Goal: Information Seeking & Learning: Learn about a topic

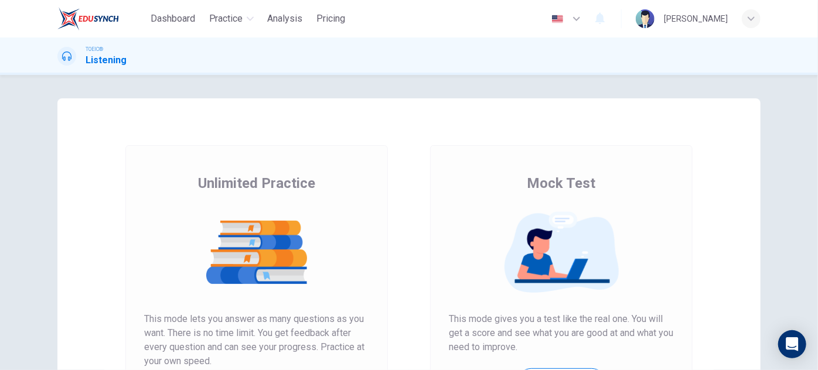
scroll to position [196, 0]
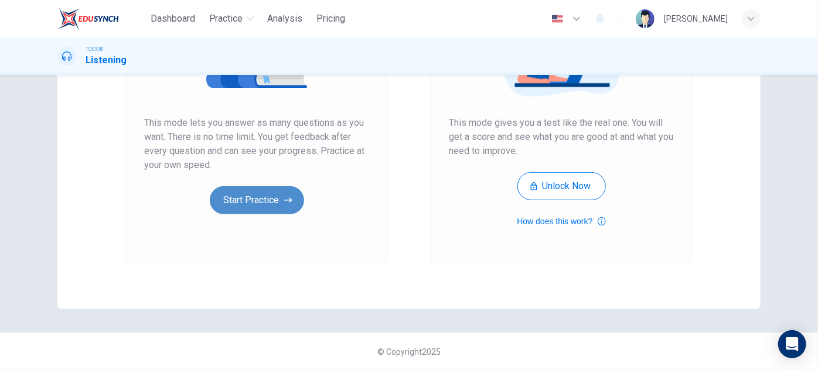
click at [258, 201] on button "Start Practice" at bounding box center [257, 200] width 94 height 28
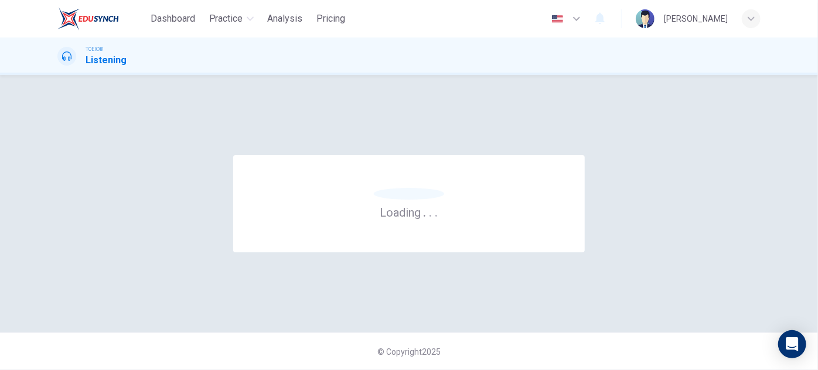
scroll to position [0, 0]
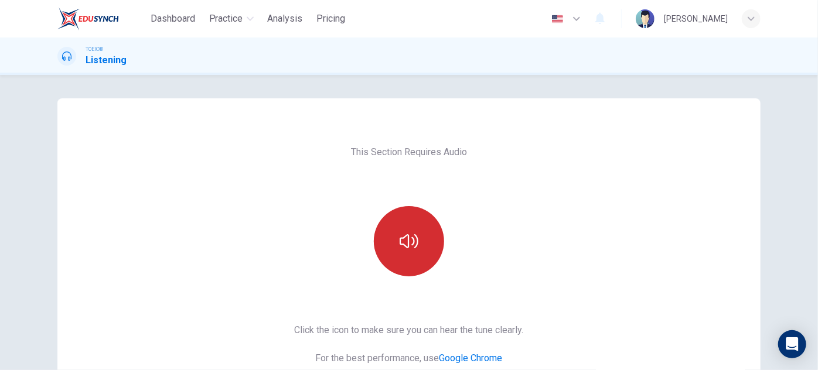
click at [410, 240] on icon "button" at bounding box center [409, 241] width 19 height 19
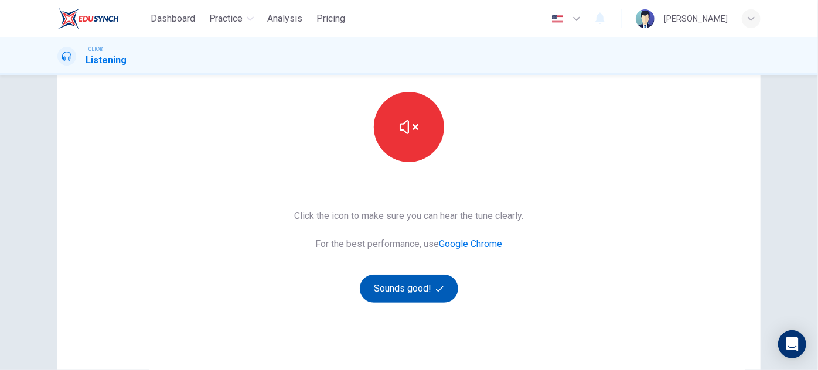
scroll to position [159, 0]
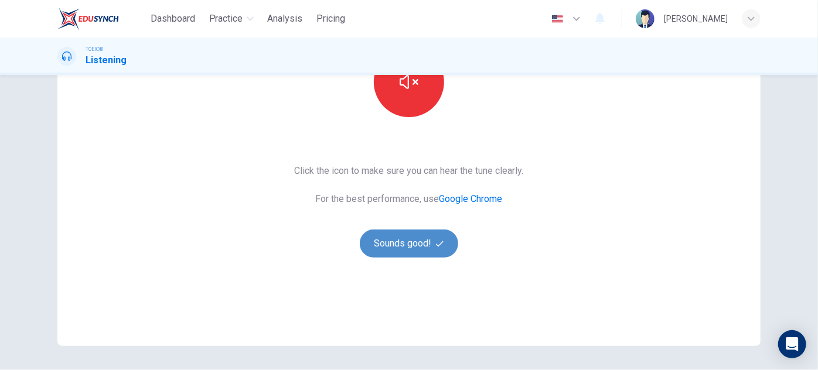
click at [410, 241] on button "Sounds good!" at bounding box center [409, 244] width 98 height 28
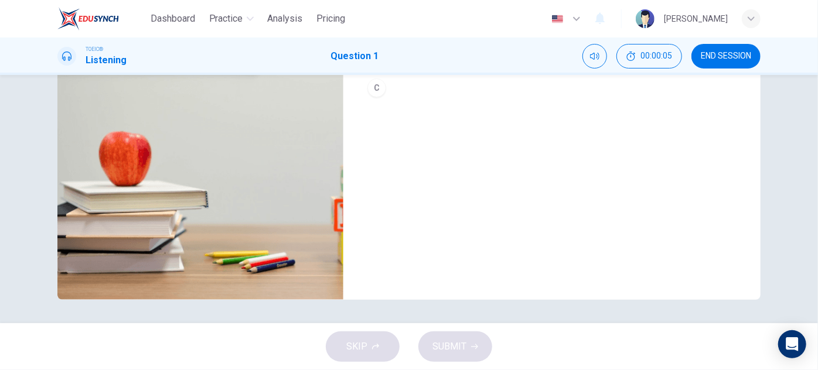
scroll to position [0, 0]
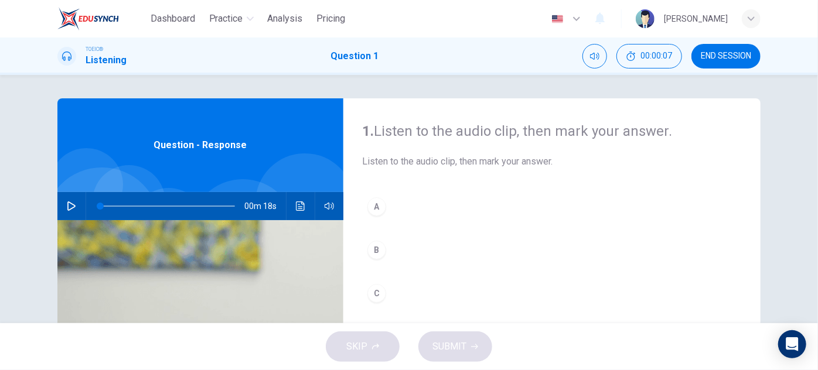
click at [69, 209] on icon "button" at bounding box center [71, 206] width 9 height 9
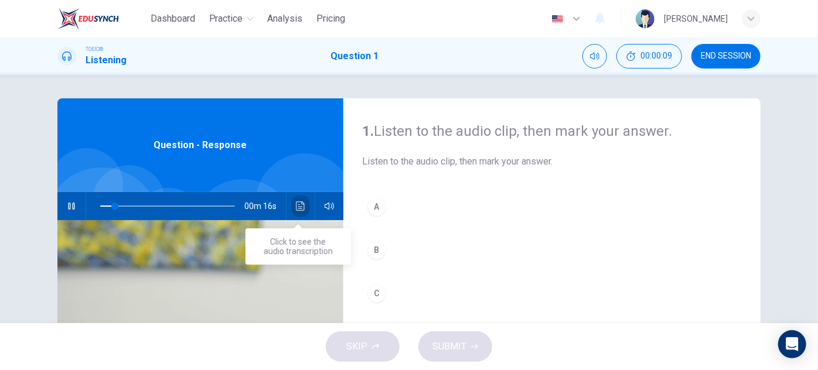
click at [296, 204] on icon "Click to see the audio transcription" at bounding box center [300, 206] width 9 height 9
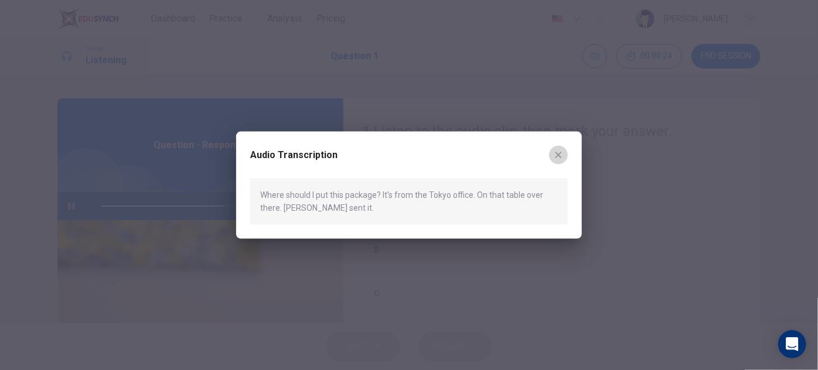
click at [561, 154] on icon "button" at bounding box center [558, 155] width 9 height 9
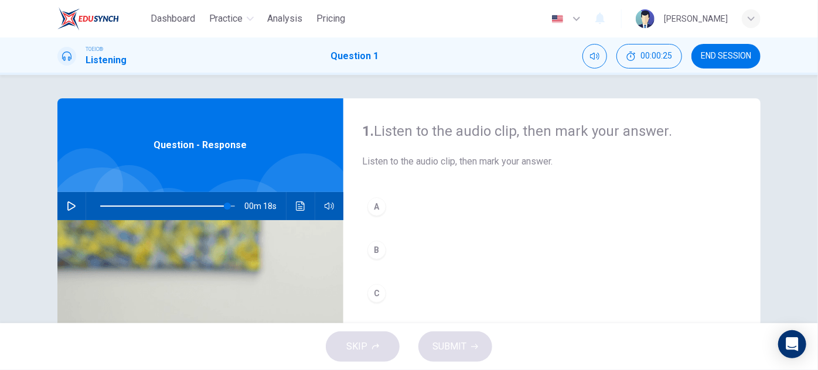
type input "0"
click at [374, 293] on div "C" at bounding box center [376, 293] width 19 height 19
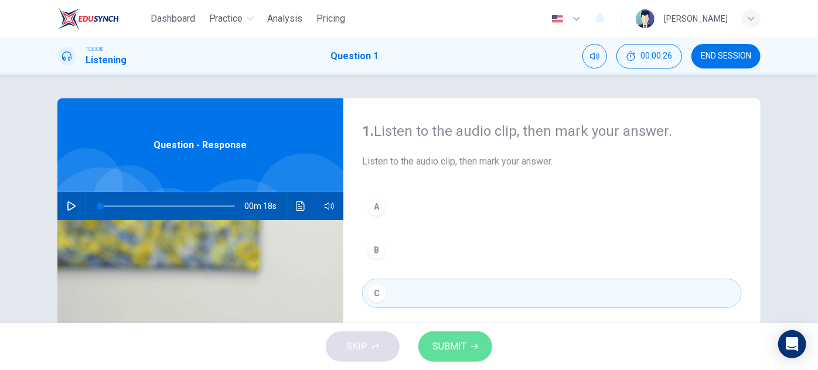
click at [476, 344] on icon "button" at bounding box center [474, 346] width 7 height 7
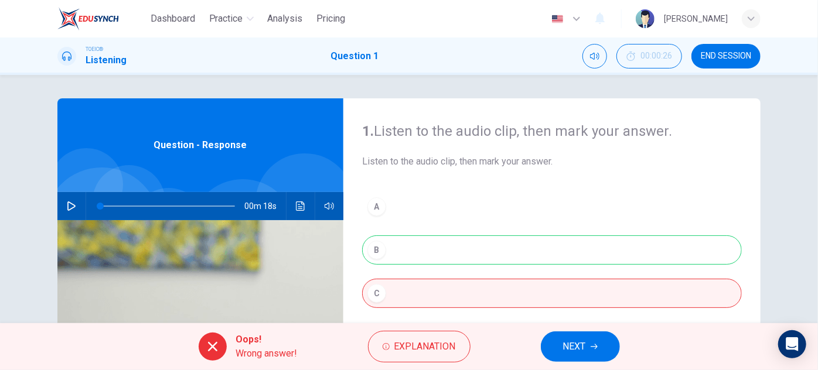
click at [296, 204] on icon "Click to see the audio transcription" at bounding box center [300, 206] width 9 height 9
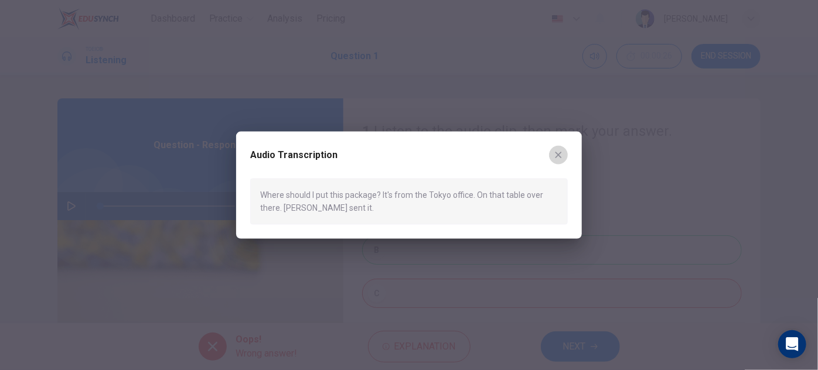
click at [561, 156] on icon "button" at bounding box center [558, 155] width 9 height 9
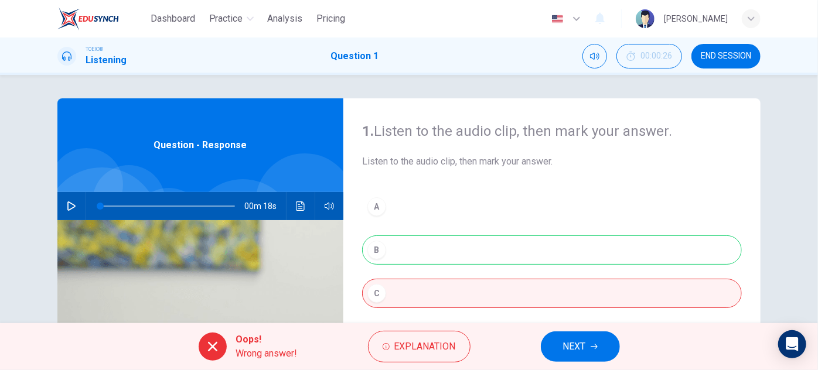
click at [561, 341] on button "NEXT" at bounding box center [580, 347] width 79 height 30
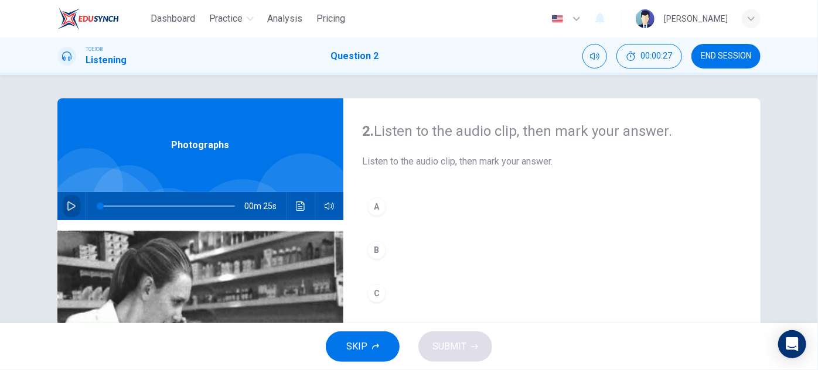
click at [70, 204] on icon "button" at bounding box center [71, 206] width 9 height 9
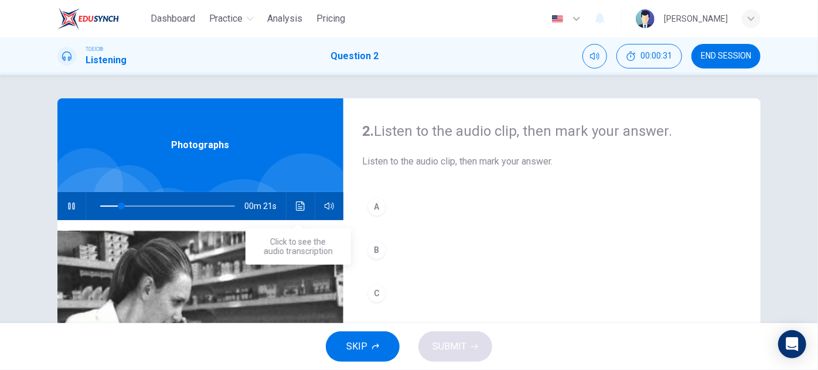
click at [302, 211] on button "Click to see the audio transcription" at bounding box center [300, 206] width 19 height 28
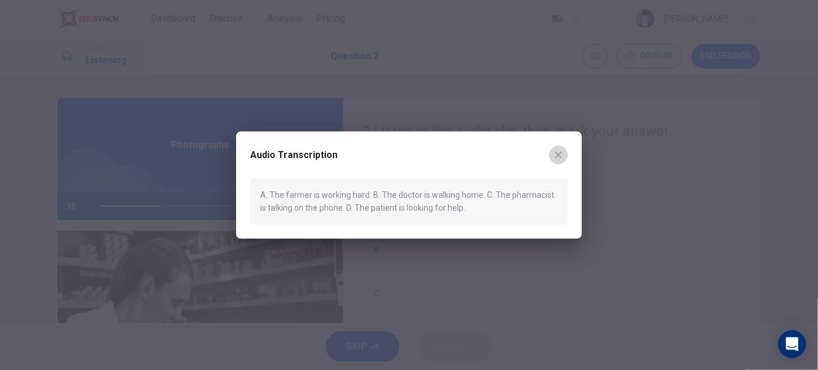
click at [560, 151] on icon "button" at bounding box center [558, 155] width 9 height 9
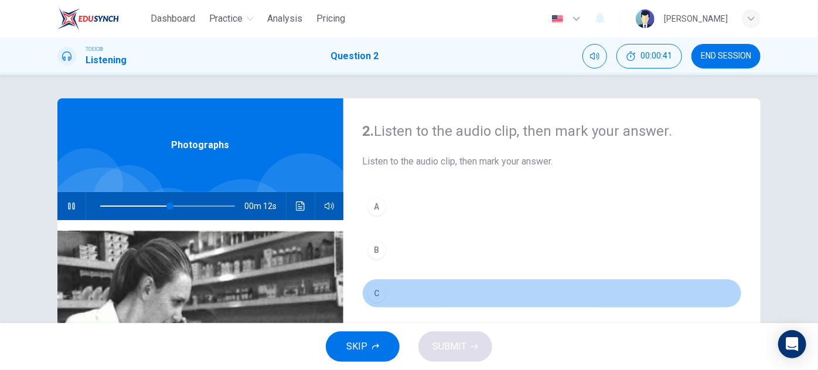
click at [373, 291] on div "C" at bounding box center [376, 293] width 19 height 19
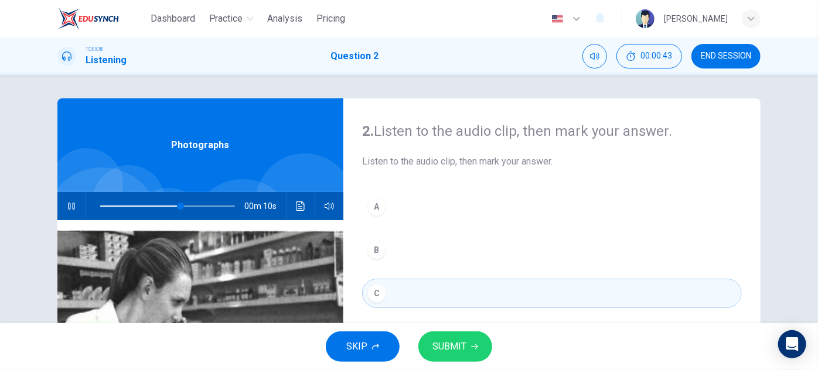
scroll to position [206, 0]
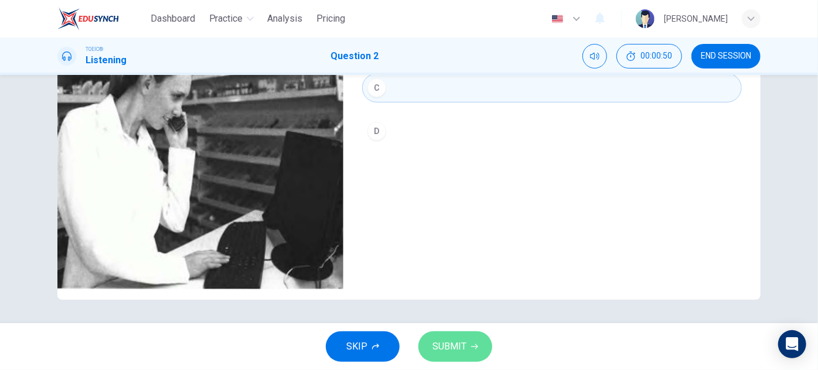
click at [467, 346] on button "SUBMIT" at bounding box center [455, 347] width 74 height 30
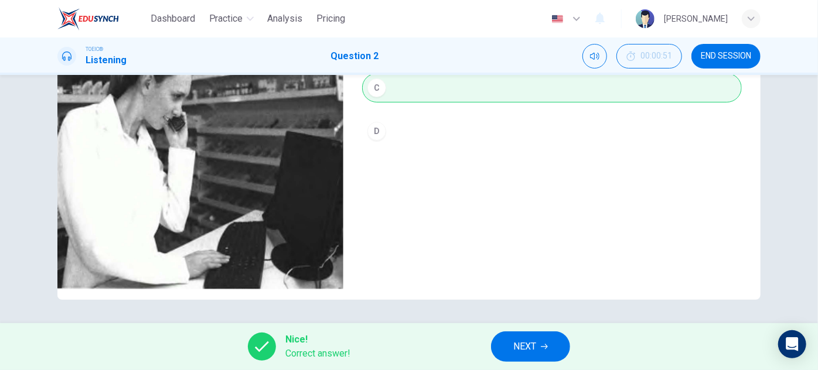
type input "0"
click at [504, 339] on button "NEXT" at bounding box center [530, 347] width 79 height 30
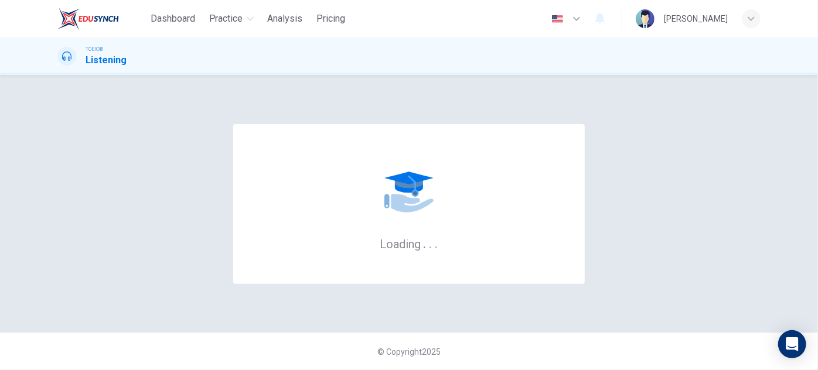
scroll to position [0, 0]
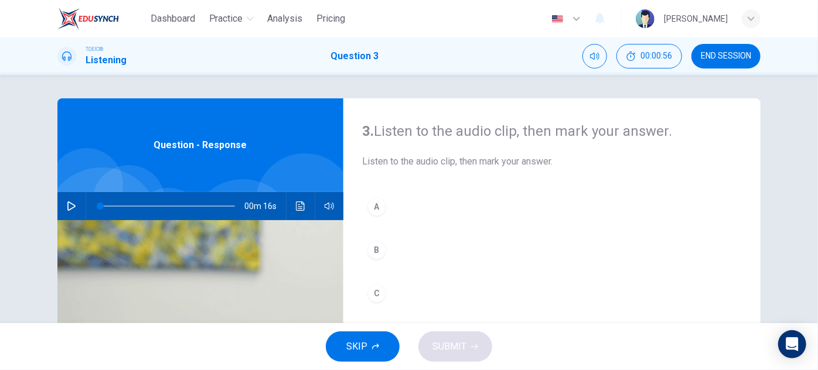
click at [70, 207] on icon "button" at bounding box center [71, 206] width 9 height 9
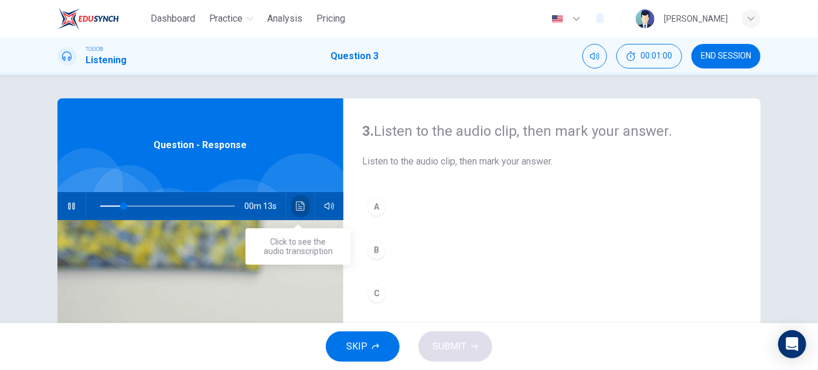
click at [291, 201] on button "Click to see the audio transcription" at bounding box center [300, 206] width 19 height 28
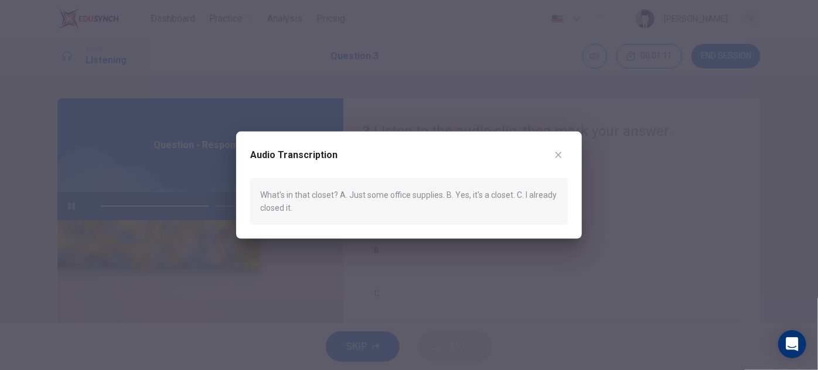
click at [317, 197] on div "What's in that closet? A. Just some office supplies. B. Yes, it's a closet. C. …" at bounding box center [408, 202] width 317 height 46
drag, startPoint x: 326, startPoint y: 211, endPoint x: 250, endPoint y: 190, distance: 79.6
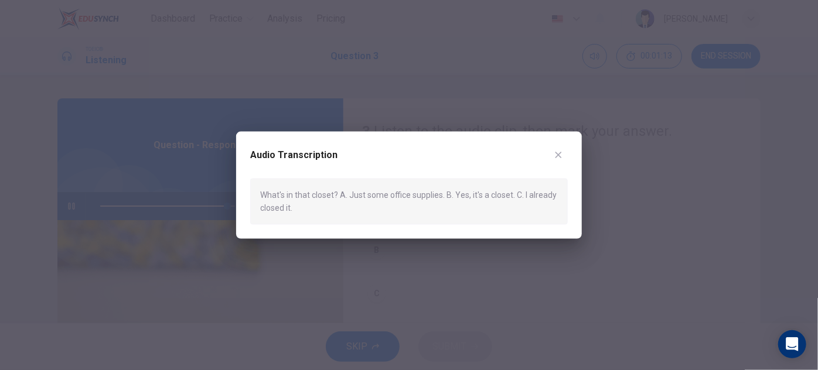
click at [250, 190] on div "What's in that closet? A. Just some office supplies. B. Yes, it's a closet. C. …" at bounding box center [408, 202] width 317 height 46
type input "0"
click at [558, 149] on button "button" at bounding box center [558, 155] width 19 height 19
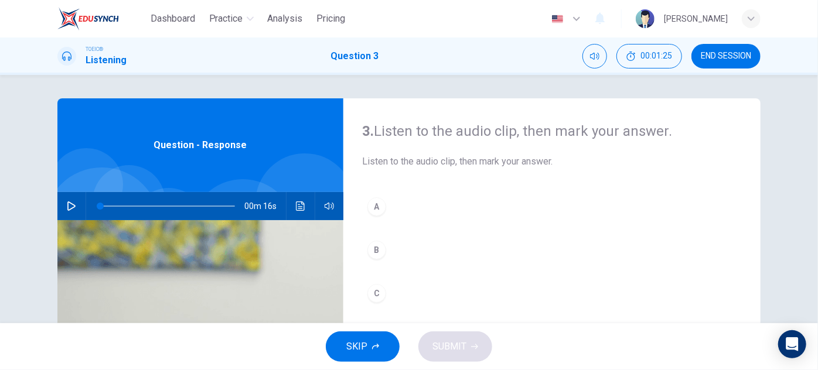
click at [378, 252] on div "B" at bounding box center [376, 250] width 19 height 19
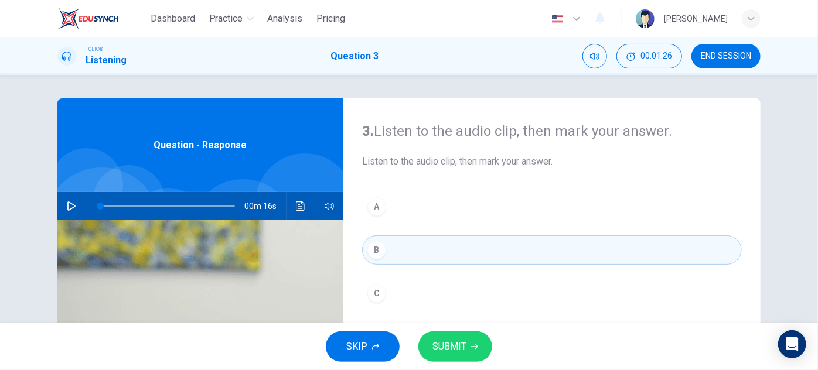
click at [438, 340] on span "SUBMIT" at bounding box center [449, 347] width 34 height 16
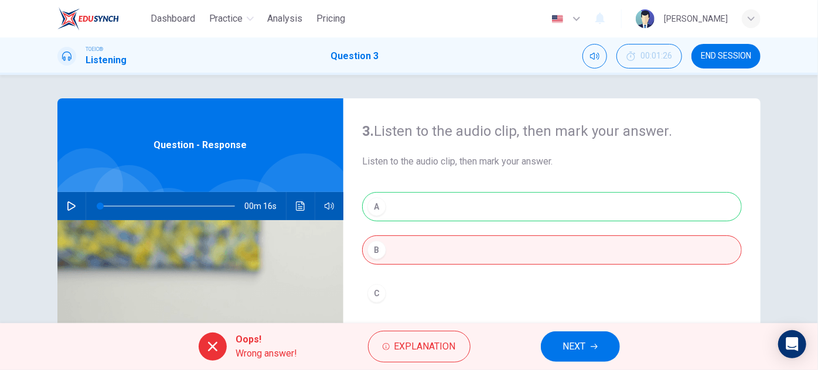
click at [300, 207] on icon "Click to see the audio transcription" at bounding box center [300, 206] width 9 height 9
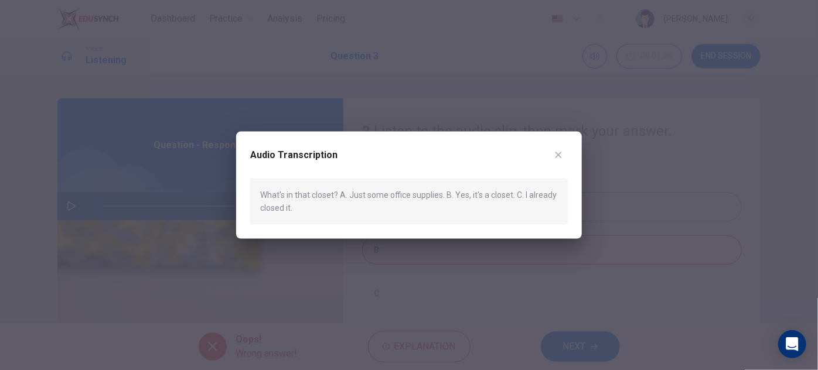
click at [561, 153] on icon "button" at bounding box center [558, 155] width 9 height 9
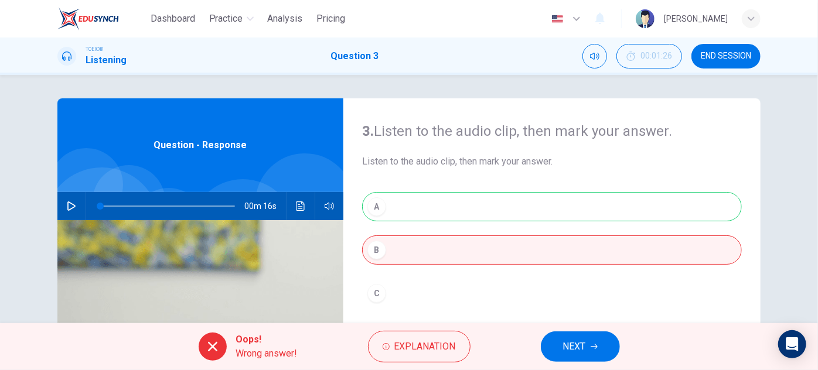
click at [600, 347] on button "NEXT" at bounding box center [580, 347] width 79 height 30
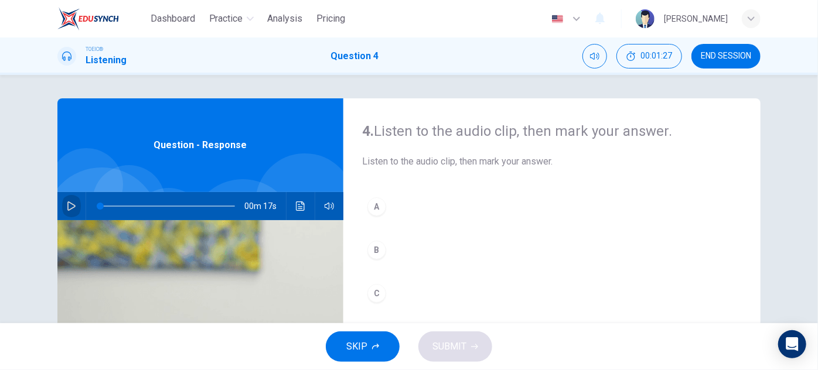
click at [73, 207] on icon "button" at bounding box center [71, 206] width 9 height 9
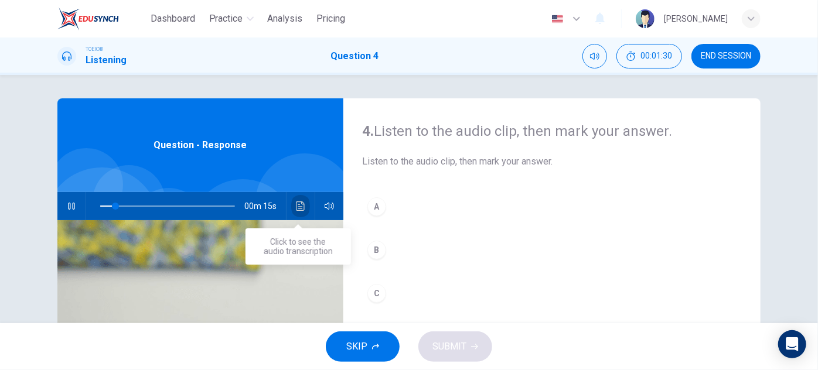
click at [296, 205] on icon "Click to see the audio transcription" at bounding box center [300, 206] width 9 height 9
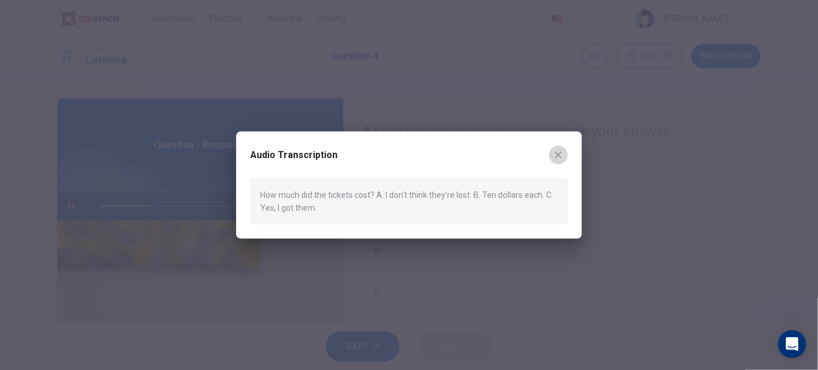
click at [558, 158] on icon "button" at bounding box center [558, 155] width 9 height 9
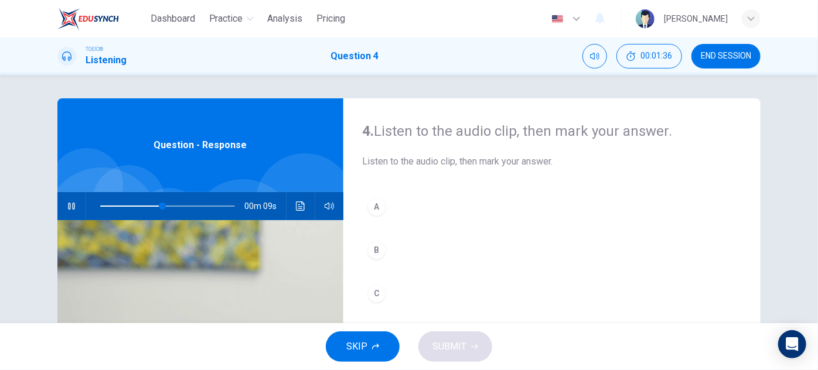
click at [374, 249] on div "B" at bounding box center [376, 250] width 19 height 19
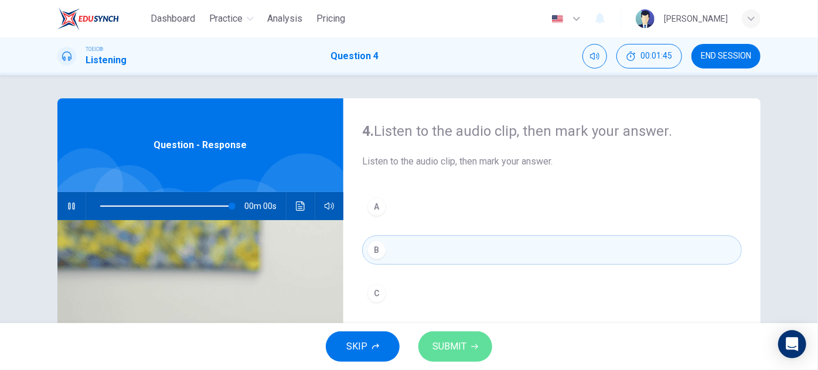
click at [472, 353] on button "SUBMIT" at bounding box center [455, 347] width 74 height 30
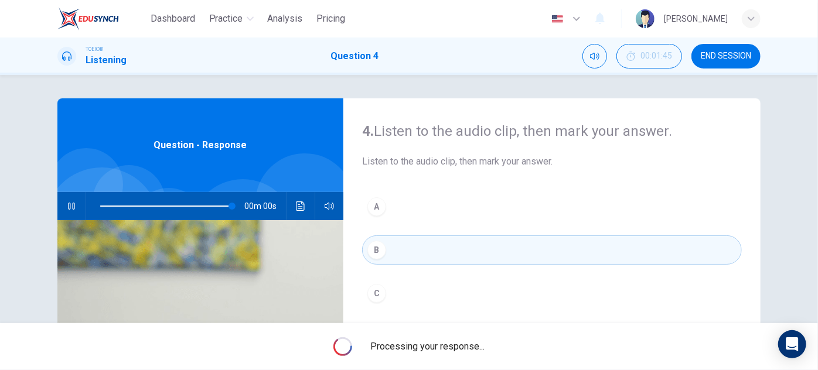
type input "0"
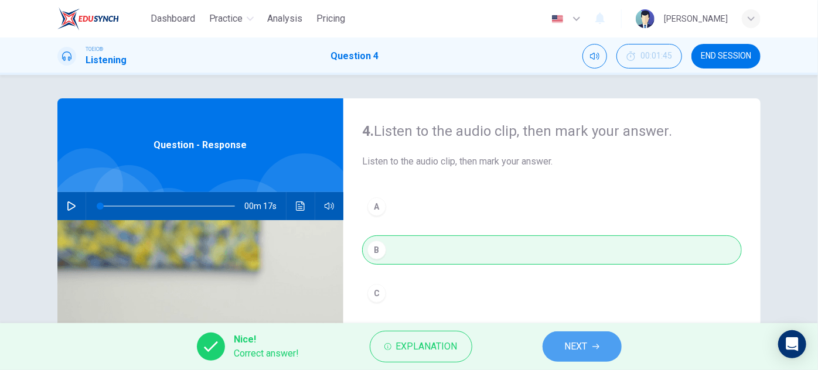
click at [566, 352] on span "NEXT" at bounding box center [576, 347] width 23 height 16
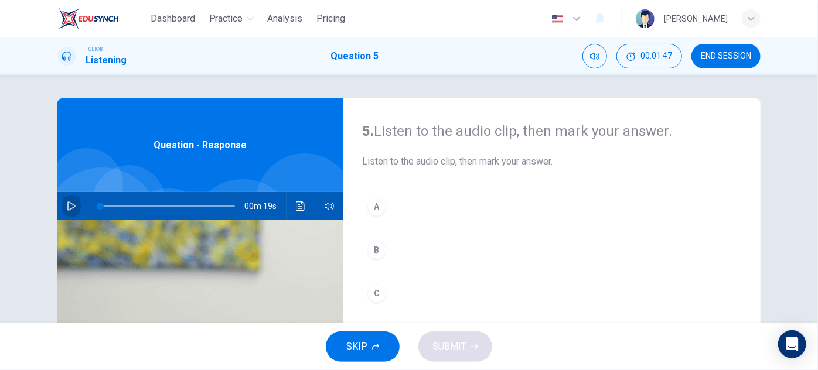
click at [62, 207] on button "button" at bounding box center [71, 206] width 19 height 28
click at [307, 208] on button "Click to see the audio transcription" at bounding box center [300, 206] width 19 height 28
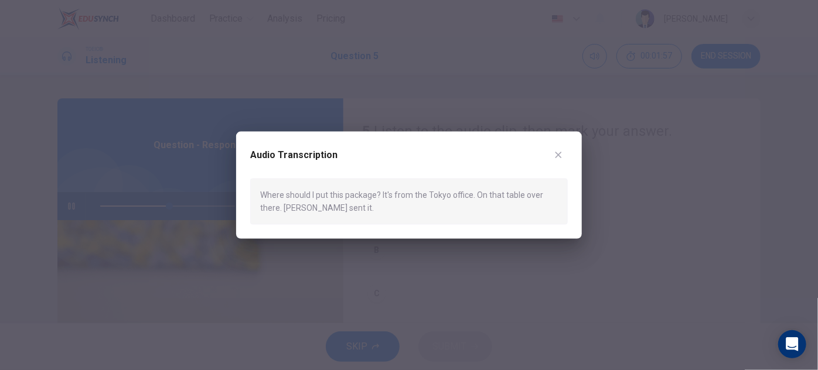
click at [559, 149] on button "button" at bounding box center [558, 155] width 19 height 19
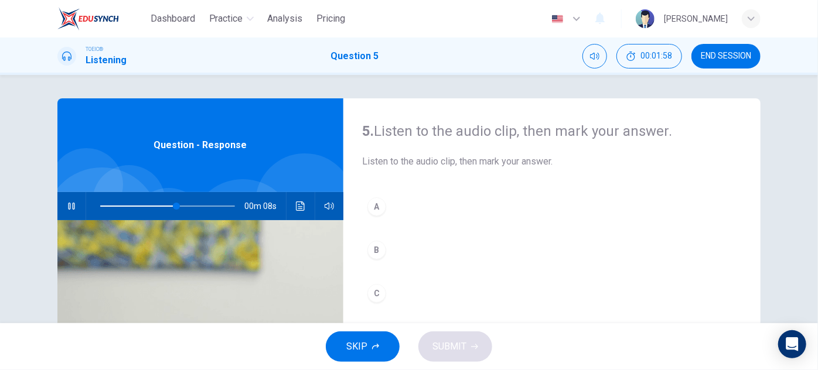
click at [377, 245] on div "B" at bounding box center [376, 250] width 19 height 19
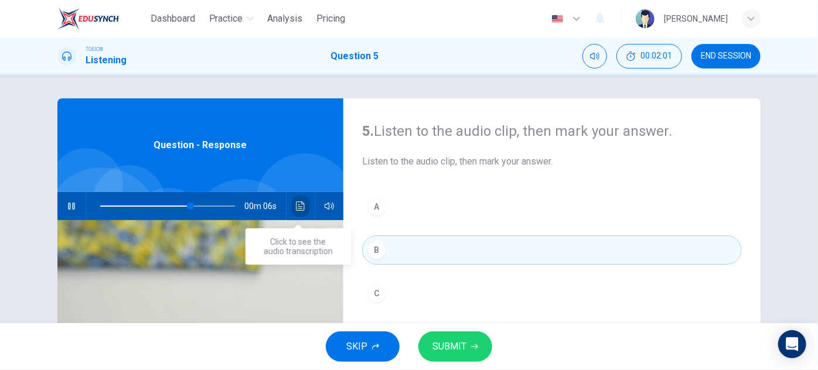
click at [296, 209] on icon "Click to see the audio transcription" at bounding box center [300, 206] width 9 height 9
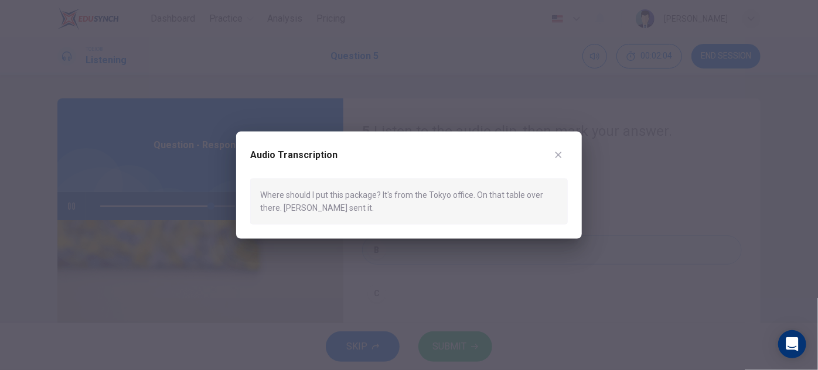
click at [561, 155] on icon "button" at bounding box center [558, 155] width 9 height 9
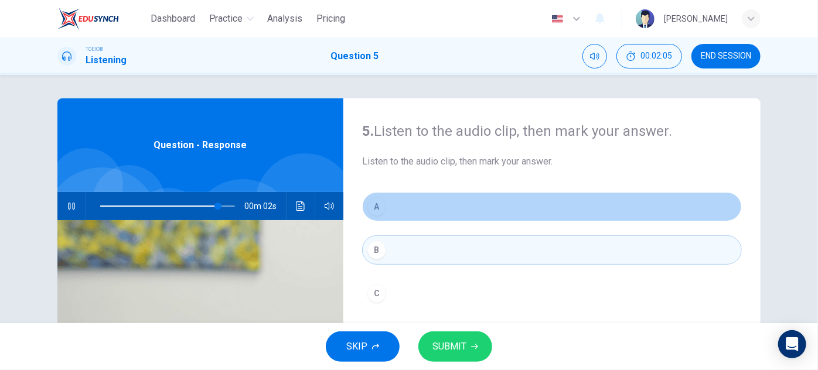
click at [391, 206] on button "A" at bounding box center [552, 206] width 380 height 29
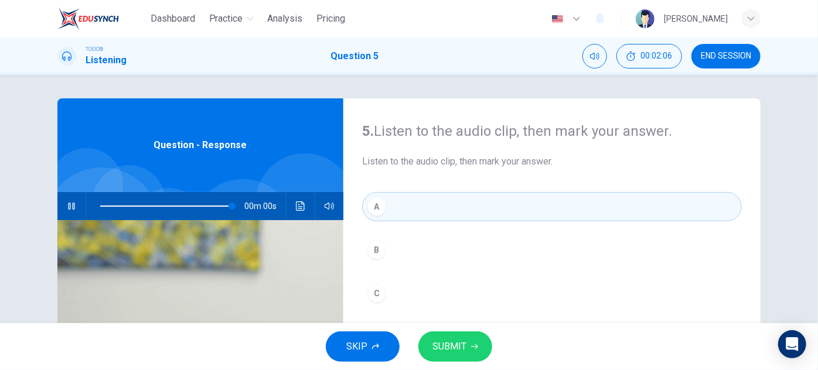
click at [446, 344] on span "SUBMIT" at bounding box center [449, 347] width 34 height 16
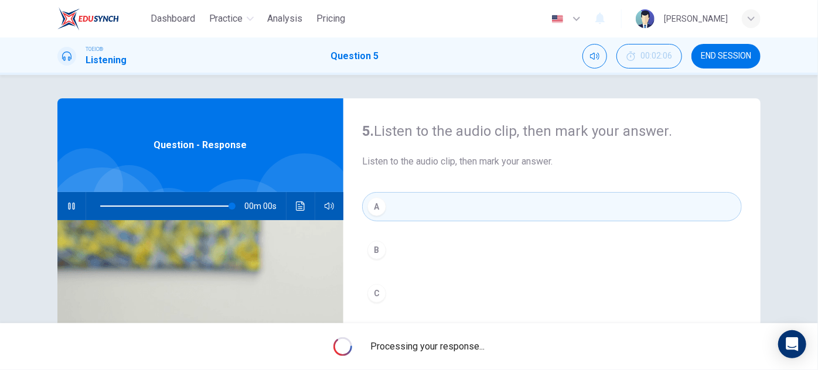
type input "0"
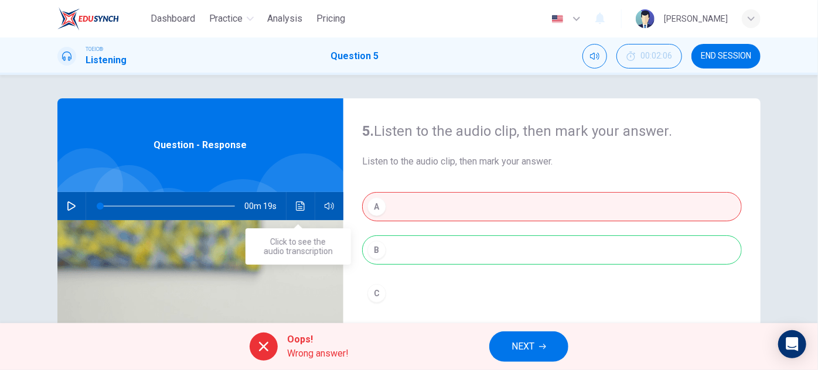
click at [301, 204] on icon "Click to see the audio transcription" at bounding box center [300, 206] width 9 height 9
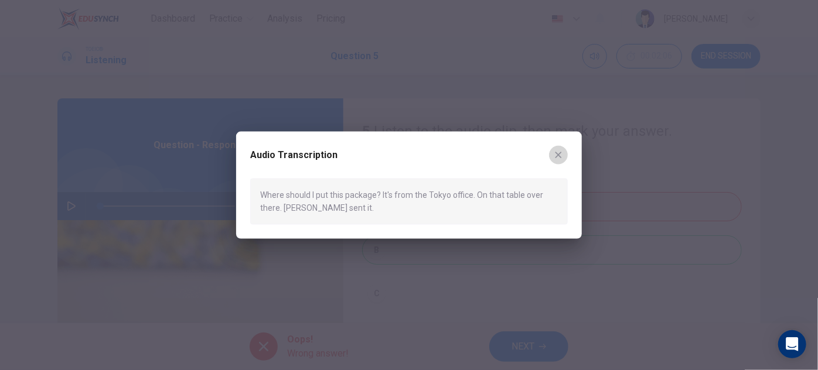
click at [557, 153] on icon "button" at bounding box center [558, 155] width 6 height 6
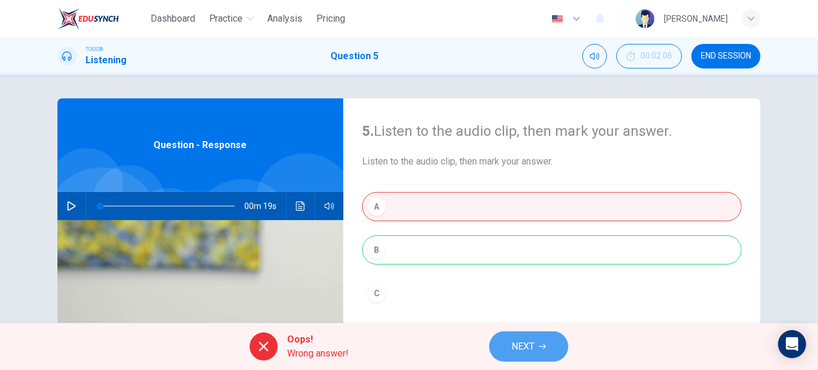
click at [519, 353] on span "NEXT" at bounding box center [522, 347] width 23 height 16
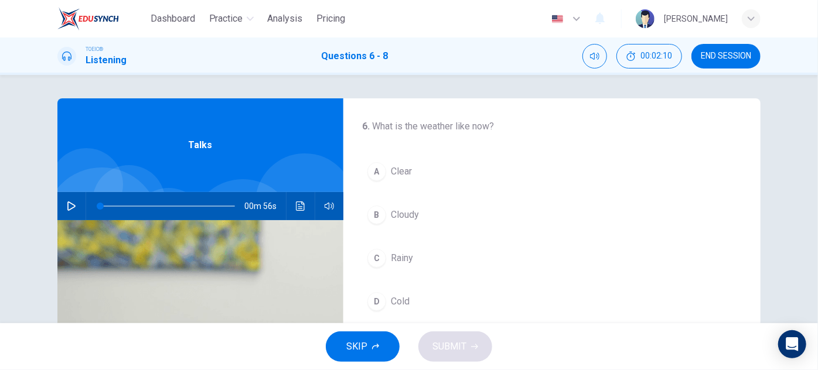
click at [69, 205] on icon "button" at bounding box center [71, 206] width 9 height 9
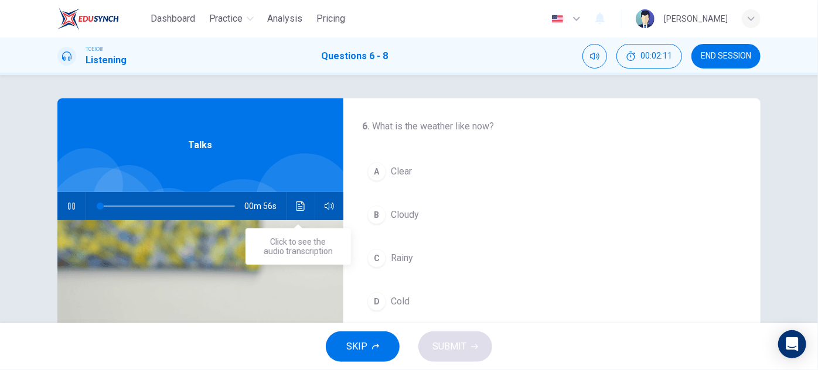
click at [303, 215] on button "Click to see the audio transcription" at bounding box center [300, 206] width 19 height 28
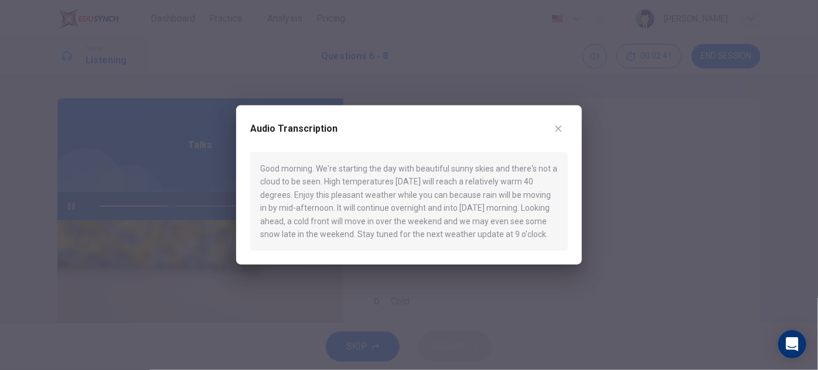
click at [554, 125] on icon "button" at bounding box center [558, 128] width 9 height 9
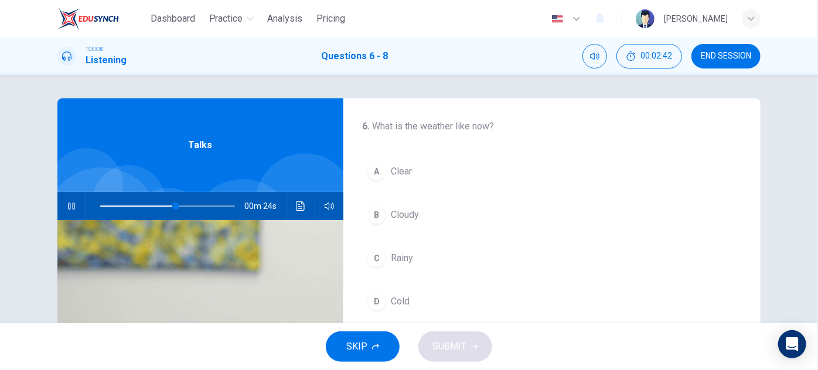
click at [100, 207] on span at bounding box center [167, 206] width 135 height 16
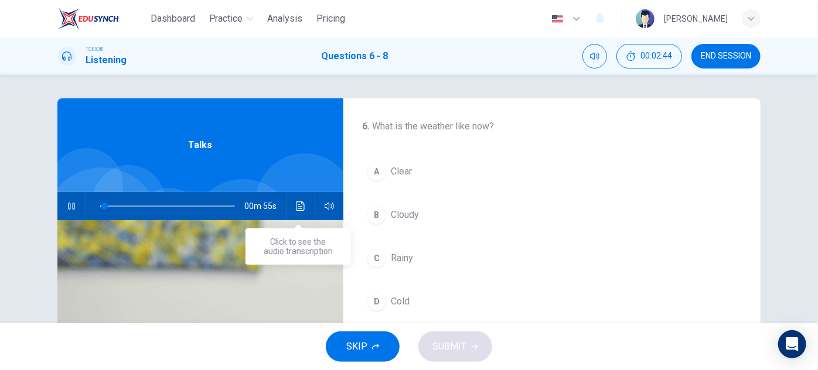
click at [291, 210] on button "Click to see the audio transcription" at bounding box center [300, 206] width 19 height 28
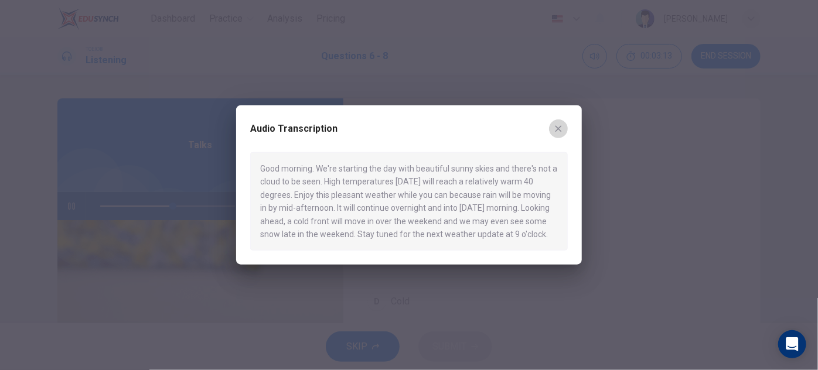
click at [564, 125] on button "button" at bounding box center [558, 129] width 19 height 19
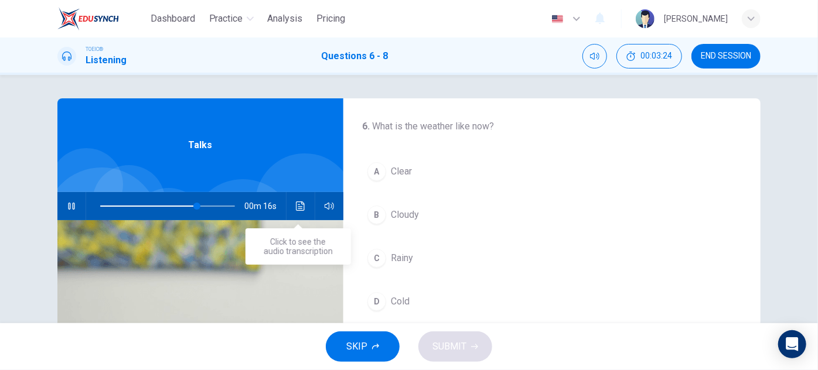
click at [301, 209] on icon "Click to see the audio transcription" at bounding box center [300, 206] width 9 height 9
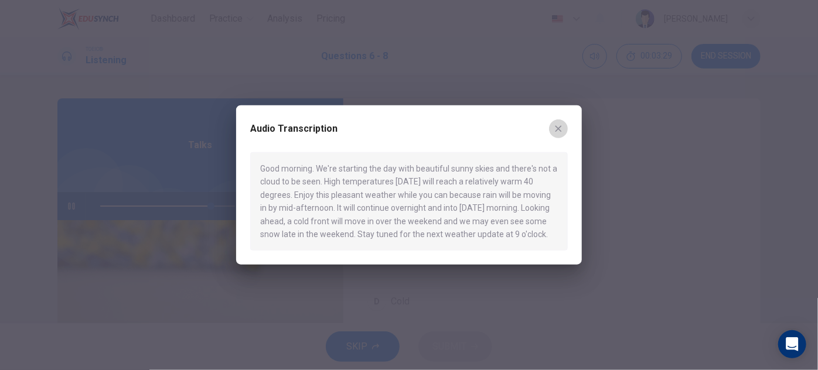
click at [564, 128] on button "button" at bounding box center [558, 129] width 19 height 19
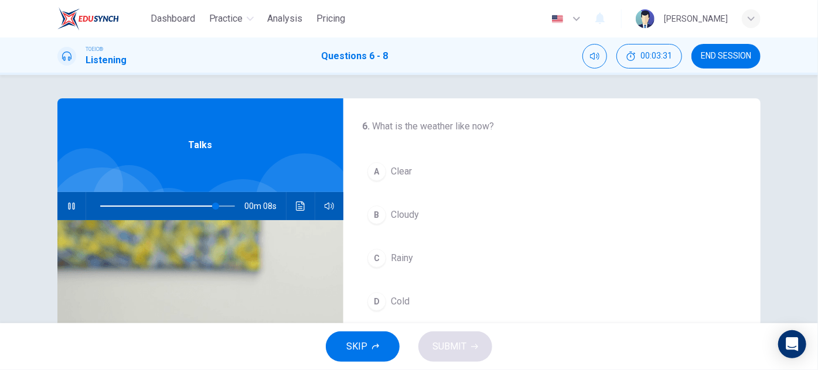
scroll to position [53, 0]
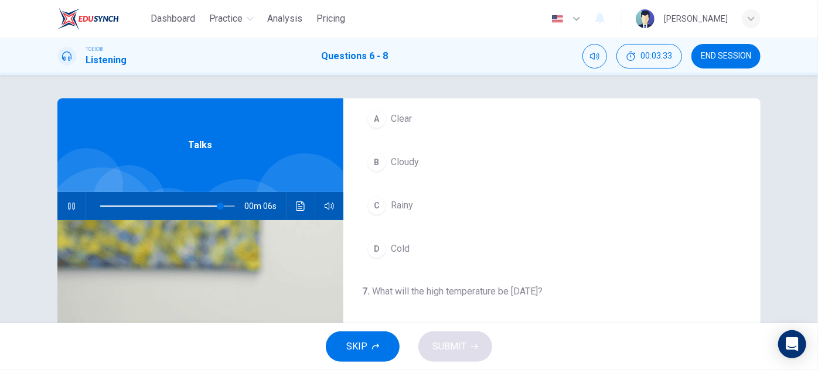
click at [393, 115] on span "Clear" at bounding box center [401, 119] width 21 height 14
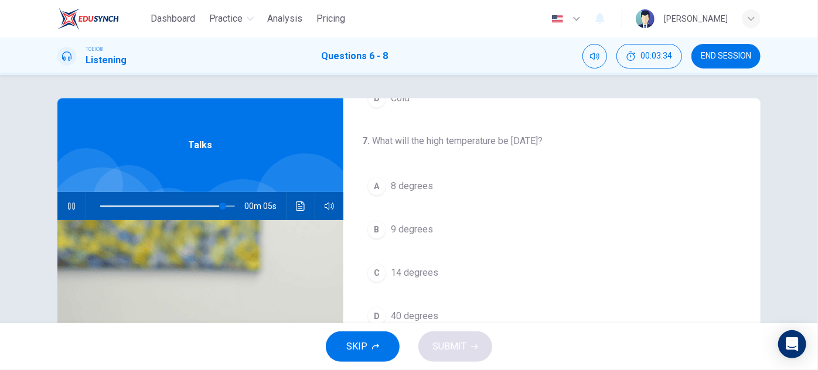
scroll to position [213, 0]
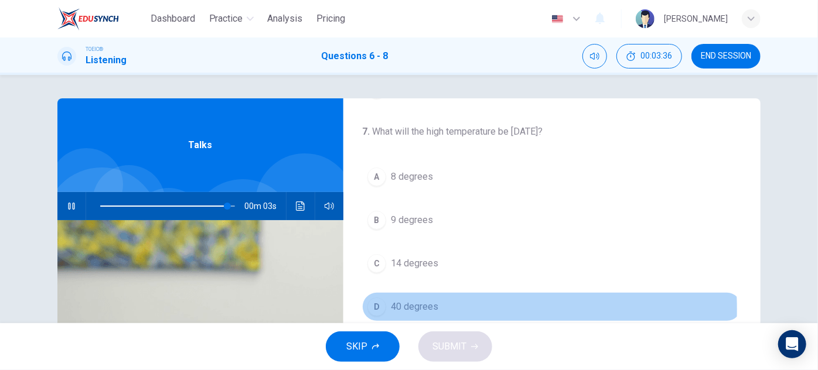
click at [418, 306] on span "40 degrees" at bounding box center [414, 307] width 47 height 14
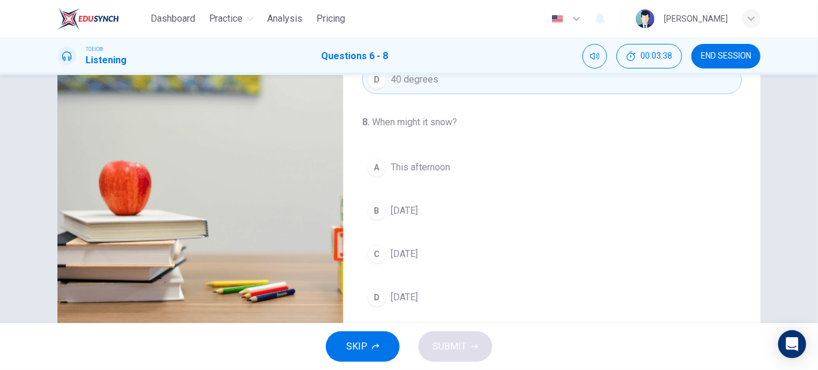
scroll to position [206, 0]
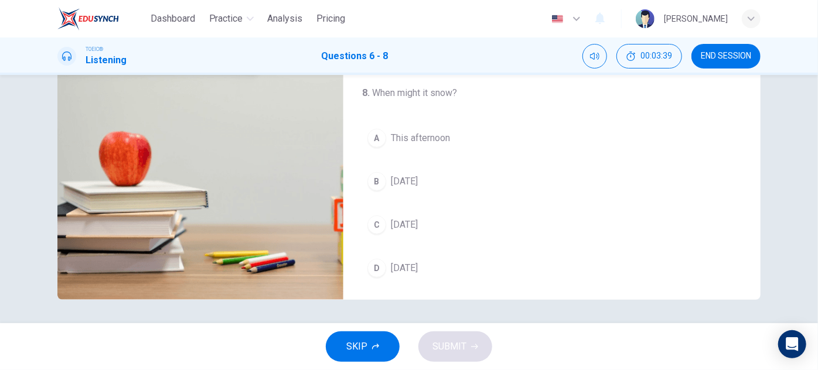
type input "0"
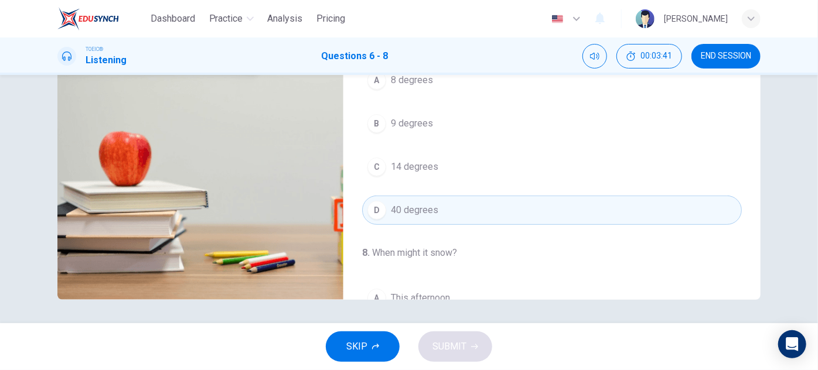
scroll to position [0, 0]
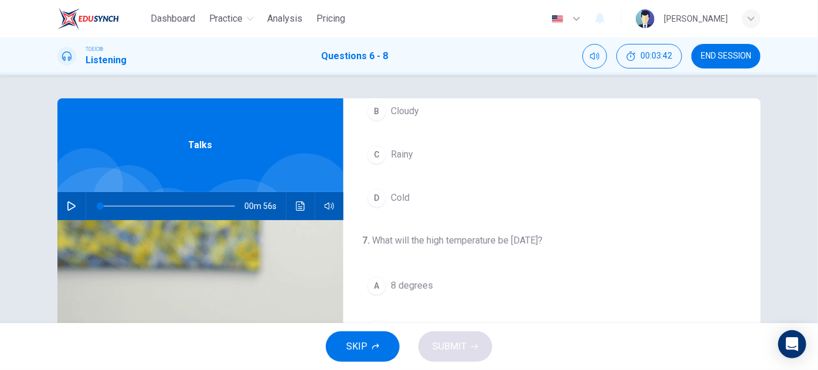
click at [291, 202] on button "Click to see the audio transcription" at bounding box center [300, 206] width 19 height 28
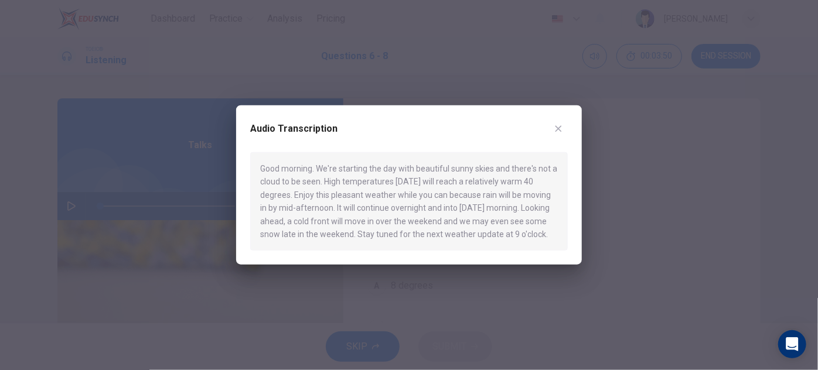
click at [564, 127] on button "button" at bounding box center [558, 129] width 19 height 19
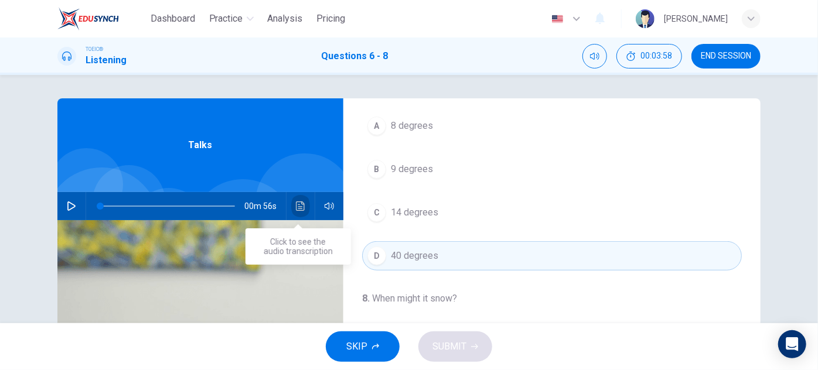
click at [299, 214] on button "Click to see the audio transcription" at bounding box center [300, 206] width 19 height 28
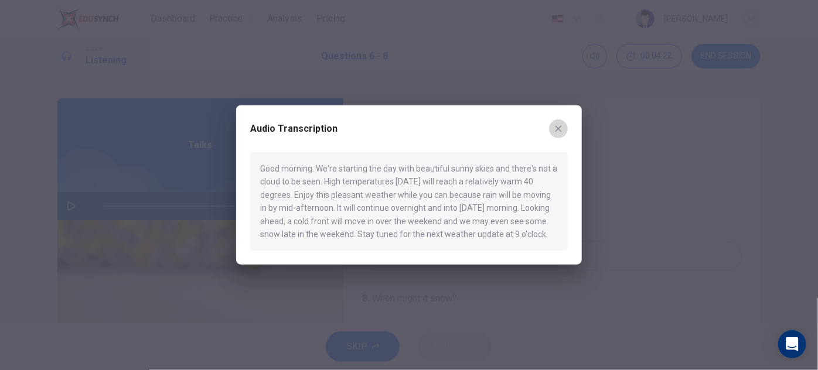
click at [563, 128] on button "button" at bounding box center [558, 129] width 19 height 19
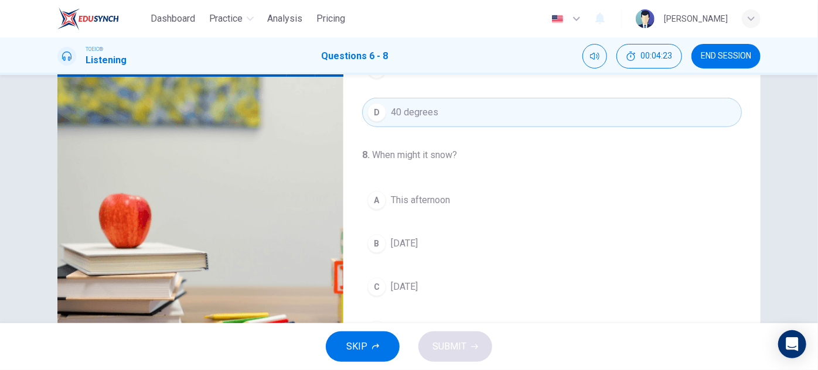
scroll to position [206, 0]
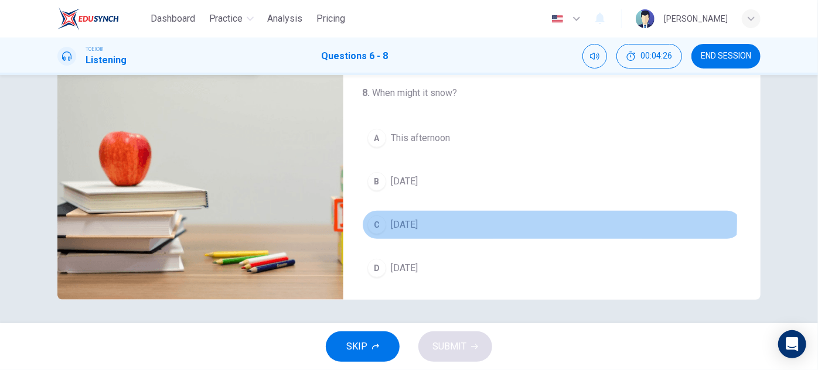
click at [432, 217] on button "C [DATE]" at bounding box center [552, 224] width 380 height 29
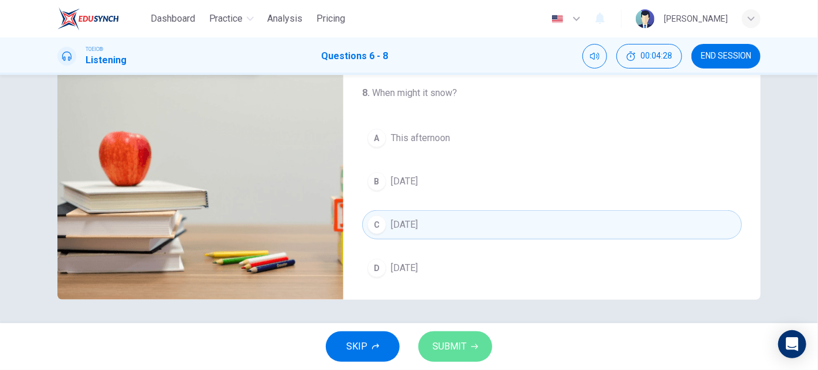
click at [441, 339] on span "SUBMIT" at bounding box center [449, 347] width 34 height 16
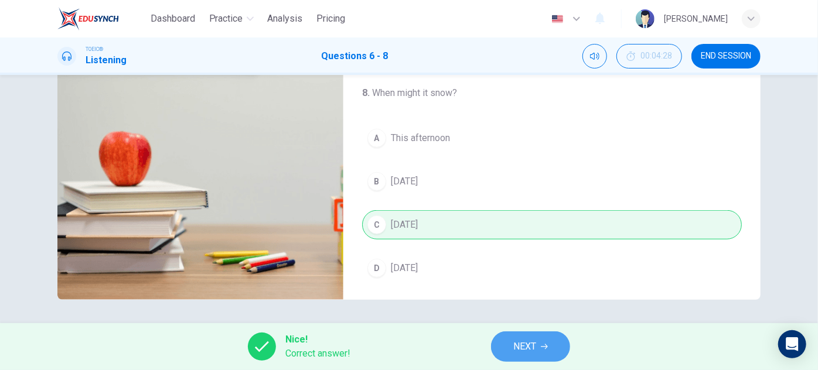
click at [521, 348] on span "NEXT" at bounding box center [524, 347] width 23 height 16
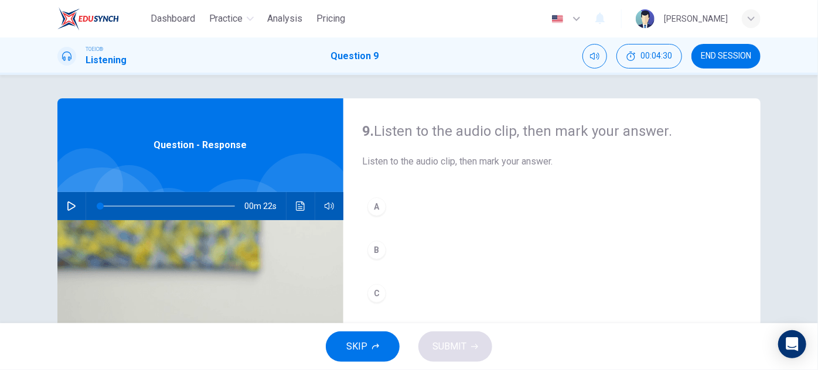
click at [74, 204] on button "button" at bounding box center [71, 206] width 19 height 28
click at [298, 203] on icon "Click to see the audio transcription" at bounding box center [300, 206] width 9 height 9
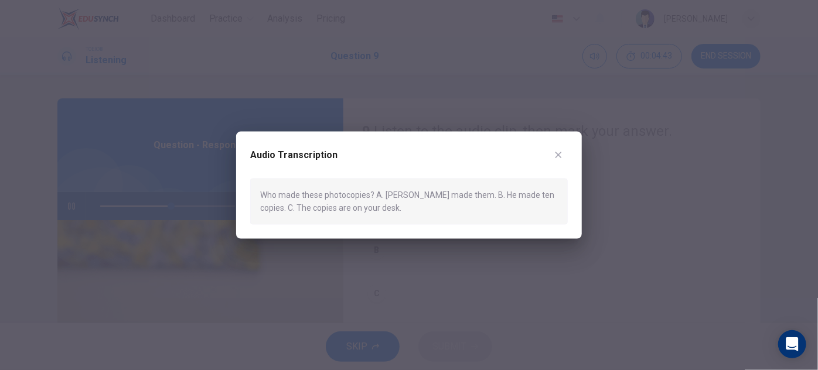
click at [562, 154] on icon "button" at bounding box center [558, 155] width 9 height 9
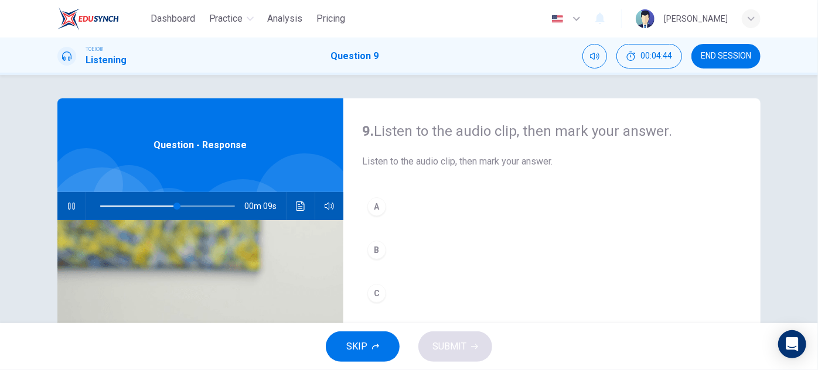
click at [375, 206] on div "A" at bounding box center [376, 206] width 19 height 19
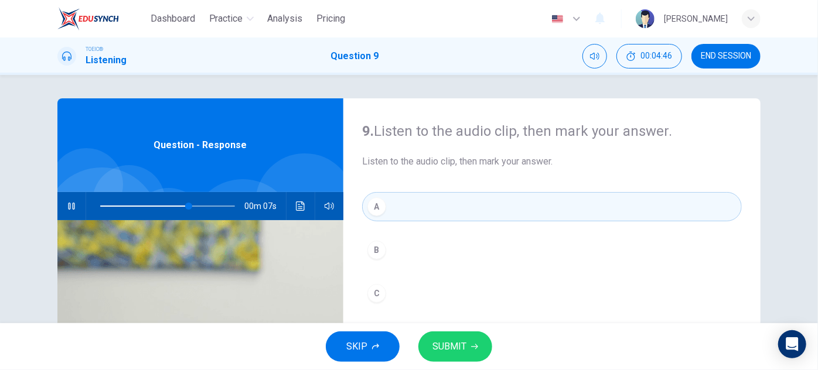
click at [441, 346] on span "SUBMIT" at bounding box center [449, 347] width 34 height 16
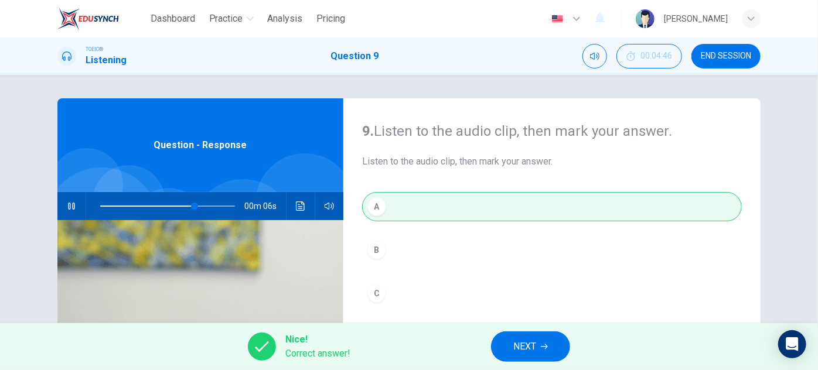
type input "74"
click at [510, 347] on button "NEXT" at bounding box center [530, 347] width 79 height 30
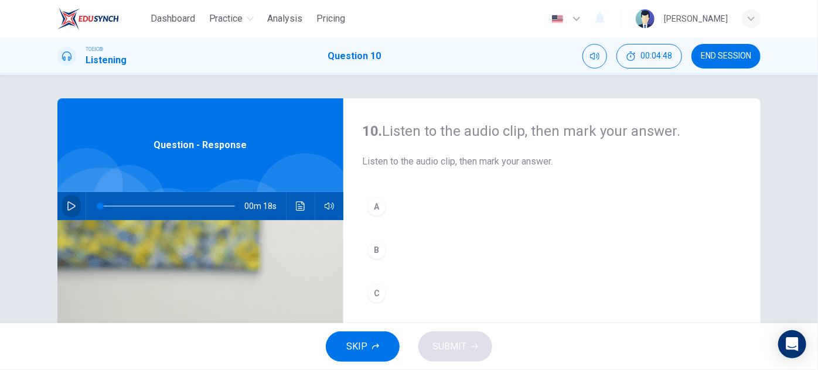
click at [67, 202] on icon "button" at bounding box center [71, 206] width 8 height 9
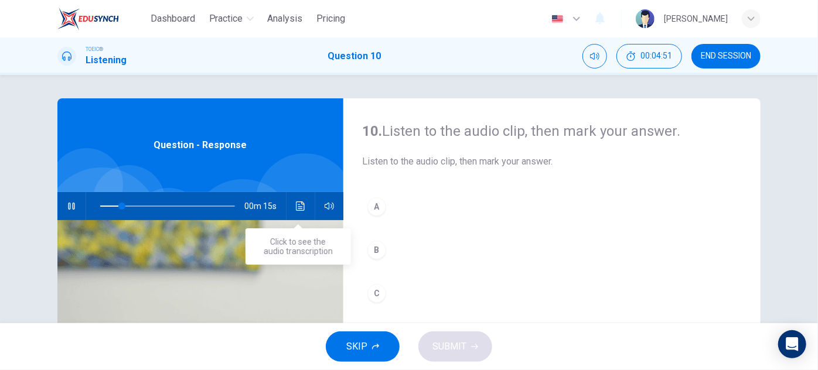
click at [300, 211] on button "Click to see the audio transcription" at bounding box center [300, 206] width 19 height 28
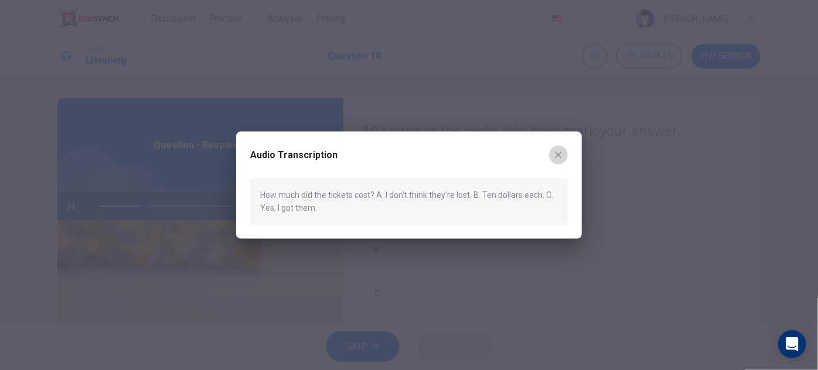
click at [565, 156] on button "button" at bounding box center [558, 155] width 19 height 19
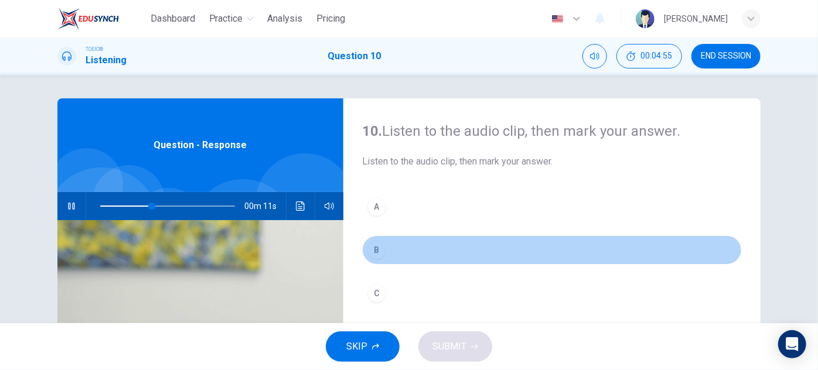
click at [371, 251] on div "B" at bounding box center [376, 250] width 19 height 19
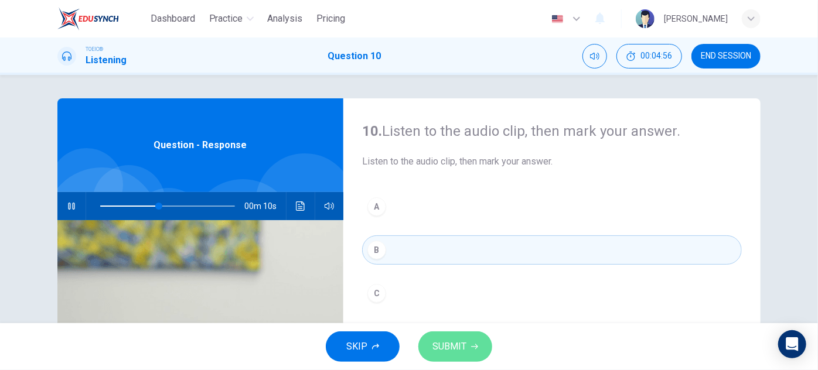
click at [434, 340] on span "SUBMIT" at bounding box center [449, 347] width 34 height 16
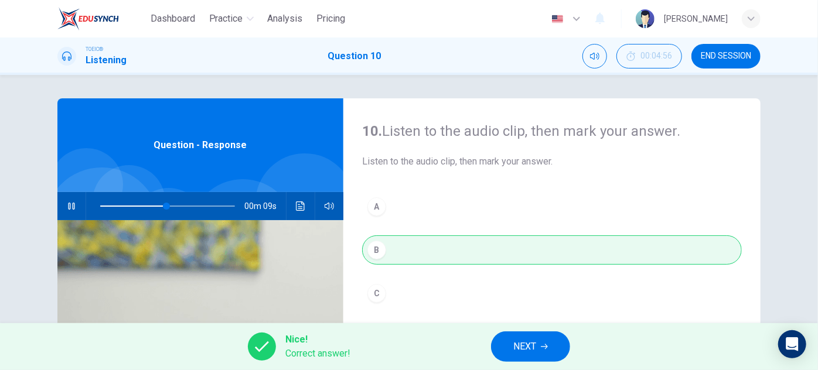
type input "55"
click at [525, 349] on span "NEXT" at bounding box center [524, 347] width 23 height 16
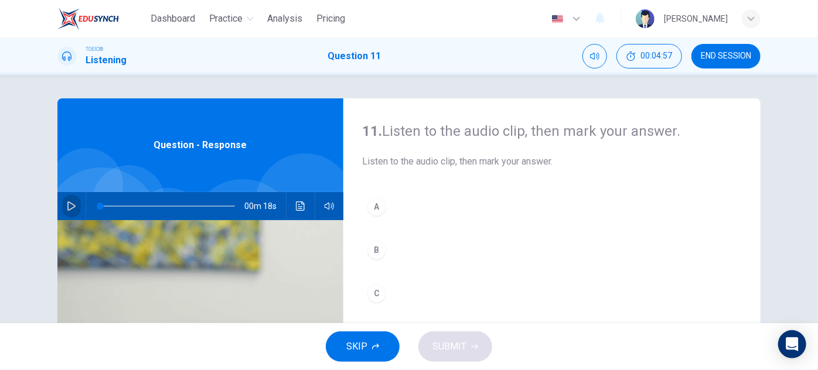
click at [62, 213] on button "button" at bounding box center [71, 206] width 19 height 28
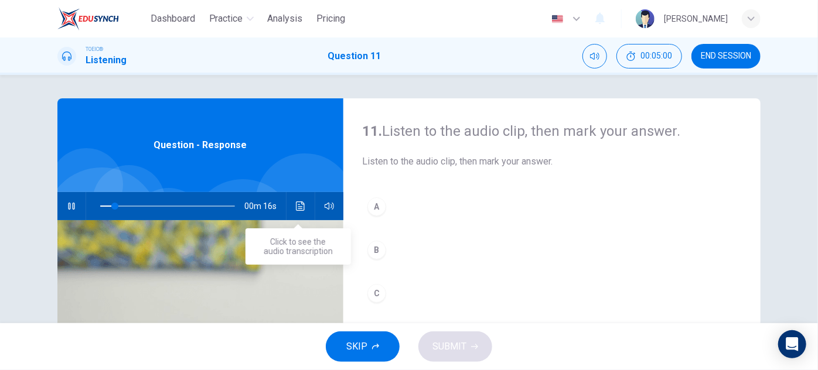
click at [303, 207] on button "Click to see the audio transcription" at bounding box center [300, 206] width 19 height 28
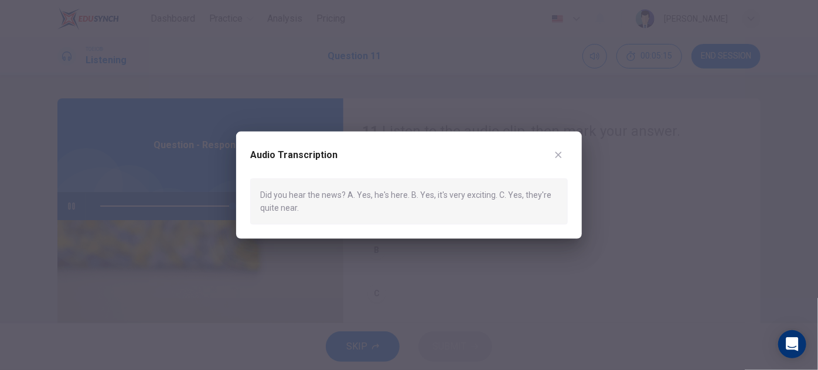
type input "0"
click at [557, 151] on icon "button" at bounding box center [558, 155] width 9 height 9
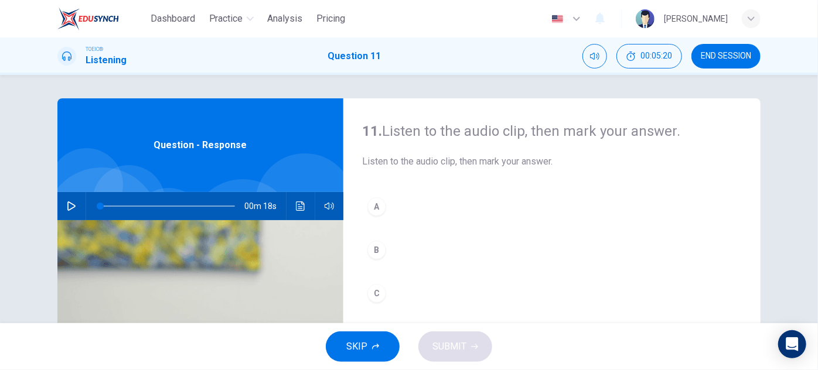
click at [377, 252] on div "B" at bounding box center [376, 250] width 19 height 19
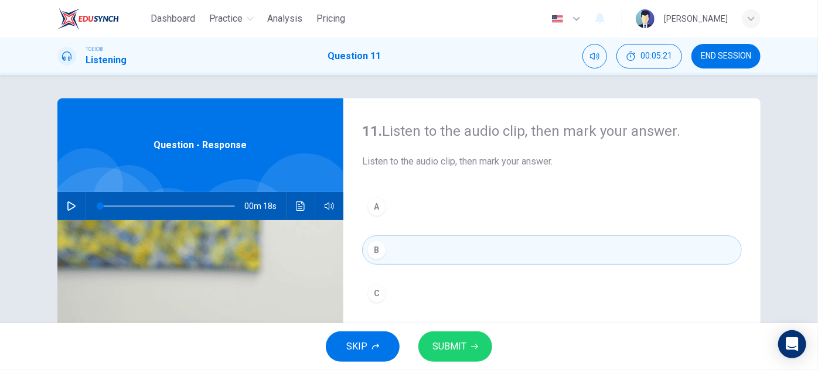
click at [436, 335] on button "SUBMIT" at bounding box center [455, 347] width 74 height 30
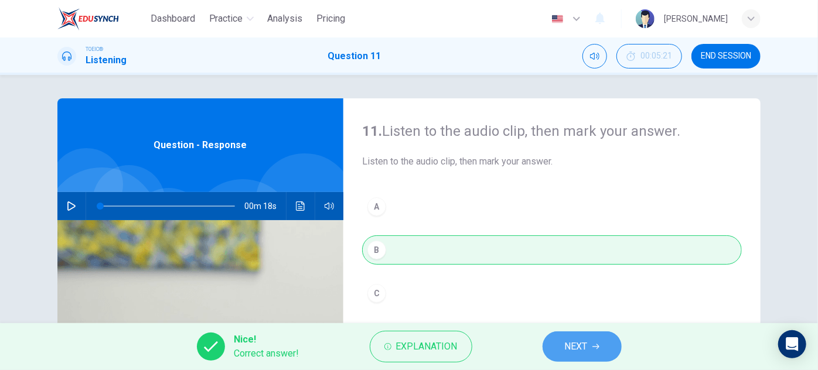
click at [580, 340] on span "NEXT" at bounding box center [576, 347] width 23 height 16
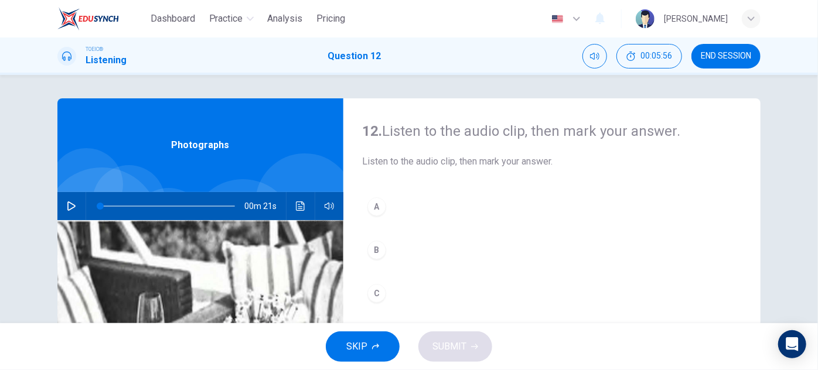
click at [71, 210] on icon "button" at bounding box center [71, 206] width 9 height 9
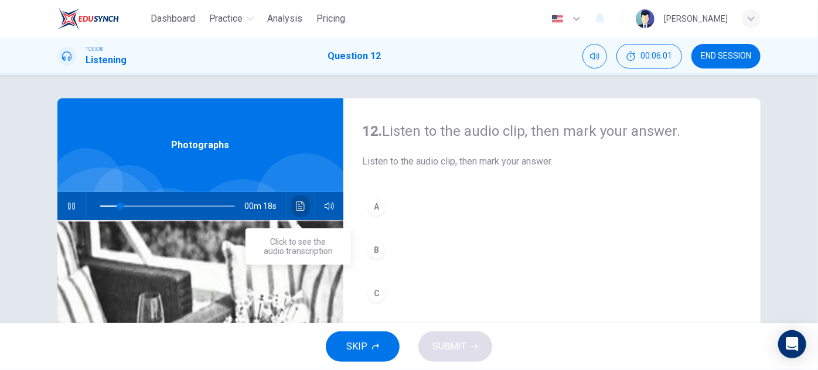
click at [296, 207] on icon "Click to see the audio transcription" at bounding box center [300, 206] width 9 height 9
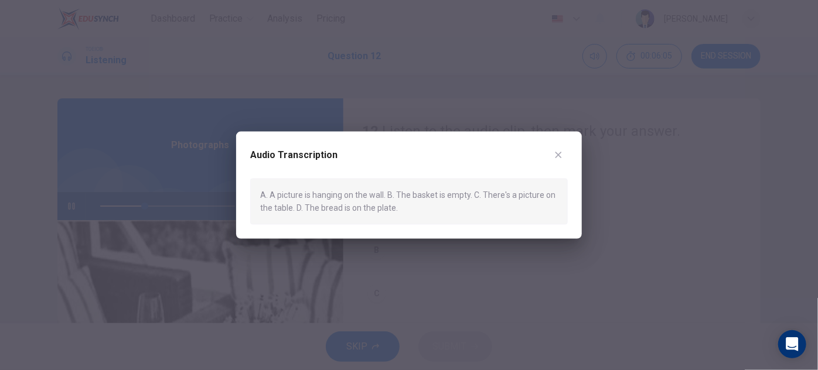
click at [561, 152] on icon "button" at bounding box center [558, 155] width 9 height 9
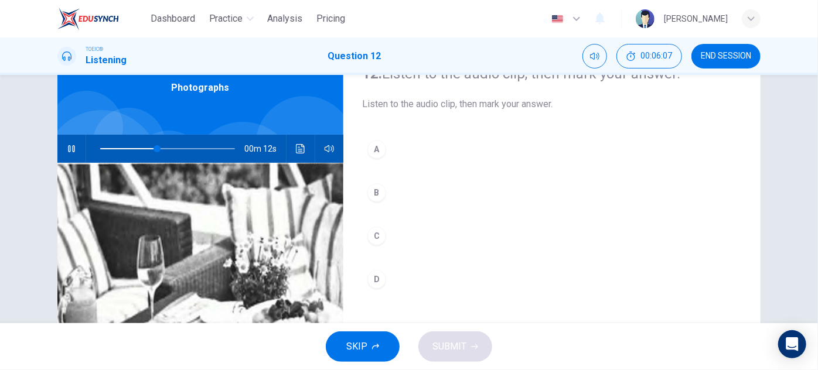
scroll to position [46, 0]
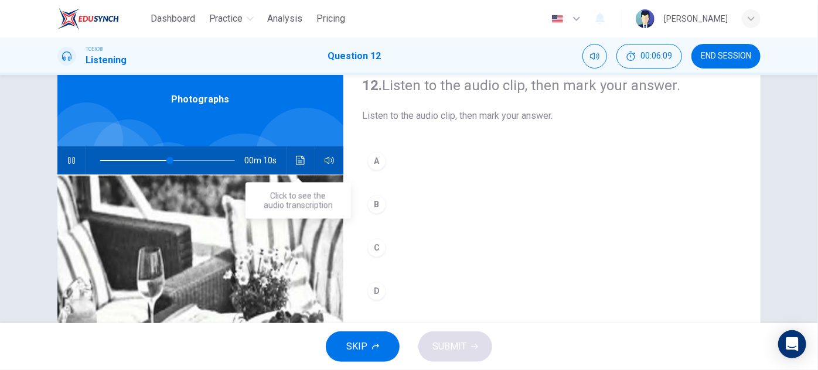
click at [296, 161] on icon "Click to see the audio transcription" at bounding box center [300, 160] width 9 height 9
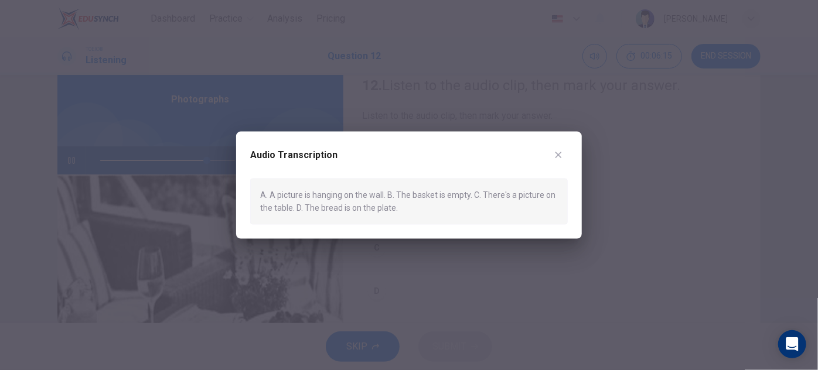
drag, startPoint x: 559, startPoint y: 158, endPoint x: 532, endPoint y: 170, distance: 29.6
click at [559, 158] on icon "button" at bounding box center [558, 155] width 9 height 9
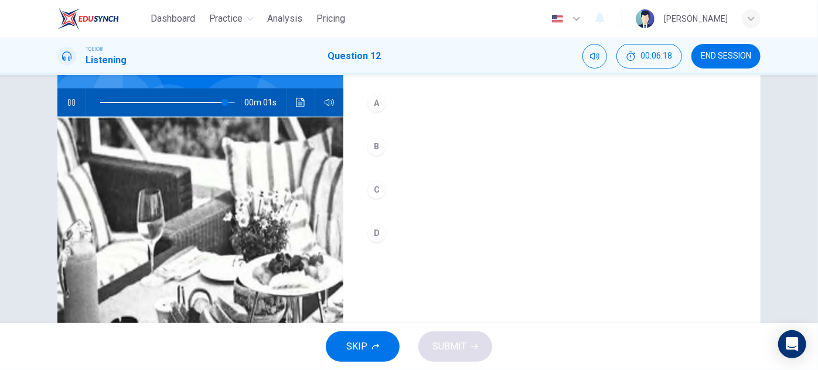
scroll to position [99, 0]
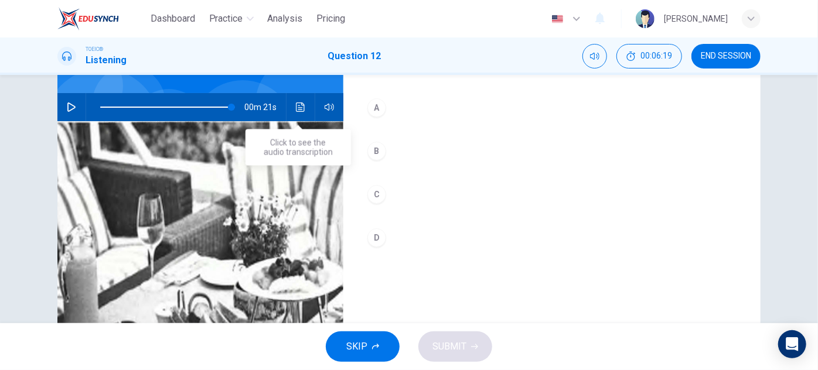
type input "0"
click at [296, 110] on icon "Click to see the audio transcription" at bounding box center [300, 107] width 9 height 9
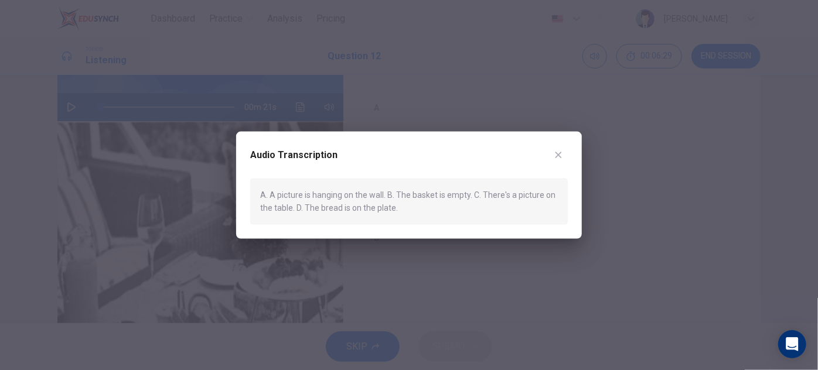
click at [556, 157] on icon "button" at bounding box center [558, 155] width 6 height 6
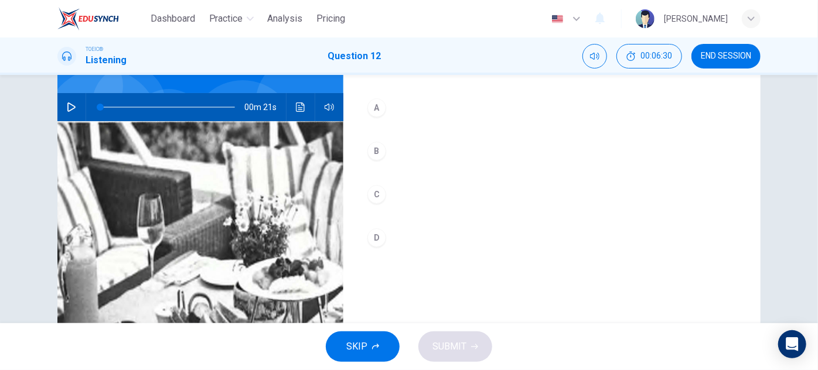
drag, startPoint x: 370, startPoint y: 152, endPoint x: 384, endPoint y: 177, distance: 28.6
click at [371, 152] on div "B" at bounding box center [376, 151] width 19 height 19
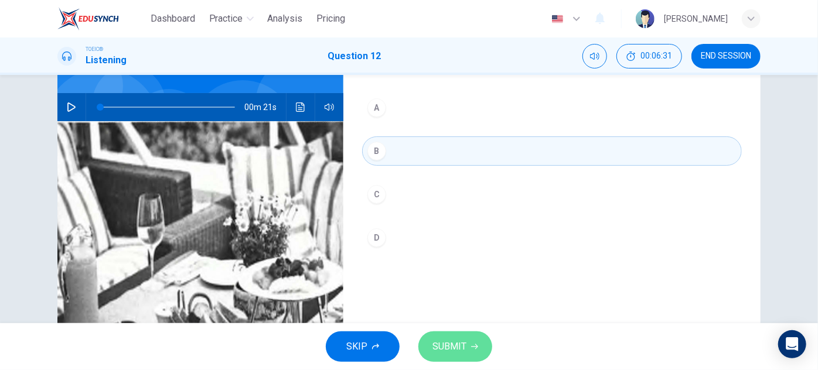
click at [432, 342] on span "SUBMIT" at bounding box center [449, 347] width 34 height 16
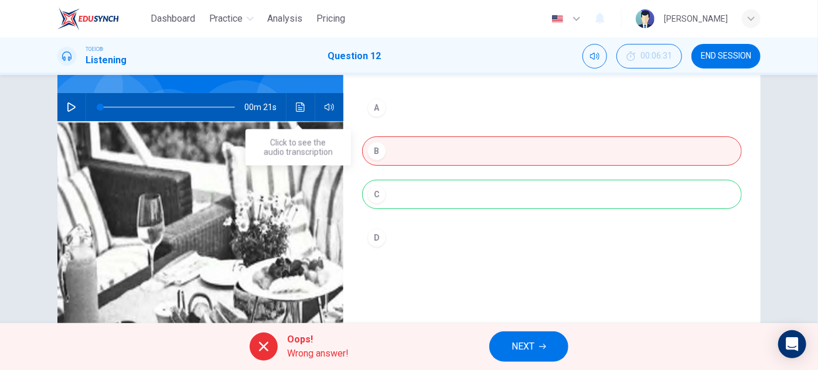
click at [296, 105] on icon "Click to see the audio transcription" at bounding box center [300, 107] width 9 height 9
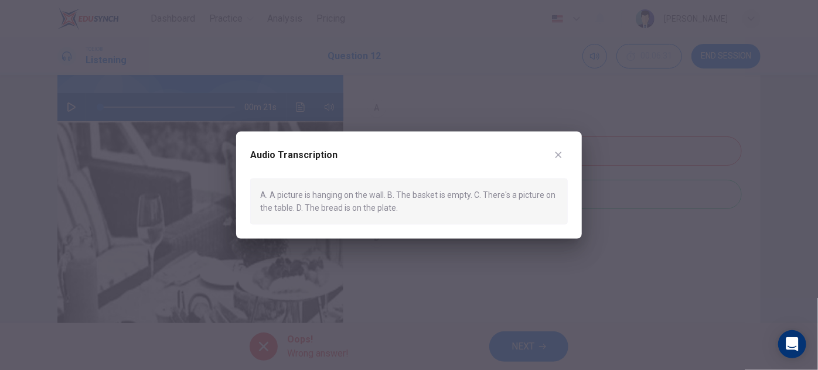
click at [562, 151] on icon "button" at bounding box center [558, 155] width 9 height 9
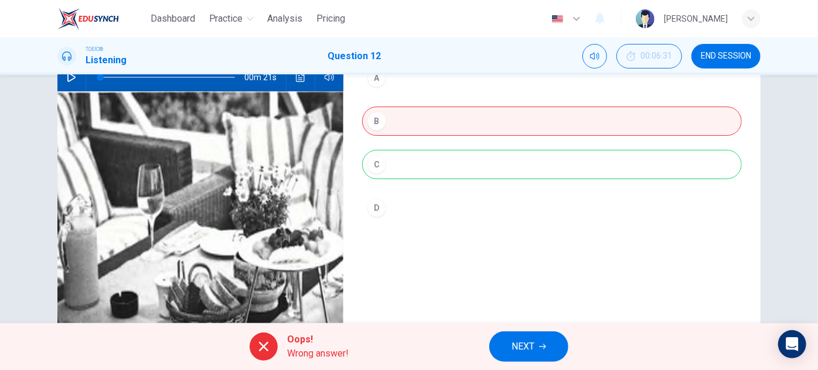
scroll to position [206, 0]
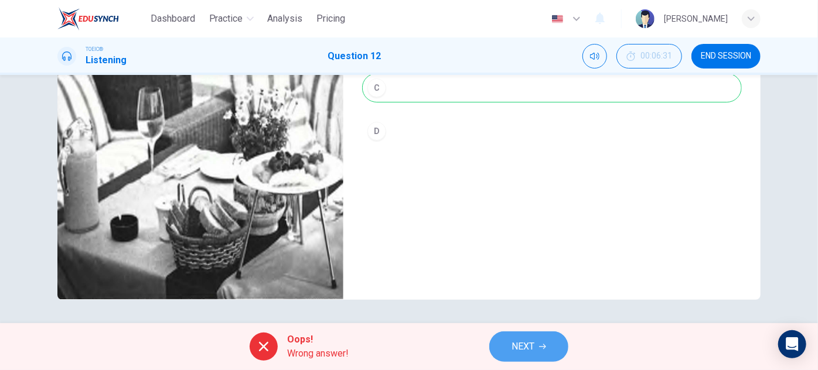
click at [513, 353] on span "NEXT" at bounding box center [522, 347] width 23 height 16
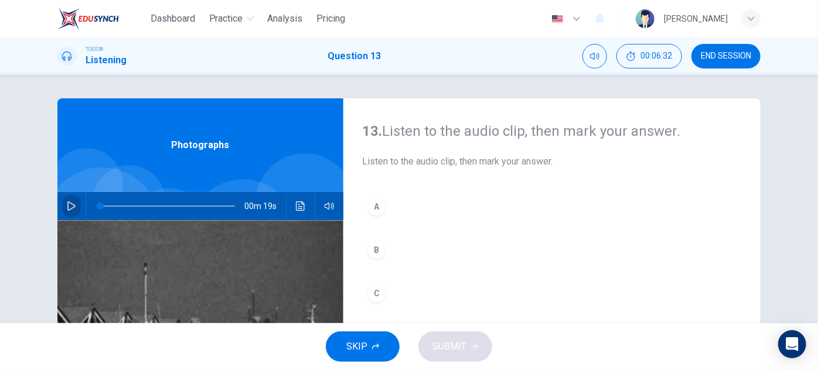
click at [75, 199] on button "button" at bounding box center [71, 206] width 19 height 28
click at [296, 200] on button "Click to see the audio transcription" at bounding box center [300, 206] width 19 height 28
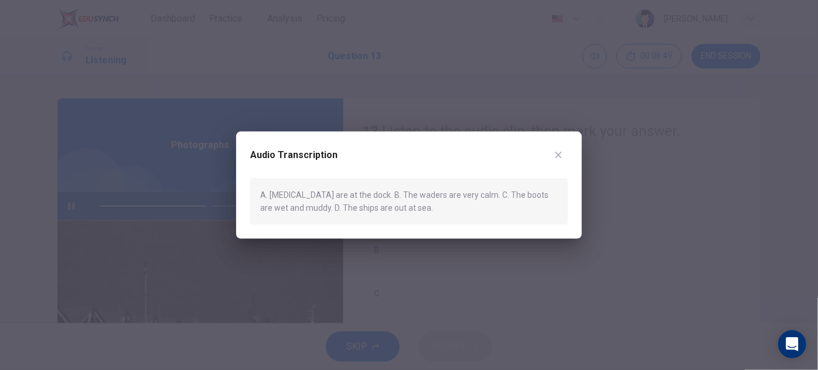
click at [561, 156] on icon "button" at bounding box center [558, 155] width 9 height 9
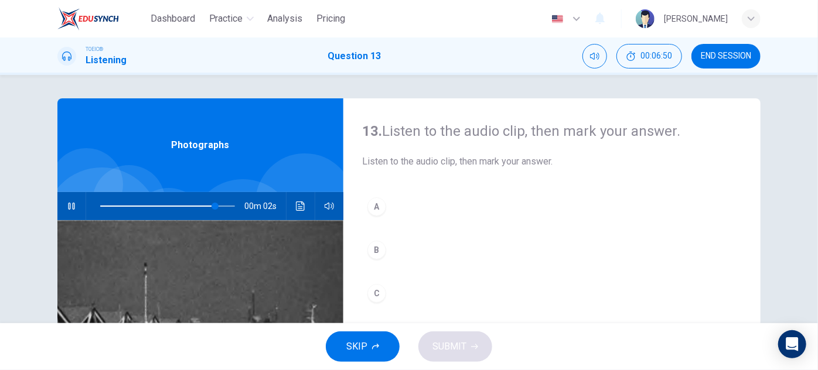
click at [371, 212] on div "A" at bounding box center [376, 206] width 19 height 19
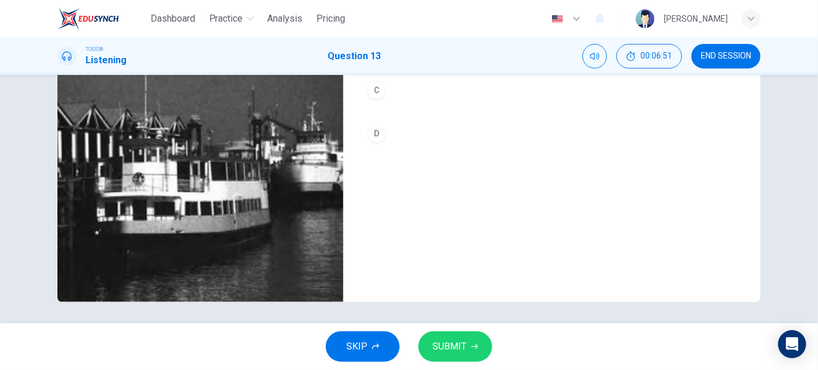
scroll to position [206, 0]
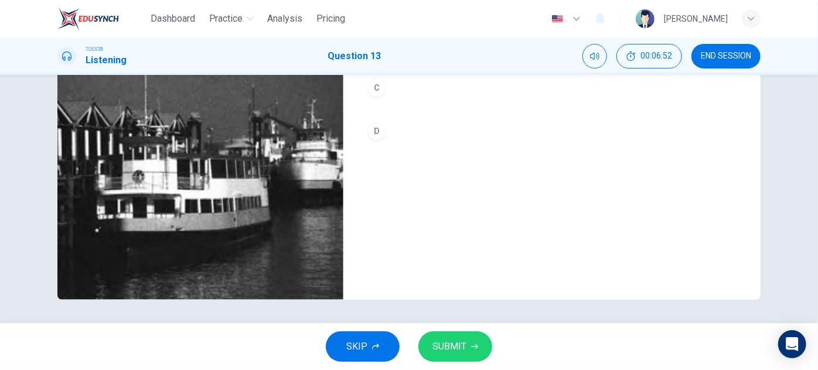
type input "0"
click at [433, 345] on span "SUBMIT" at bounding box center [449, 347] width 34 height 16
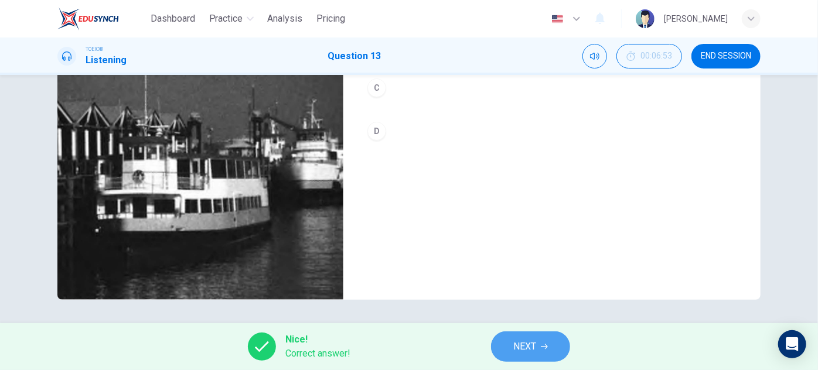
click at [559, 349] on button "NEXT" at bounding box center [530, 347] width 79 height 30
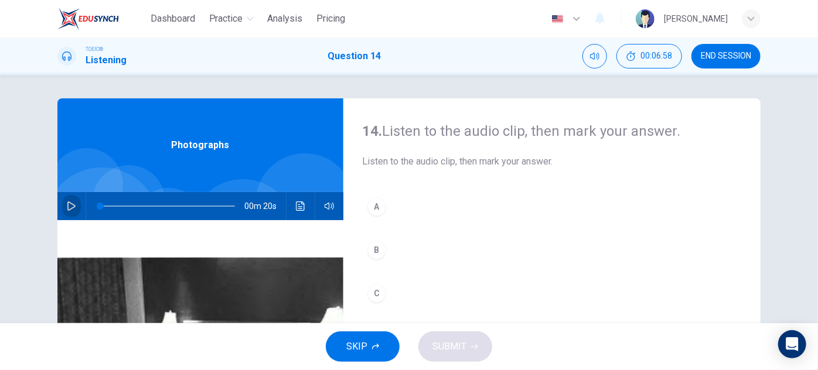
click at [62, 206] on button "button" at bounding box center [71, 206] width 19 height 28
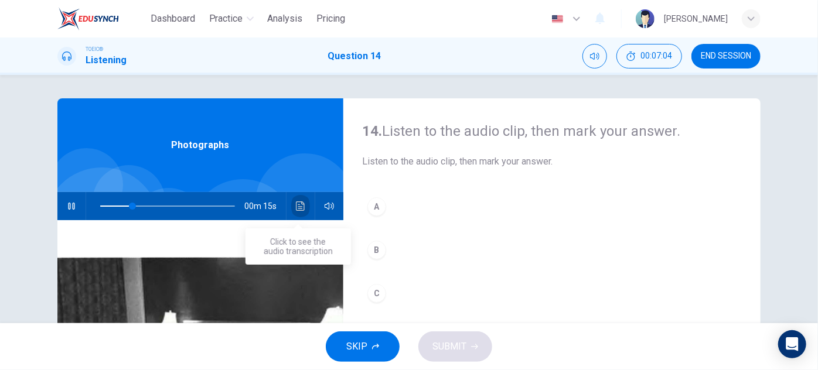
click at [301, 205] on icon "Click to see the audio transcription" at bounding box center [300, 206] width 9 height 9
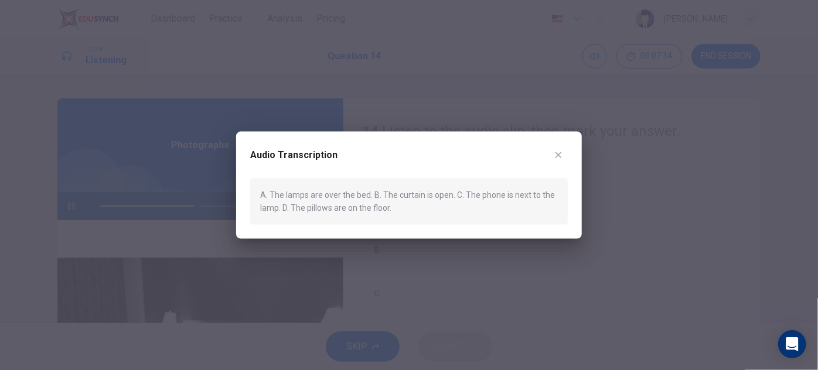
click at [562, 157] on icon "button" at bounding box center [558, 155] width 9 height 9
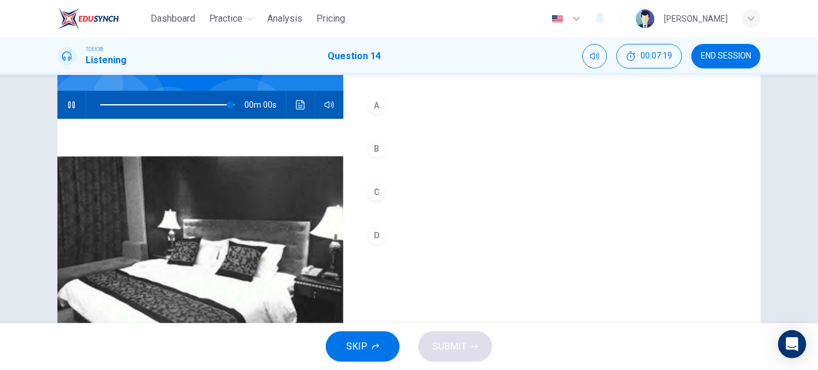
scroll to position [99, 0]
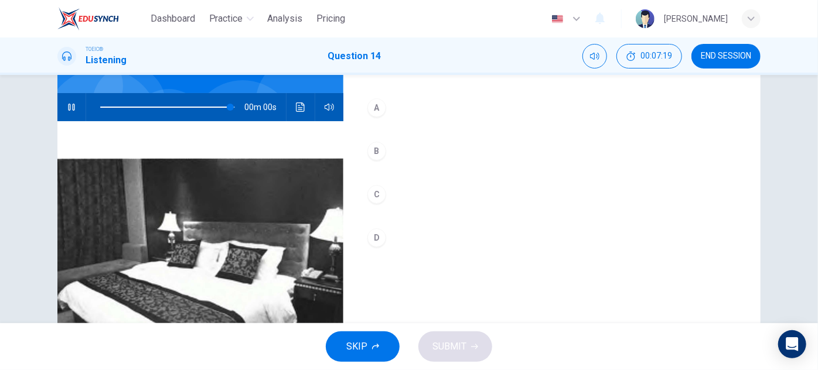
type input "0"
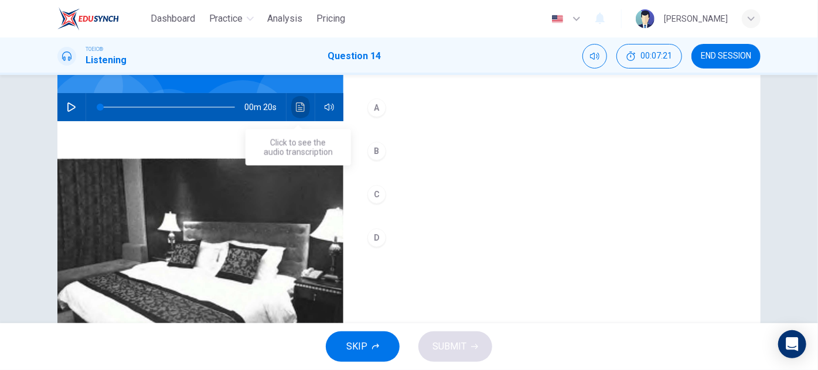
click at [291, 104] on button "Click to see the audio transcription" at bounding box center [300, 107] width 19 height 28
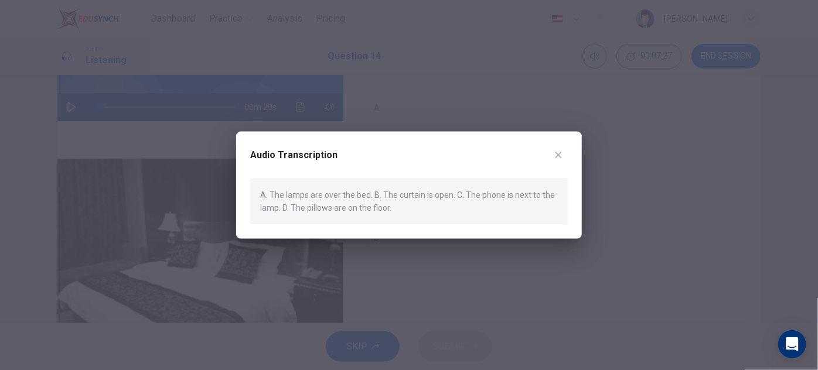
drag, startPoint x: 392, startPoint y: 152, endPoint x: 677, endPoint y: 135, distance: 285.8
click at [677, 135] on div "Audio Transcription A. The lamps are over the bed. B. The curtain is open. C. T…" at bounding box center [409, 185] width 818 height 370
click at [559, 151] on icon "button" at bounding box center [558, 155] width 9 height 9
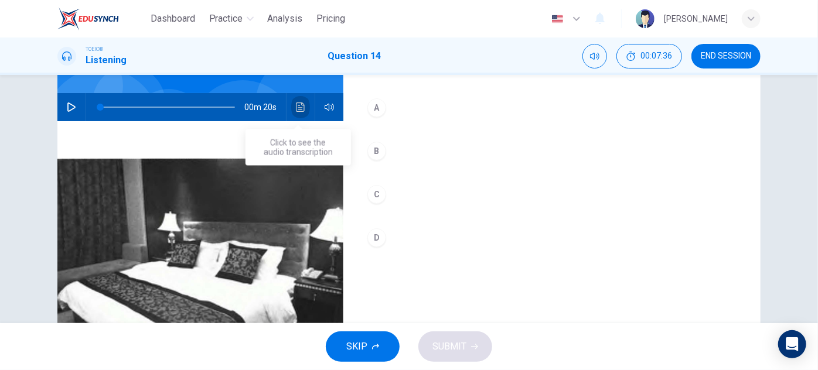
click at [296, 109] on icon "Click to see the audio transcription" at bounding box center [300, 107] width 9 height 9
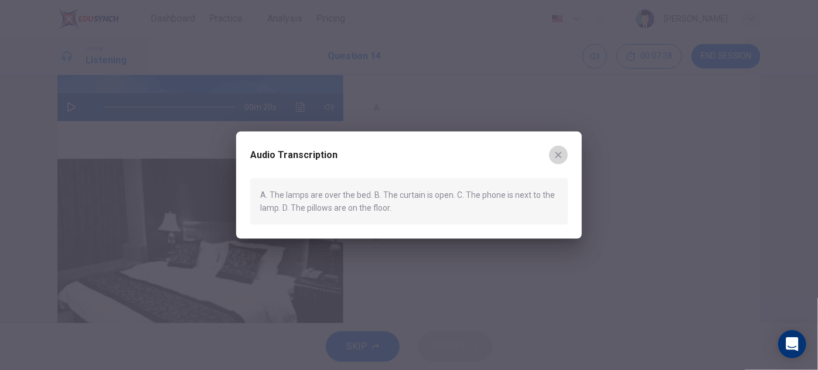
click at [562, 155] on icon "button" at bounding box center [558, 155] width 9 height 9
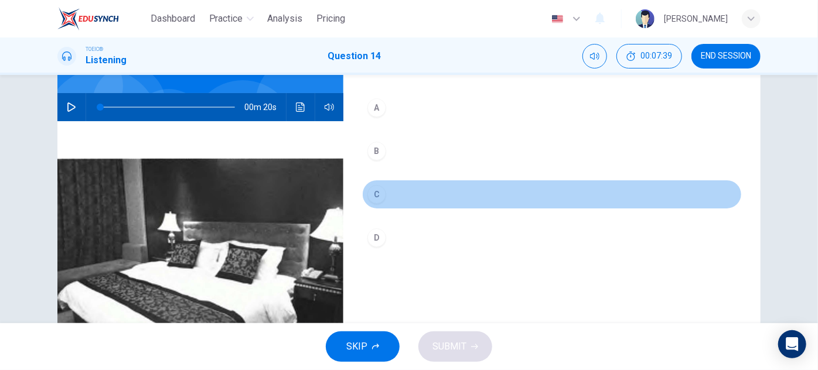
click at [380, 197] on div "C" at bounding box center [376, 194] width 19 height 19
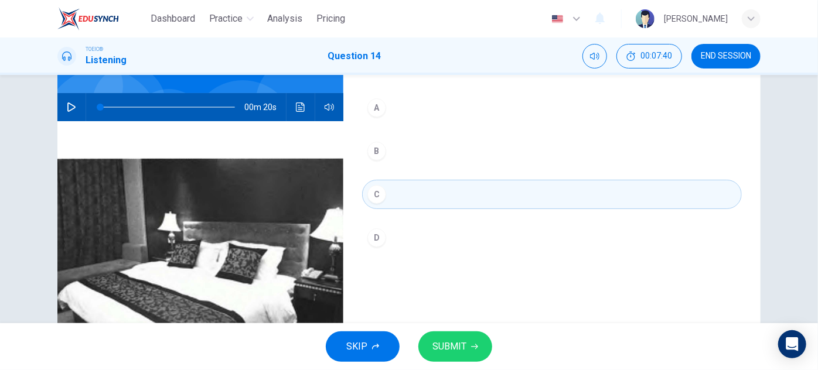
click at [456, 351] on span "SUBMIT" at bounding box center [449, 347] width 34 height 16
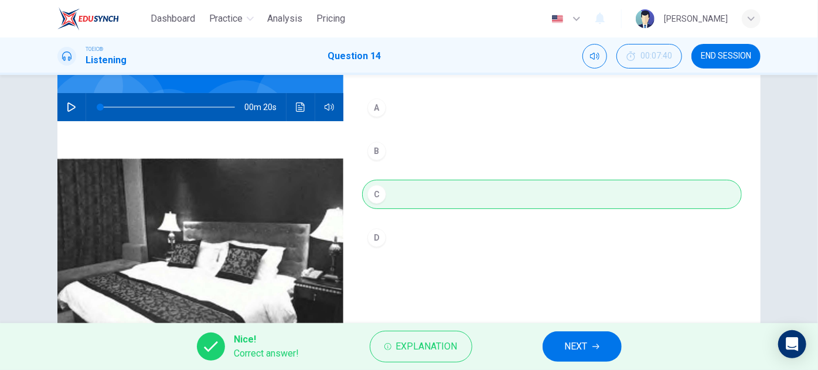
click at [568, 344] on span "NEXT" at bounding box center [576, 347] width 23 height 16
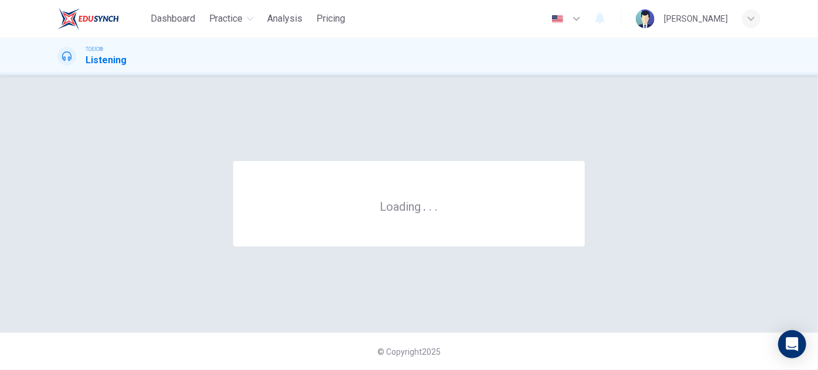
scroll to position [0, 0]
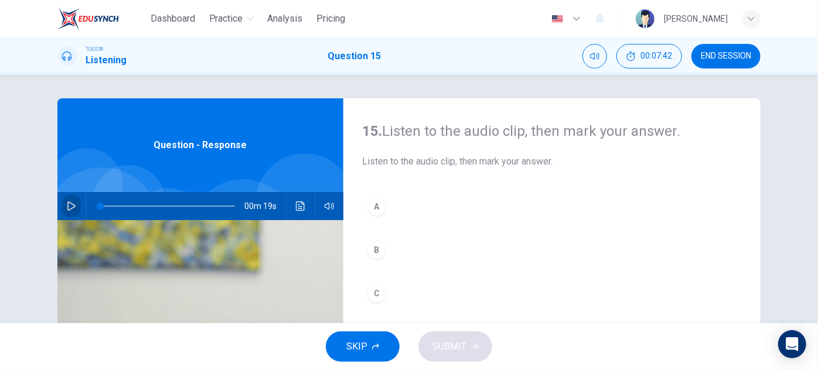
click at [69, 208] on icon "button" at bounding box center [71, 206] width 9 height 9
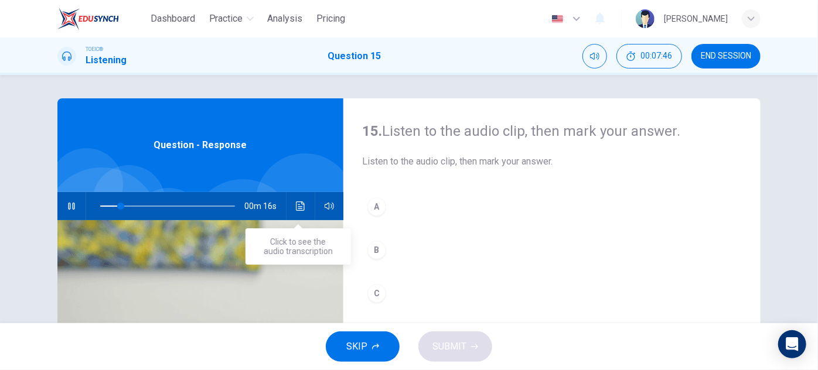
click at [301, 204] on icon "Click to see the audio transcription" at bounding box center [300, 206] width 9 height 9
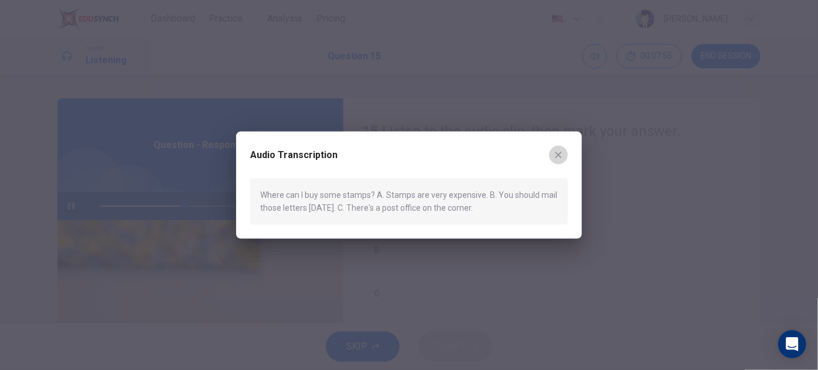
click at [558, 154] on icon "button" at bounding box center [558, 155] width 6 height 6
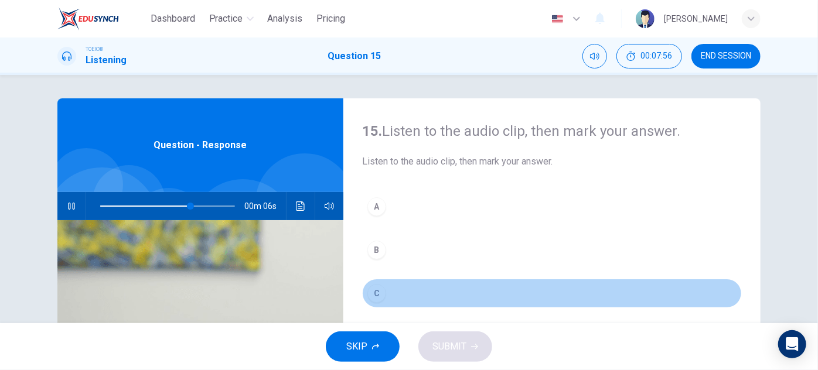
click at [374, 292] on div "C" at bounding box center [376, 293] width 19 height 19
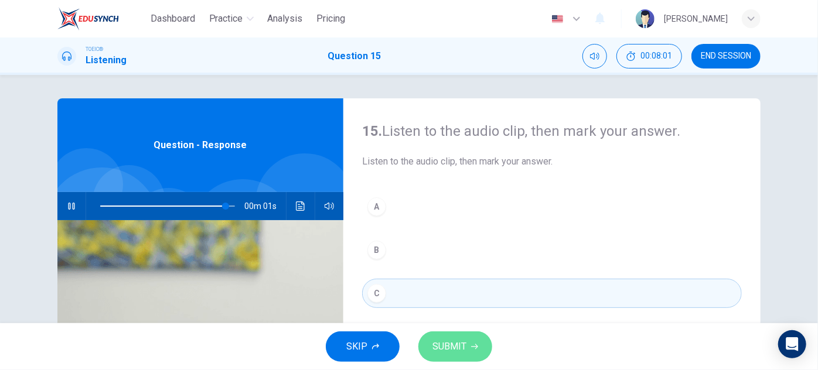
click at [462, 342] on span "SUBMIT" at bounding box center [449, 347] width 34 height 16
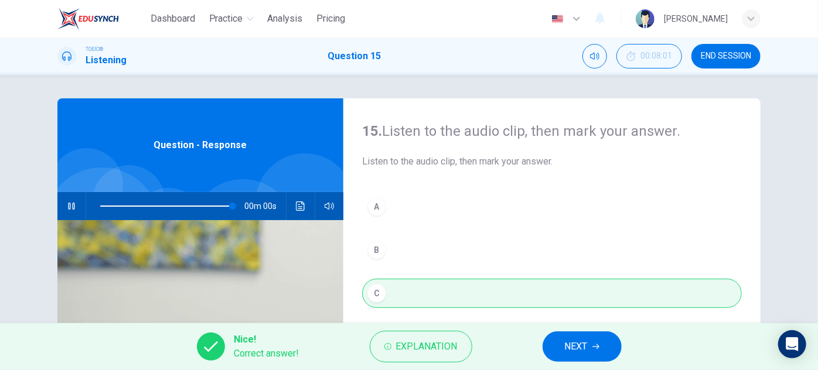
type input "0"
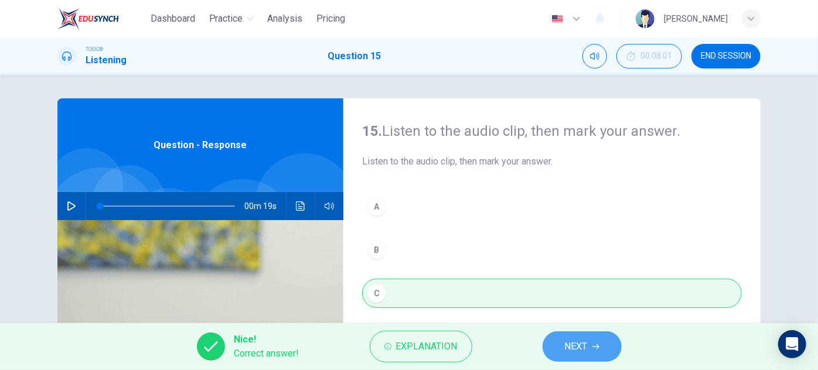
click at [581, 349] on span "NEXT" at bounding box center [576, 347] width 23 height 16
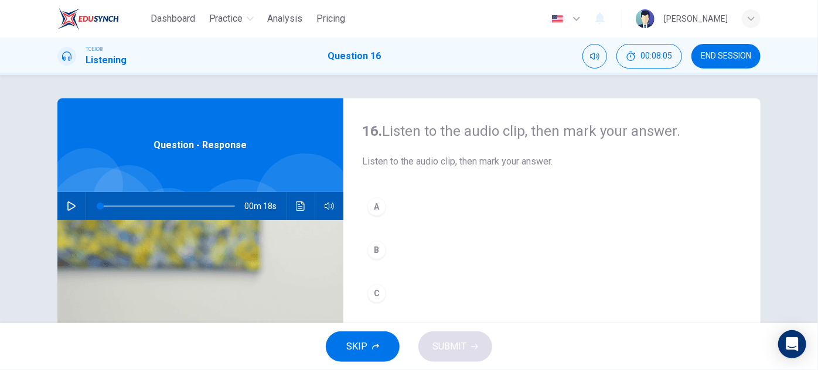
click at [67, 204] on icon "button" at bounding box center [71, 206] width 9 height 9
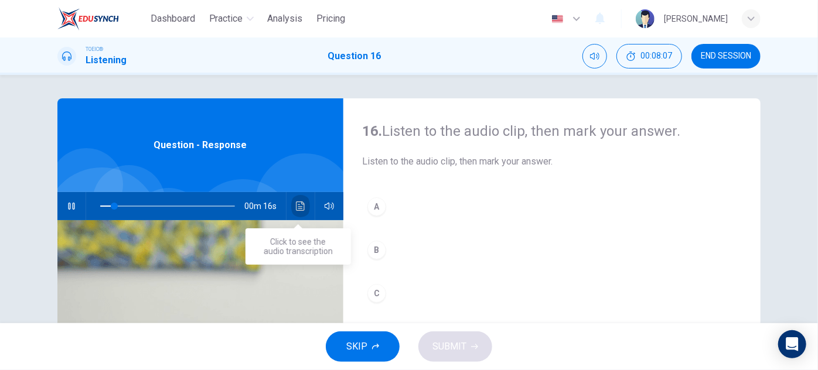
click at [291, 202] on button "Click to see the audio transcription" at bounding box center [300, 206] width 19 height 28
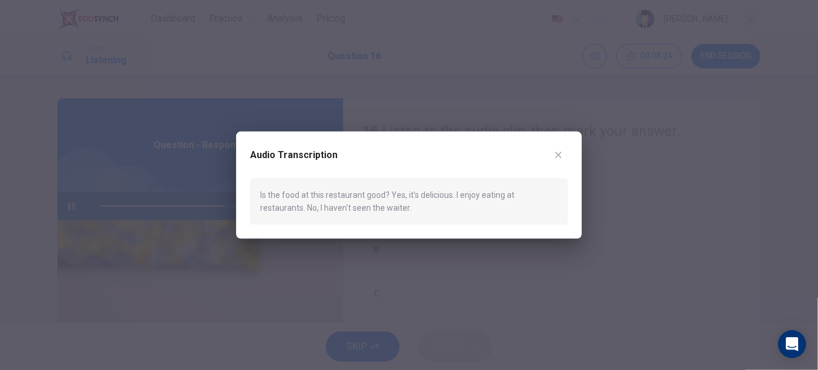
type input "0"
click at [562, 153] on icon "button" at bounding box center [558, 155] width 9 height 9
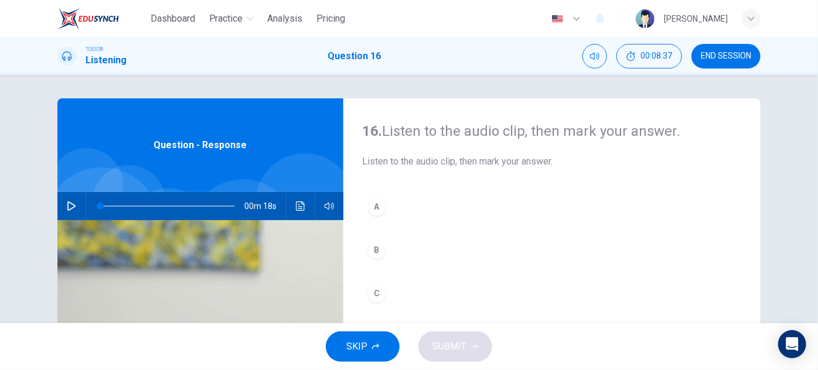
click at [374, 209] on div "A" at bounding box center [376, 206] width 19 height 19
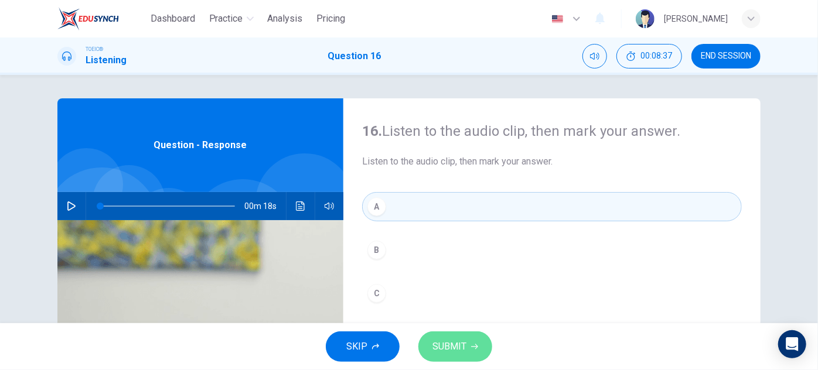
click at [439, 348] on span "SUBMIT" at bounding box center [449, 347] width 34 height 16
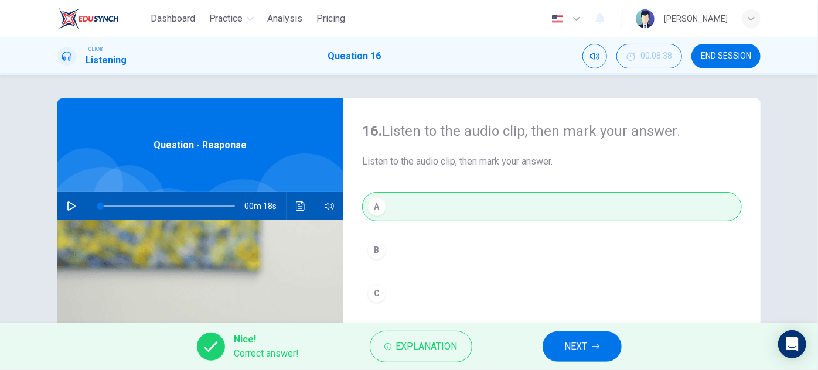
click at [619, 347] on button "NEXT" at bounding box center [581, 347] width 79 height 30
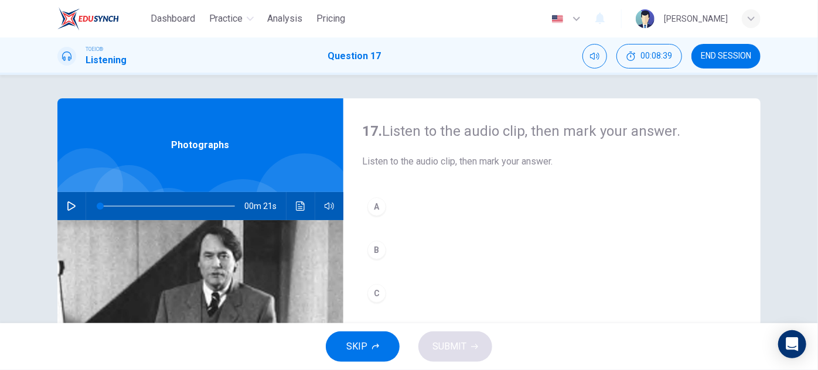
click at [70, 209] on icon "button" at bounding box center [71, 206] width 9 height 9
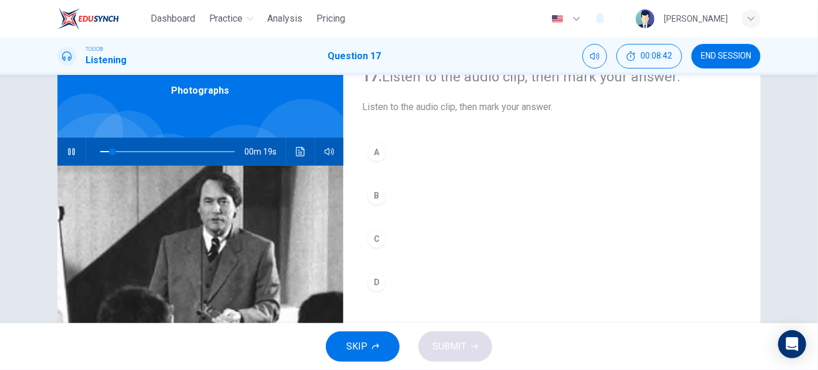
scroll to position [53, 0]
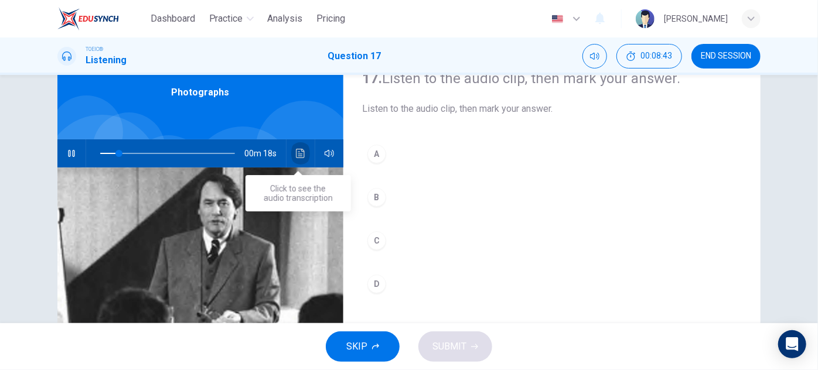
click at [292, 157] on button "Click to see the audio transcription" at bounding box center [300, 153] width 19 height 28
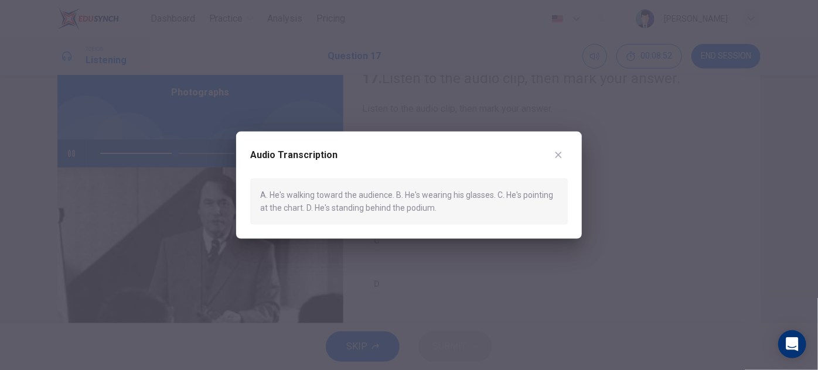
click at [559, 152] on icon "button" at bounding box center [558, 155] width 9 height 9
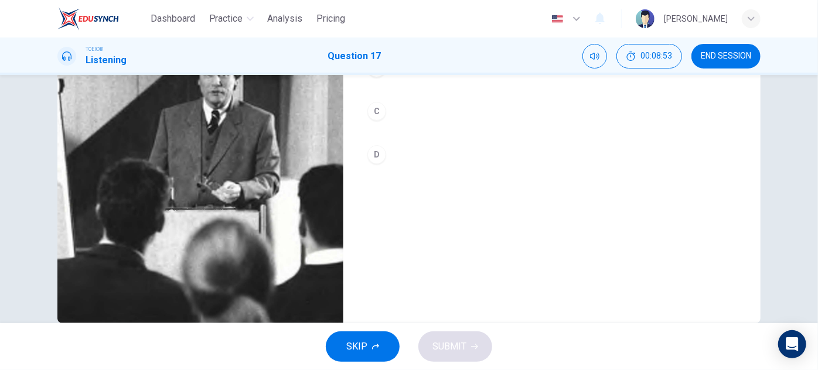
scroll to position [206, 0]
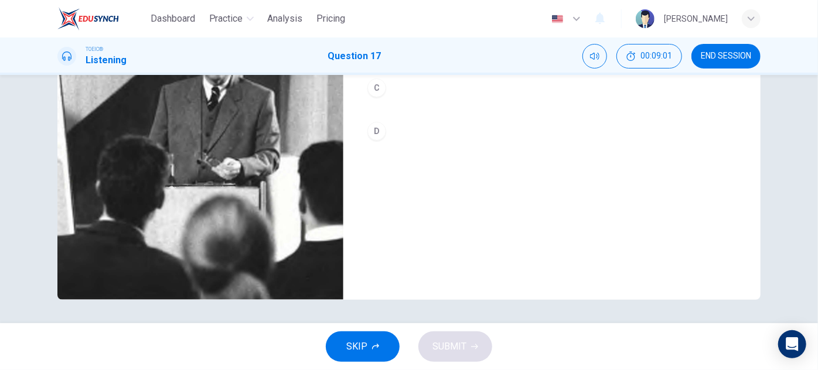
type input "0"
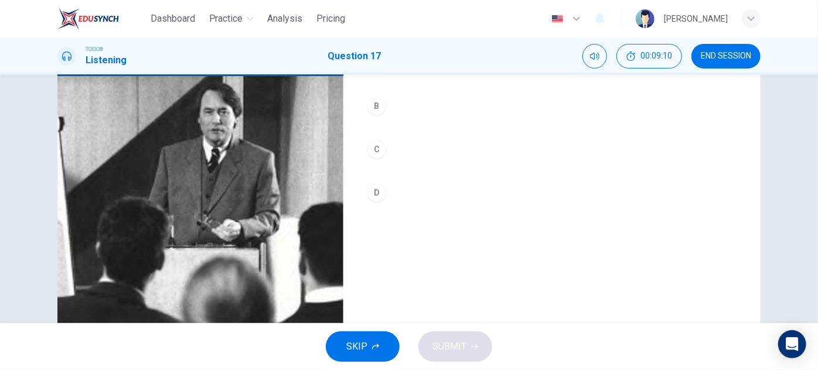
scroll to position [99, 0]
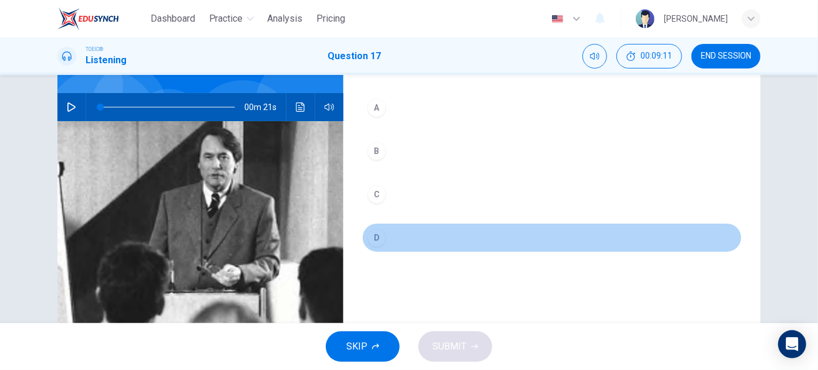
click at [370, 245] on div "D" at bounding box center [376, 237] width 19 height 19
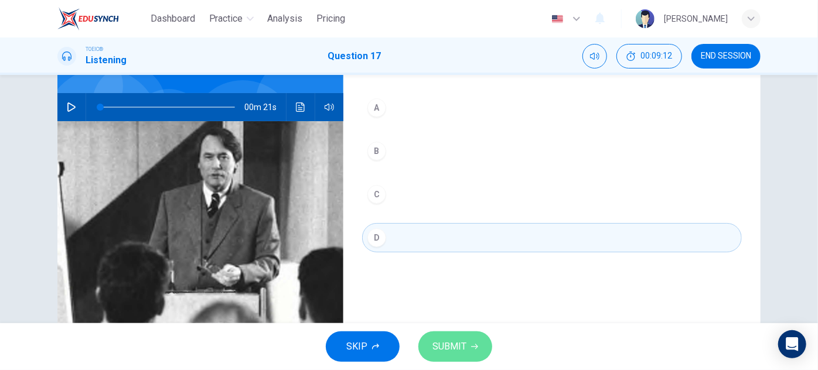
click at [442, 351] on span "SUBMIT" at bounding box center [449, 347] width 34 height 16
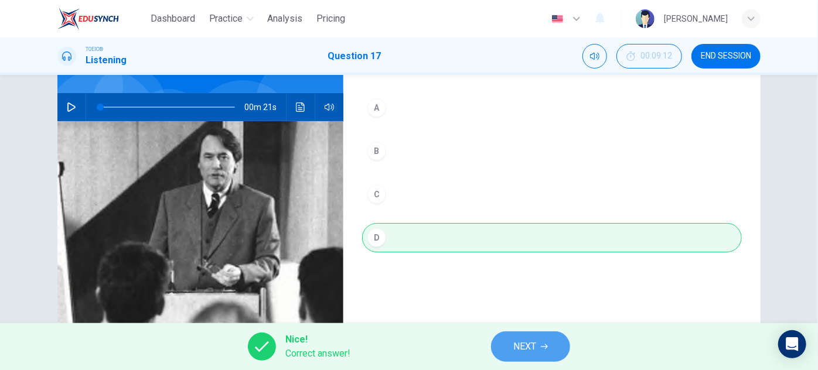
click at [528, 337] on button "NEXT" at bounding box center [530, 347] width 79 height 30
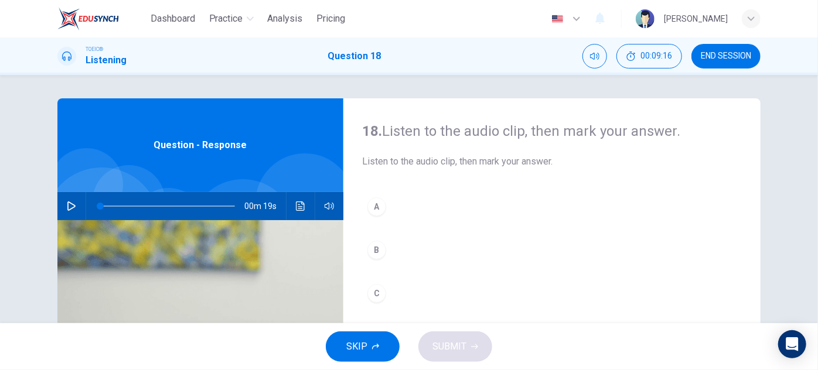
click at [69, 211] on button "button" at bounding box center [71, 206] width 19 height 28
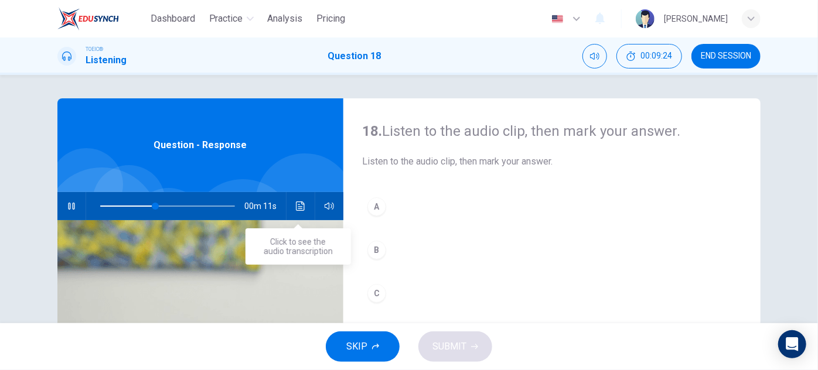
click at [292, 212] on button "Click to see the audio transcription" at bounding box center [300, 206] width 19 height 28
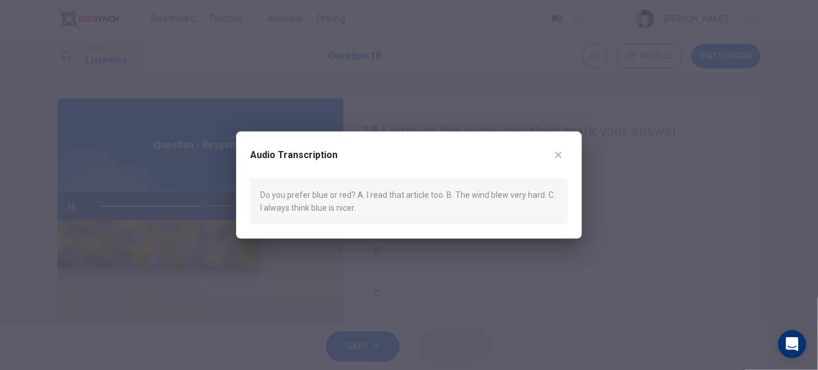
drag, startPoint x: 561, startPoint y: 156, endPoint x: 515, endPoint y: 183, distance: 53.3
click at [561, 155] on icon "button" at bounding box center [558, 155] width 9 height 9
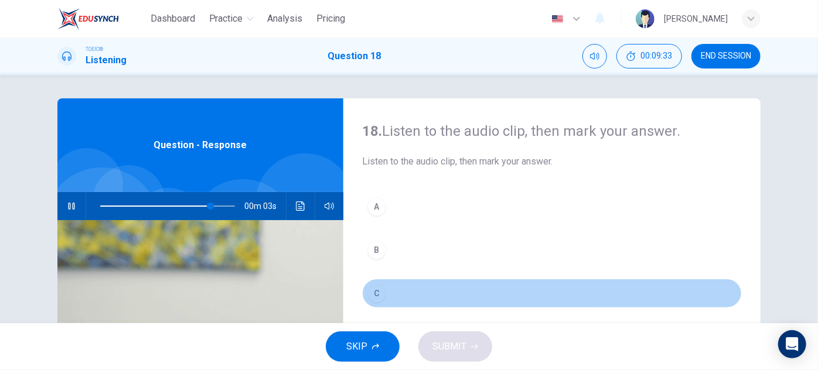
click at [373, 291] on div "C" at bounding box center [376, 293] width 19 height 19
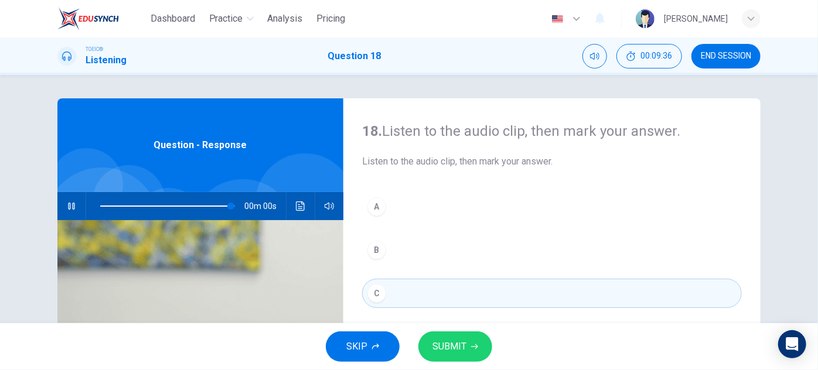
type input "0"
click at [479, 355] on button "SUBMIT" at bounding box center [455, 347] width 74 height 30
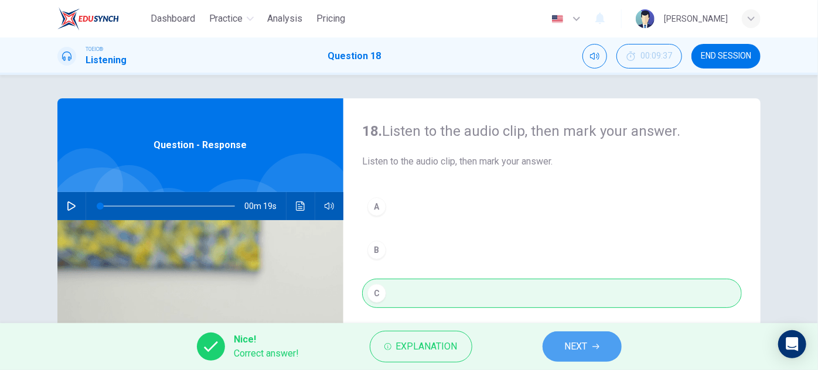
click at [573, 339] on span "NEXT" at bounding box center [576, 347] width 23 height 16
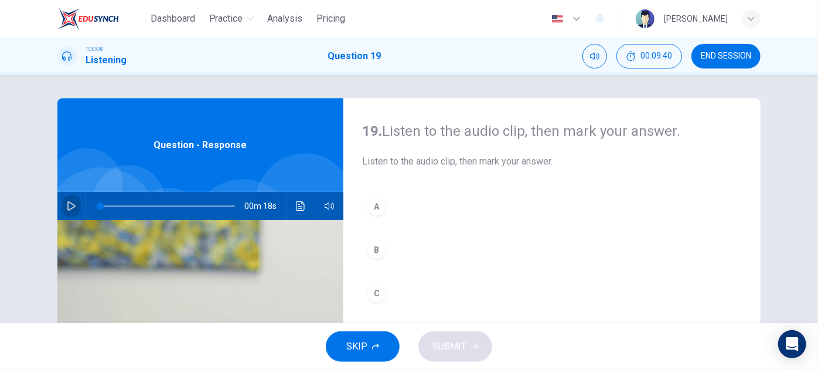
click at [70, 207] on icon "button" at bounding box center [71, 206] width 8 height 9
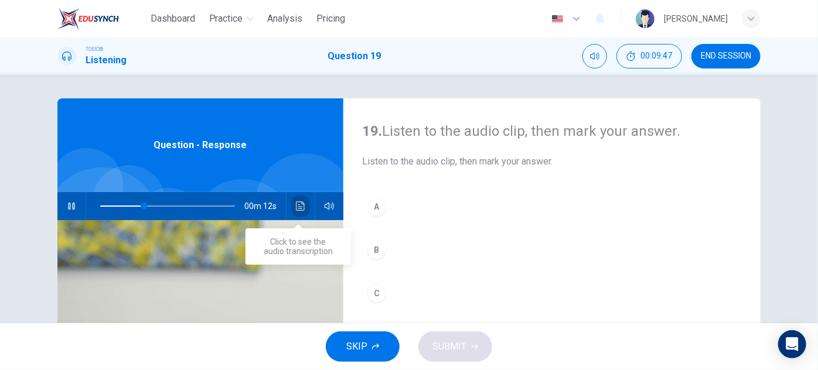
click at [307, 207] on button "Click to see the audio transcription" at bounding box center [300, 206] width 19 height 28
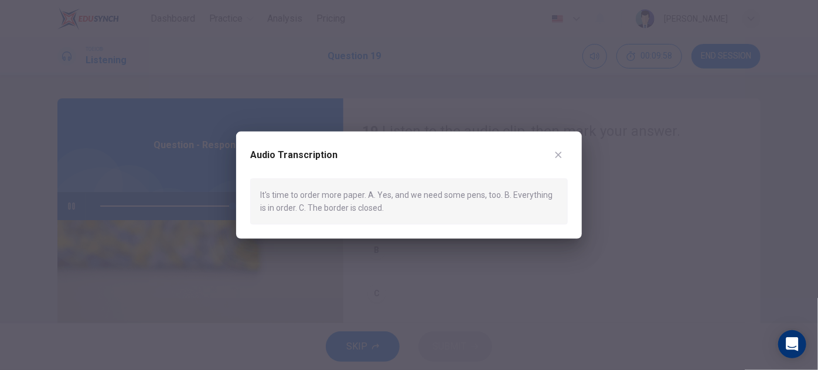
type input "0"
drag, startPoint x: 558, startPoint y: 156, endPoint x: 544, endPoint y: 161, distance: 14.8
click at [558, 156] on icon "button" at bounding box center [558, 155] width 9 height 9
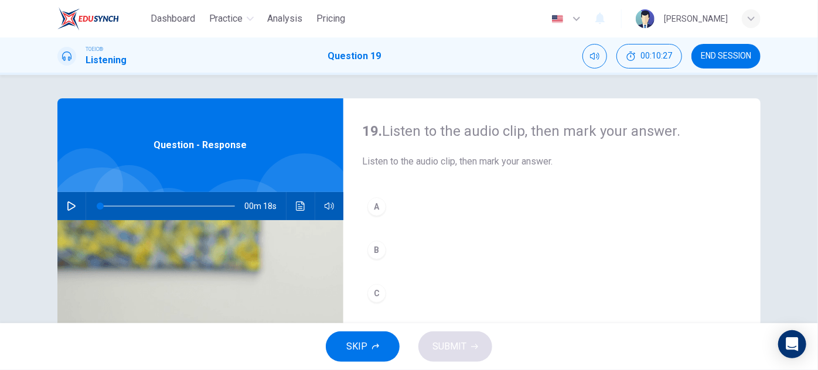
click at [371, 241] on div "B" at bounding box center [376, 250] width 19 height 19
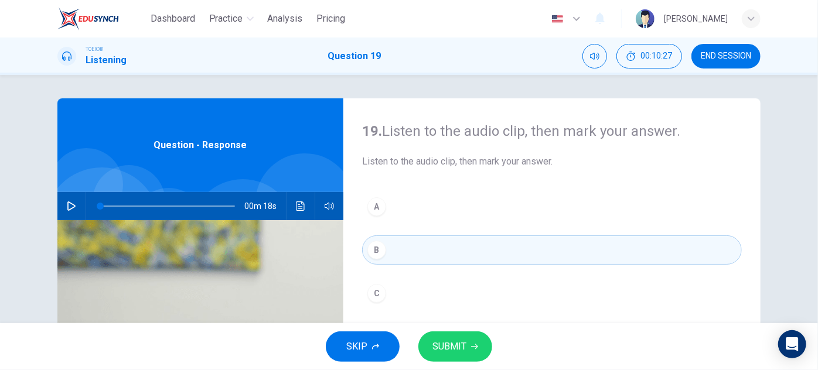
click at [433, 344] on span "SUBMIT" at bounding box center [449, 347] width 34 height 16
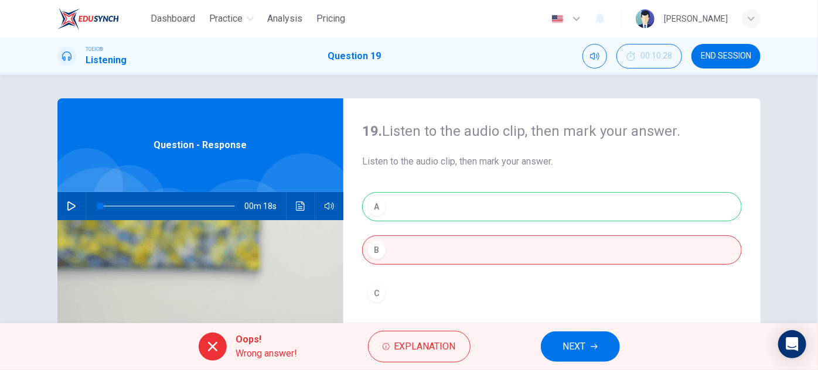
click at [299, 197] on button "Click to see the audio transcription" at bounding box center [300, 206] width 19 height 28
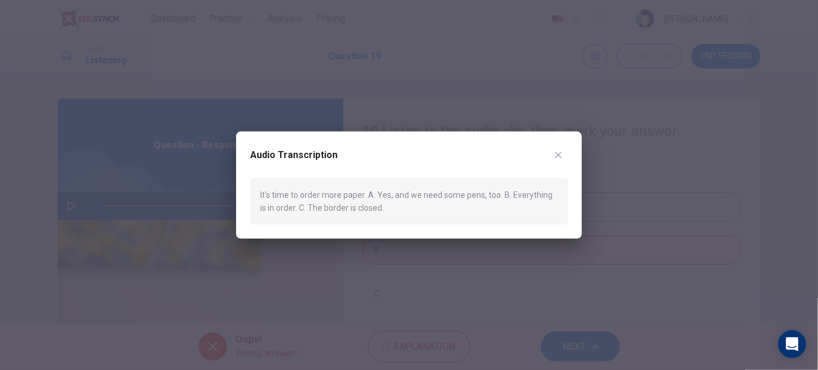
click at [561, 152] on icon "button" at bounding box center [558, 155] width 9 height 9
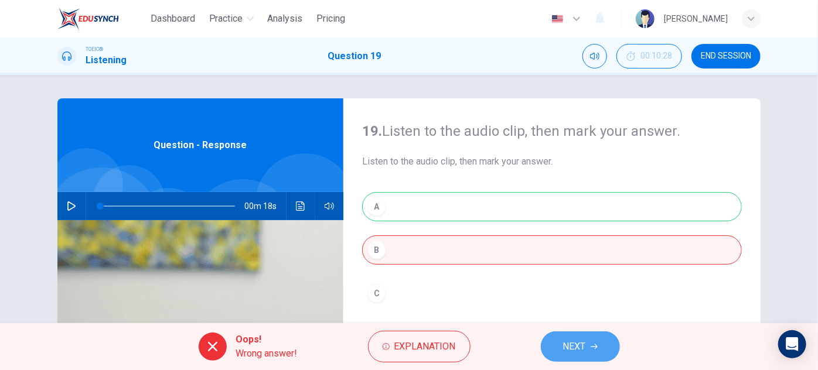
click at [572, 348] on span "NEXT" at bounding box center [574, 347] width 23 height 16
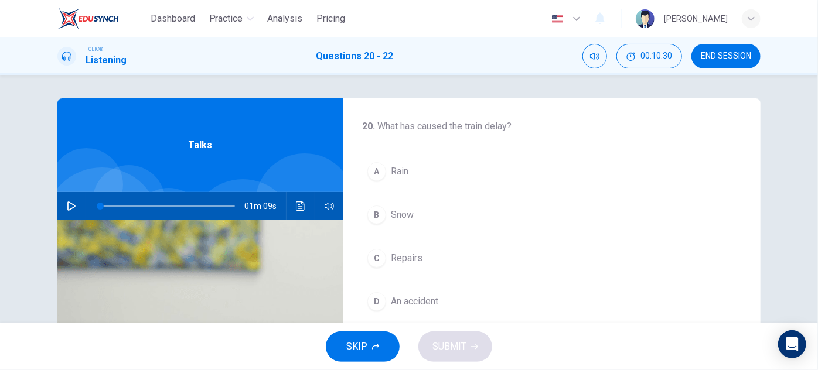
click at [63, 209] on button "button" at bounding box center [71, 206] width 19 height 28
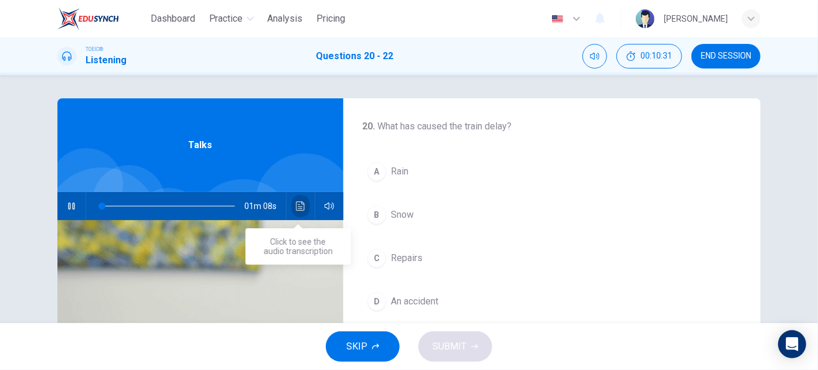
click at [296, 207] on icon "Click to see the audio transcription" at bounding box center [300, 206] width 9 height 9
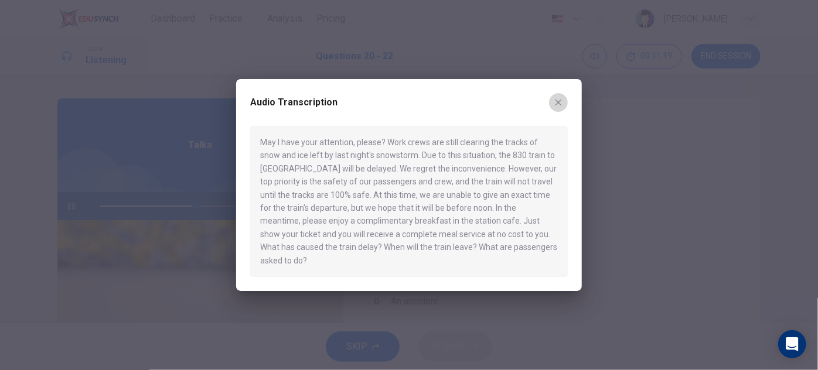
click at [552, 110] on button "button" at bounding box center [558, 102] width 19 height 19
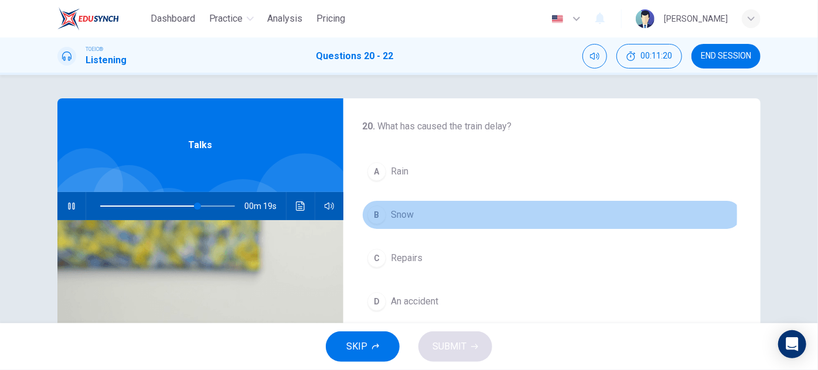
click at [395, 214] on span "Snow" at bounding box center [402, 215] width 23 height 14
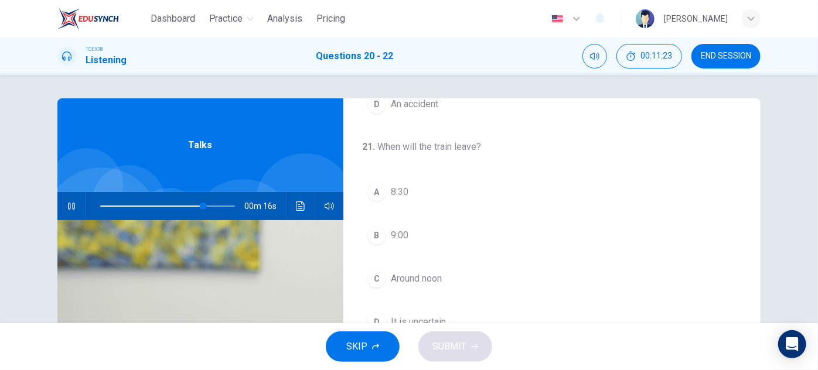
scroll to position [213, 0]
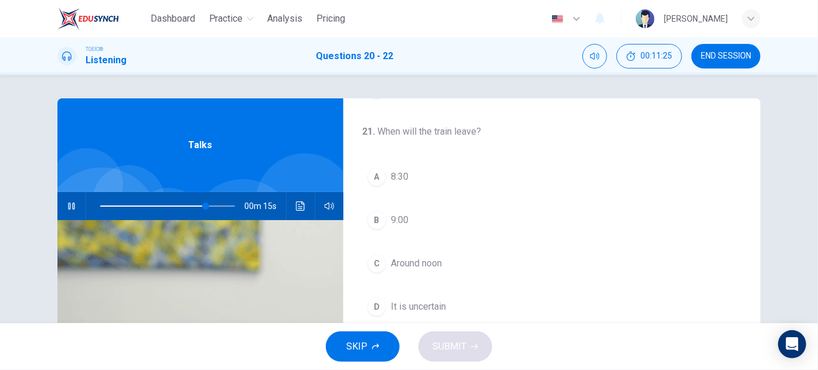
click at [298, 207] on icon "Click to see the audio transcription" at bounding box center [300, 206] width 9 height 9
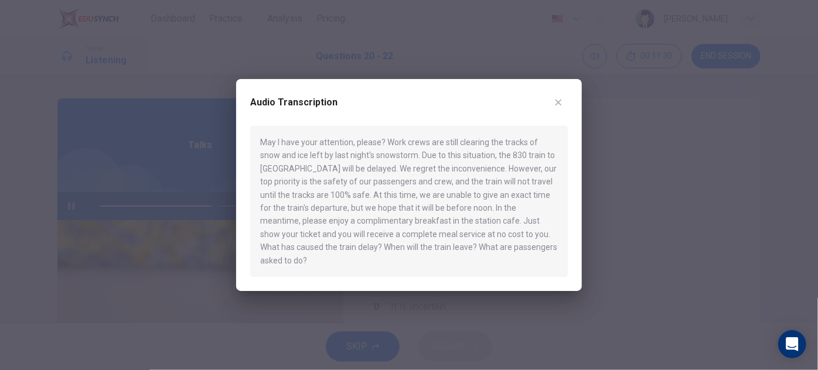
drag, startPoint x: 558, startPoint y: 110, endPoint x: 538, endPoint y: 121, distance: 22.8
click at [556, 107] on icon "button" at bounding box center [558, 102] width 9 height 9
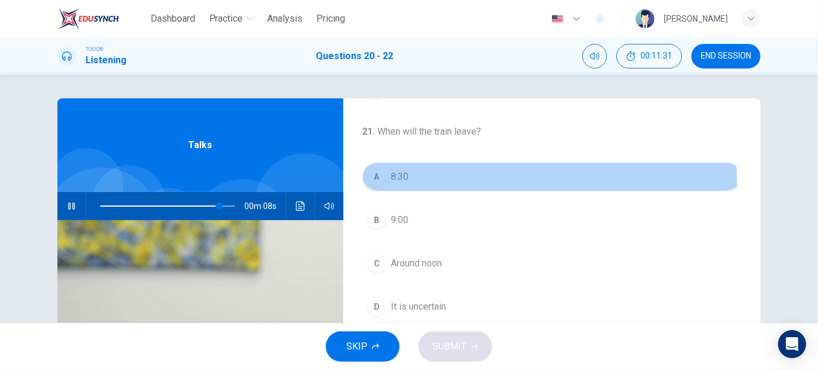
click at [402, 179] on span "8:30" at bounding box center [400, 177] width 18 height 14
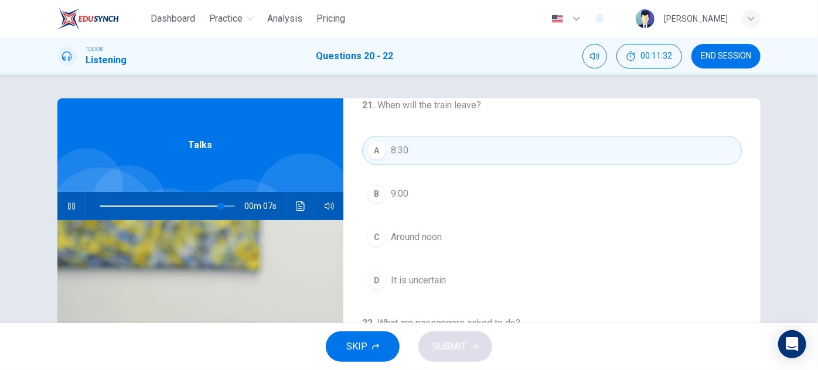
scroll to position [264, 0]
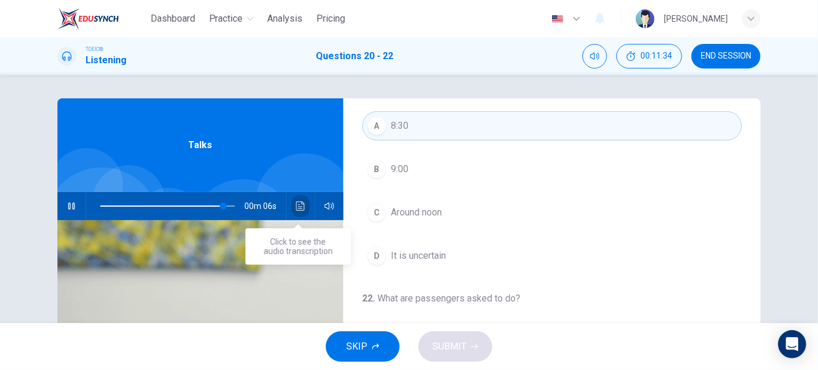
click at [296, 213] on button "Click to see the audio transcription" at bounding box center [300, 206] width 19 height 28
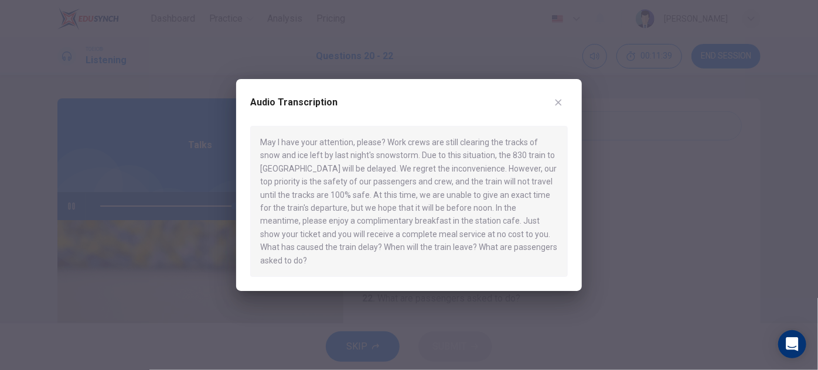
type input "0"
click at [562, 107] on icon "button" at bounding box center [558, 102] width 9 height 9
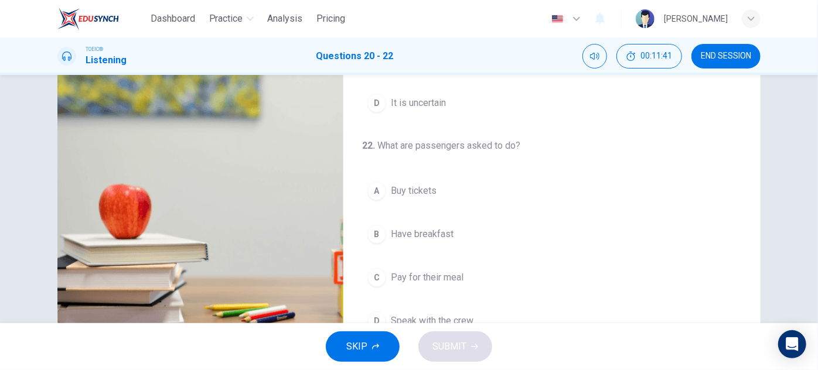
scroll to position [159, 0]
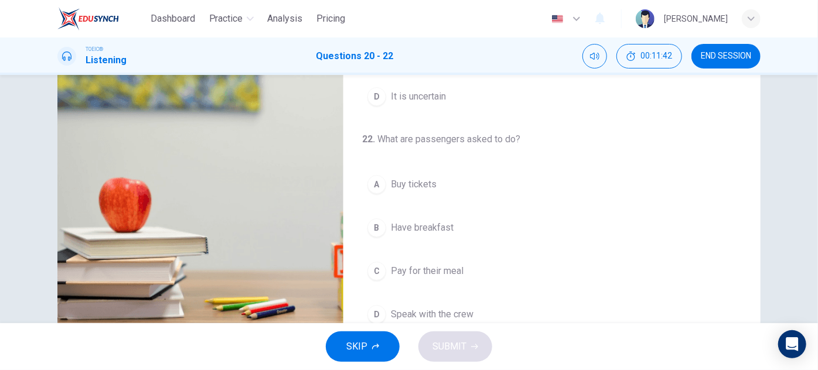
click at [443, 231] on span "Have breakfast" at bounding box center [422, 228] width 63 height 14
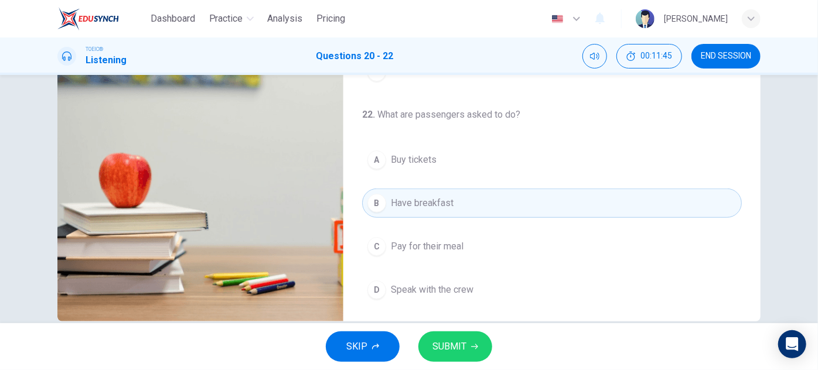
scroll to position [206, 0]
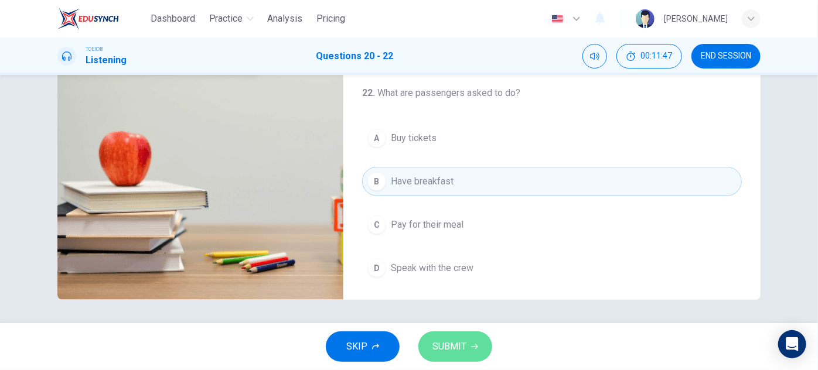
click at [451, 354] on span "SUBMIT" at bounding box center [449, 347] width 34 height 16
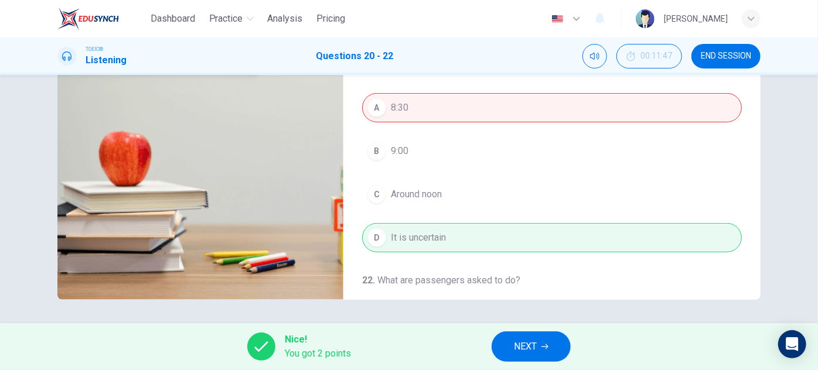
scroll to position [50, 0]
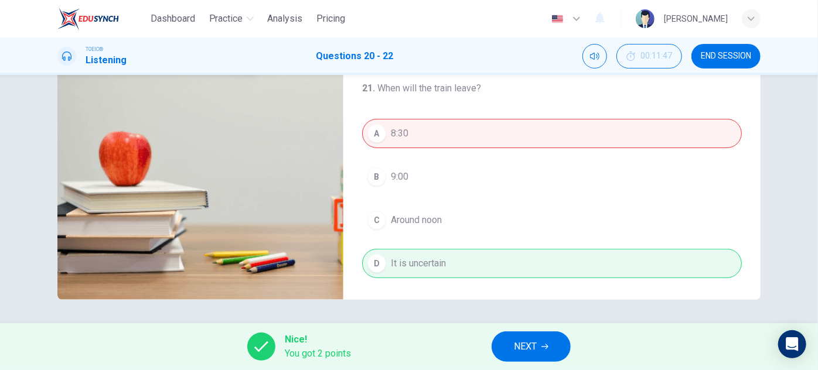
click at [534, 357] on button "NEXT" at bounding box center [530, 347] width 79 height 30
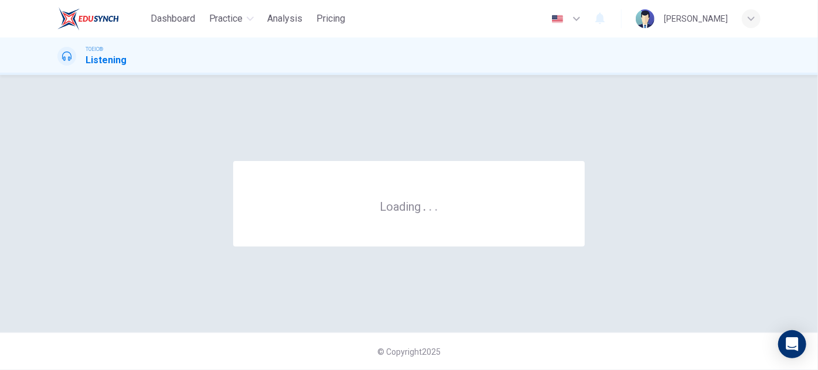
scroll to position [0, 0]
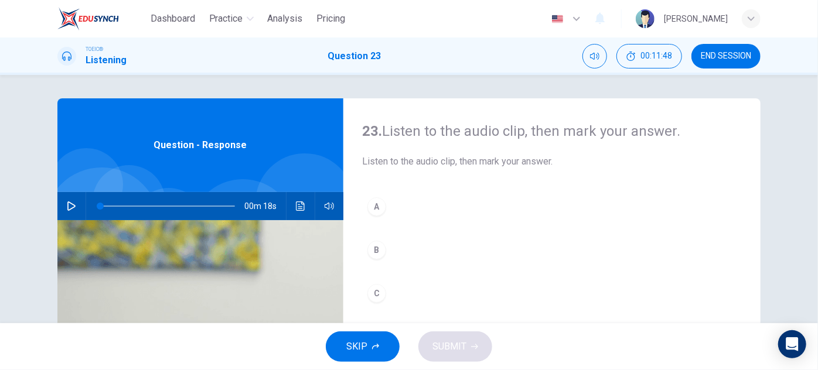
click at [68, 204] on icon "button" at bounding box center [71, 206] width 9 height 9
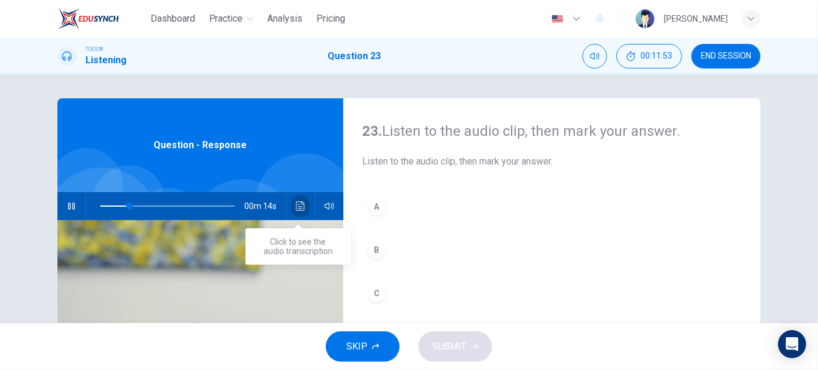
click at [305, 202] on button "Click to see the audio transcription" at bounding box center [300, 206] width 19 height 28
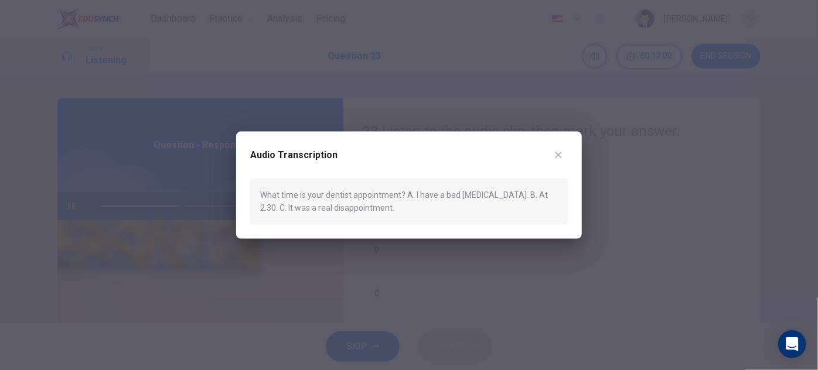
click at [556, 155] on icon "button" at bounding box center [558, 155] width 9 height 9
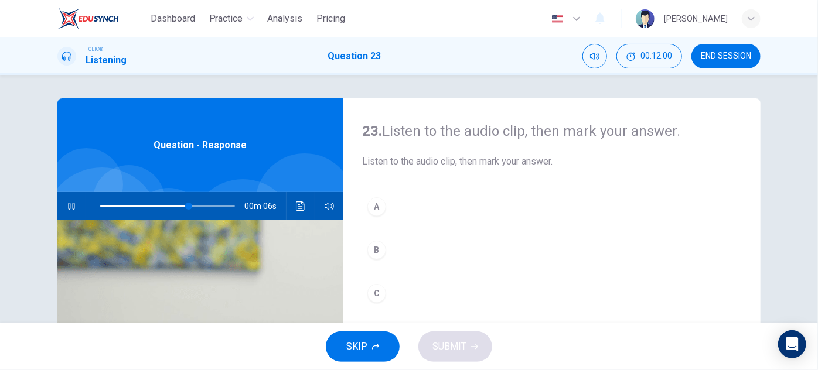
click at [376, 248] on div "B" at bounding box center [376, 250] width 19 height 19
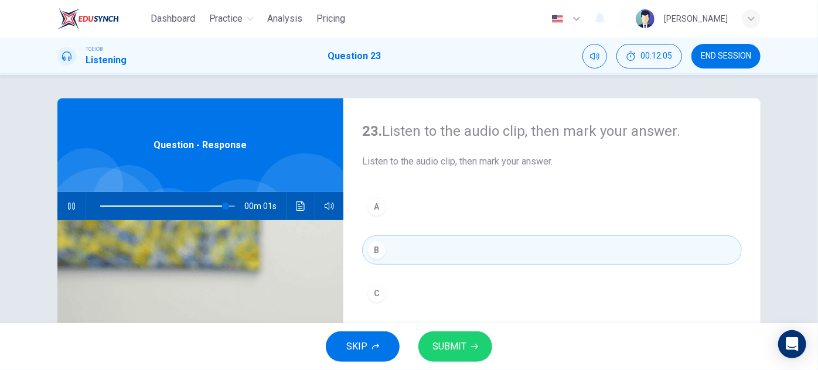
click at [433, 341] on span "SUBMIT" at bounding box center [449, 347] width 34 height 16
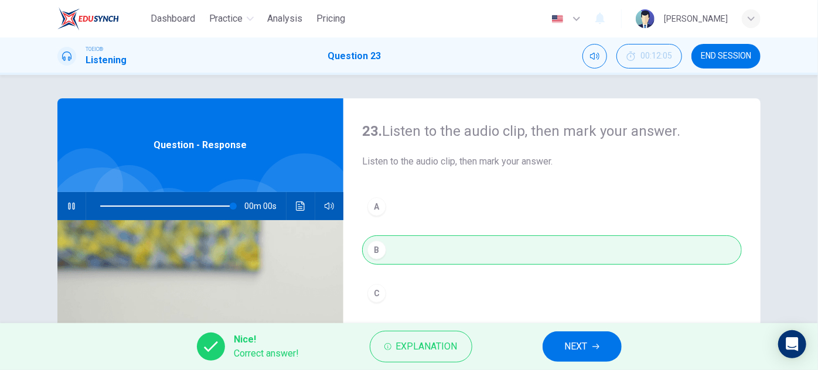
type input "0"
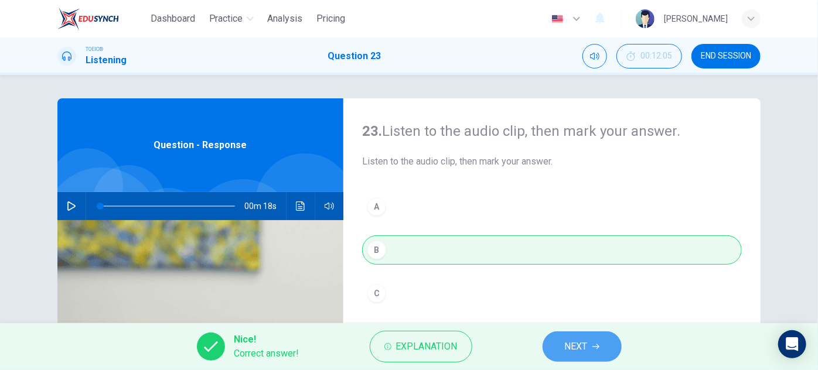
click at [557, 346] on button "NEXT" at bounding box center [581, 347] width 79 height 30
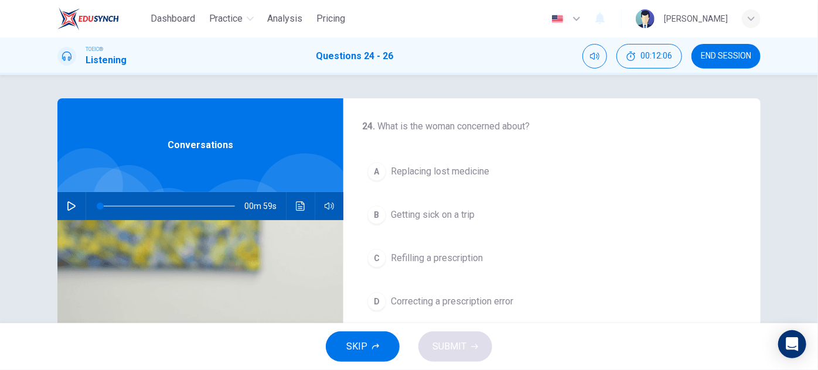
click at [59, 207] on div "00m 59s" at bounding box center [200, 206] width 286 height 28
click at [68, 206] on icon "button" at bounding box center [71, 206] width 9 height 9
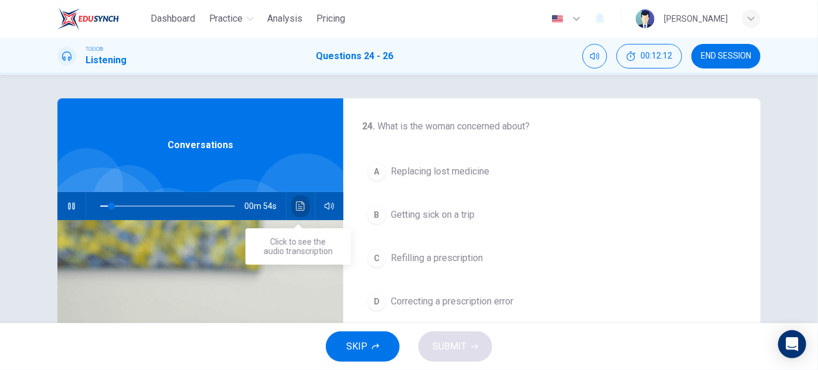
click at [297, 204] on icon "Click to see the audio transcription" at bounding box center [300, 206] width 9 height 9
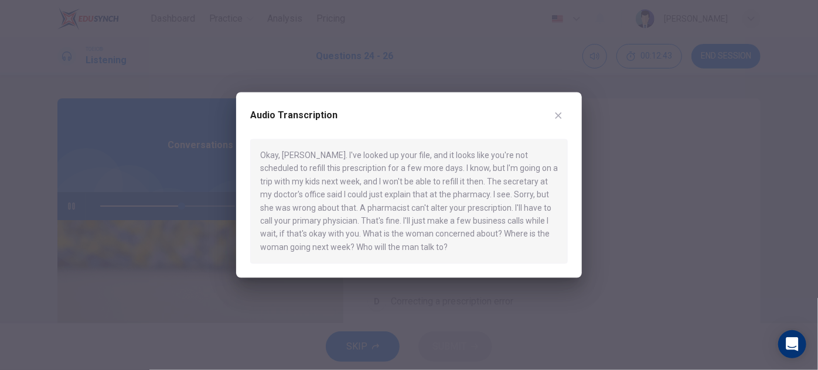
click at [557, 112] on icon "button" at bounding box center [558, 115] width 9 height 9
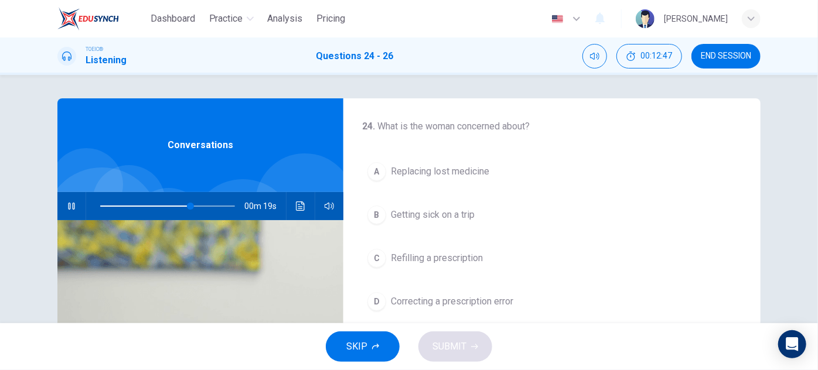
click at [450, 295] on span "Correcting a prescription error" at bounding box center [452, 302] width 122 height 14
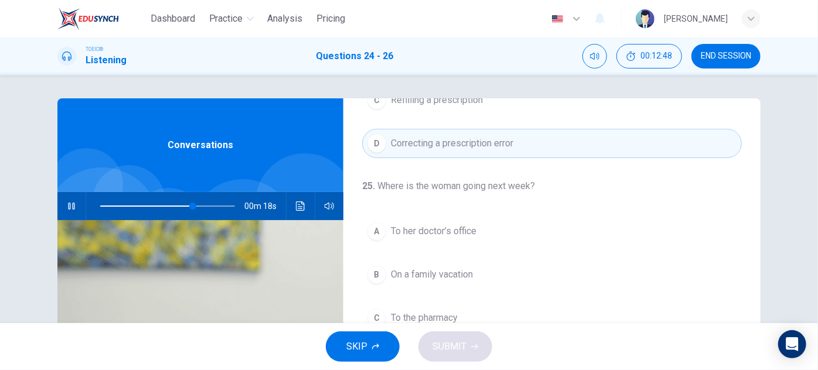
scroll to position [159, 0]
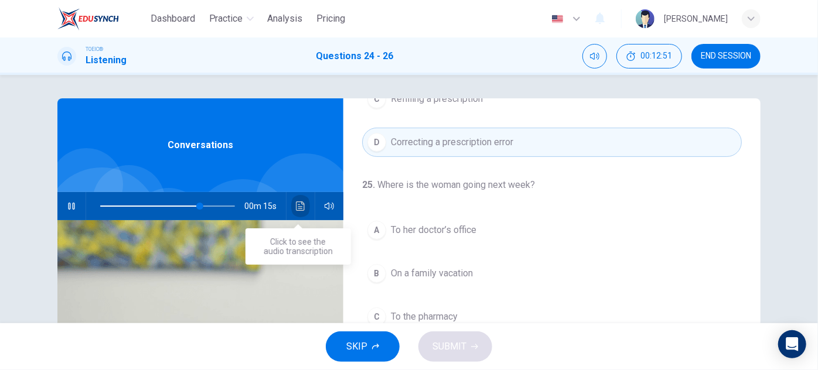
click at [296, 208] on icon "Click to see the audio transcription" at bounding box center [300, 206] width 9 height 9
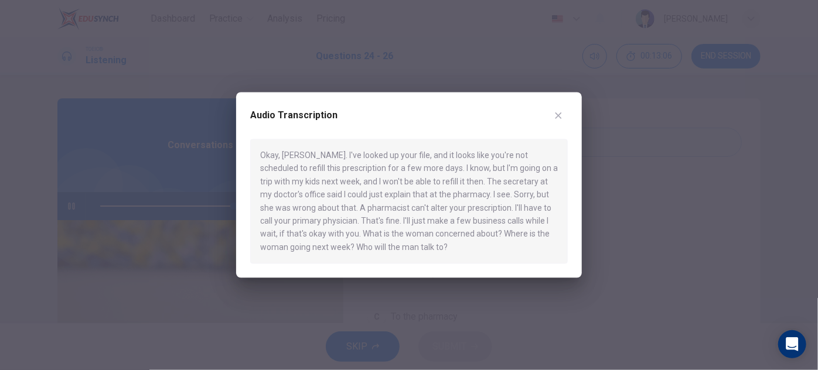
type input "0"
click at [565, 115] on button "button" at bounding box center [558, 115] width 19 height 19
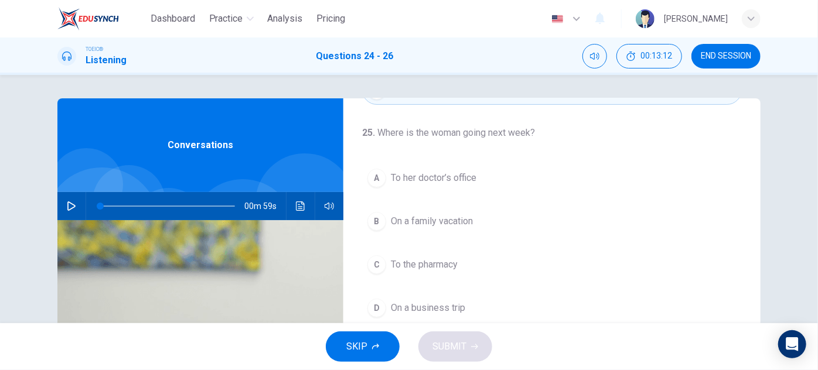
scroll to position [213, 0]
click at [442, 223] on span "On a family vacation" at bounding box center [432, 220] width 82 height 14
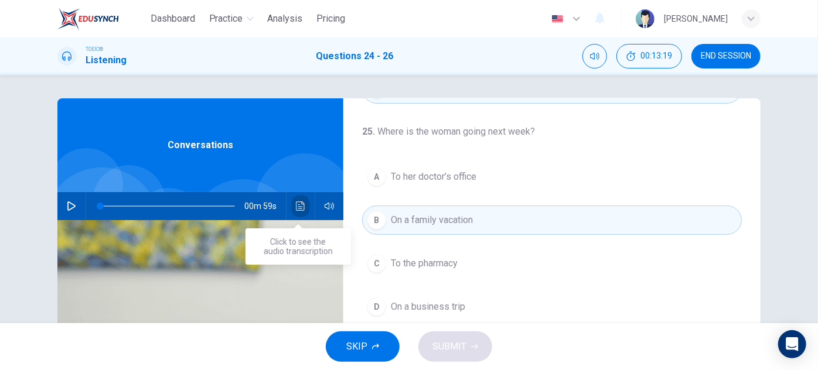
click at [299, 213] on button "Click to see the audio transcription" at bounding box center [300, 206] width 19 height 28
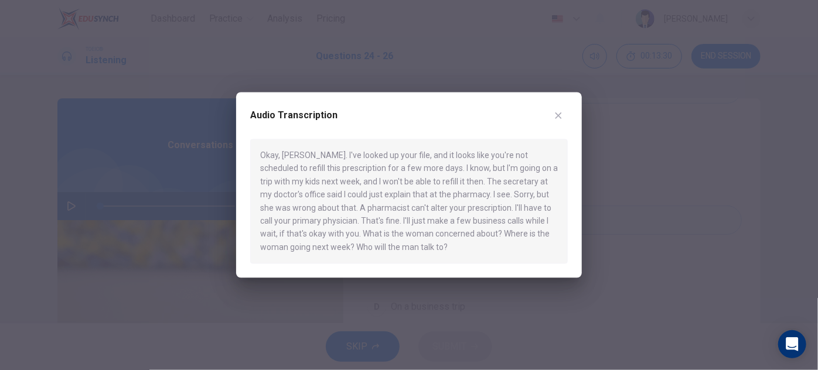
click at [564, 115] on button "button" at bounding box center [558, 115] width 19 height 19
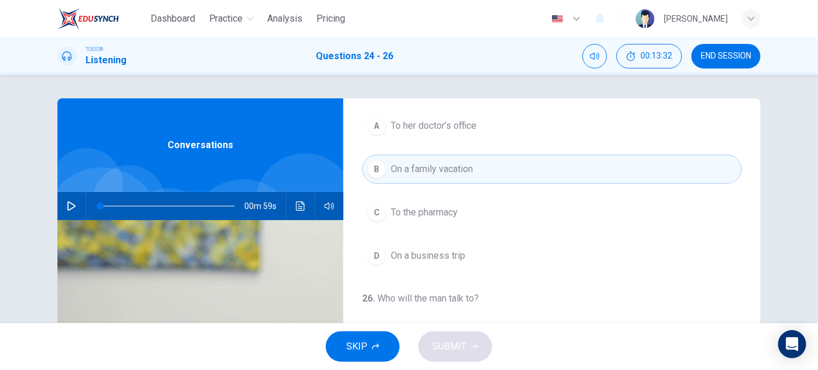
scroll to position [206, 0]
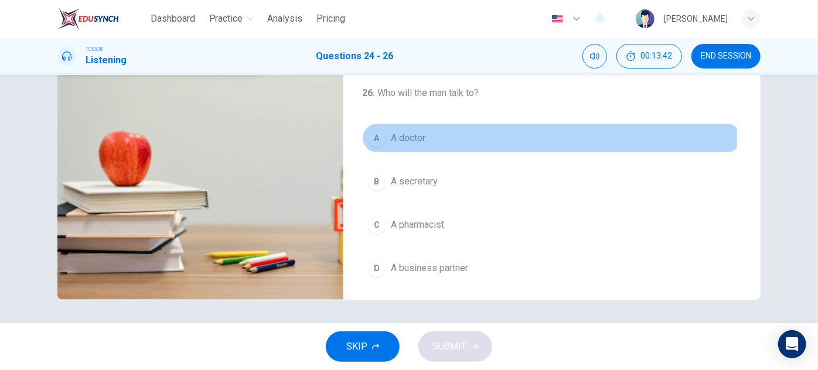
click at [411, 132] on span "A doctor" at bounding box center [408, 138] width 35 height 14
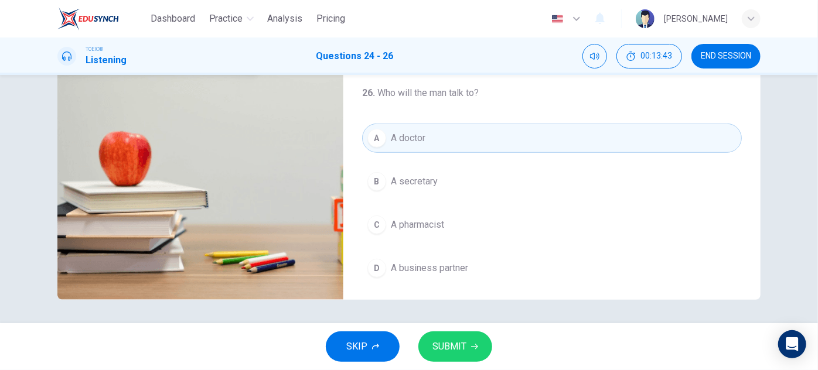
click at [489, 344] on button "SUBMIT" at bounding box center [455, 347] width 74 height 30
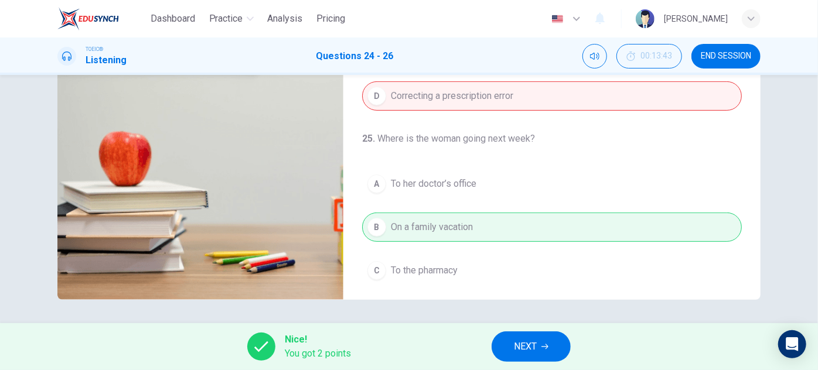
scroll to position [99, 0]
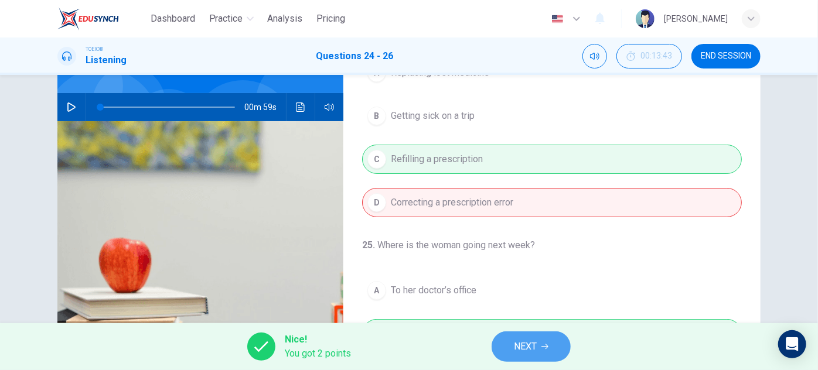
click at [523, 351] on span "NEXT" at bounding box center [525, 347] width 23 height 16
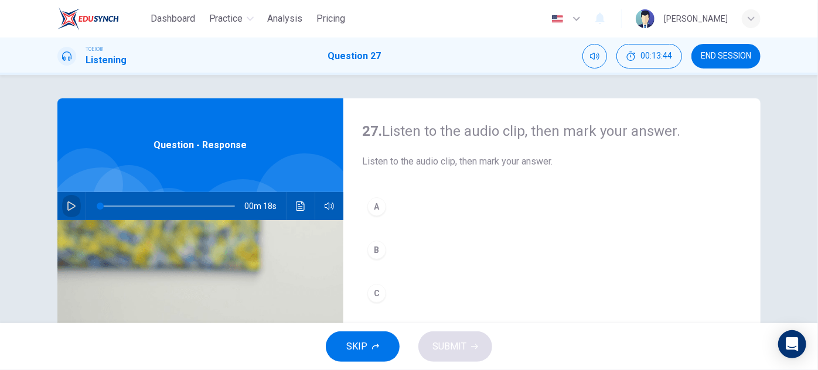
click at [76, 210] on button "button" at bounding box center [71, 206] width 19 height 28
click at [296, 206] on icon "Click to see the audio transcription" at bounding box center [300, 206] width 9 height 9
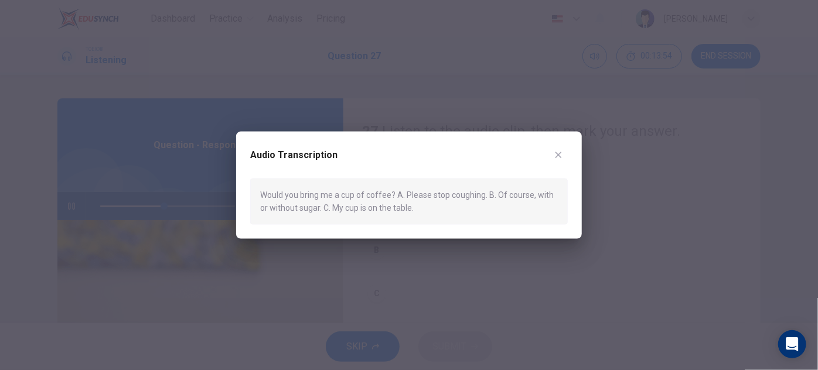
click at [559, 152] on icon "button" at bounding box center [558, 155] width 9 height 9
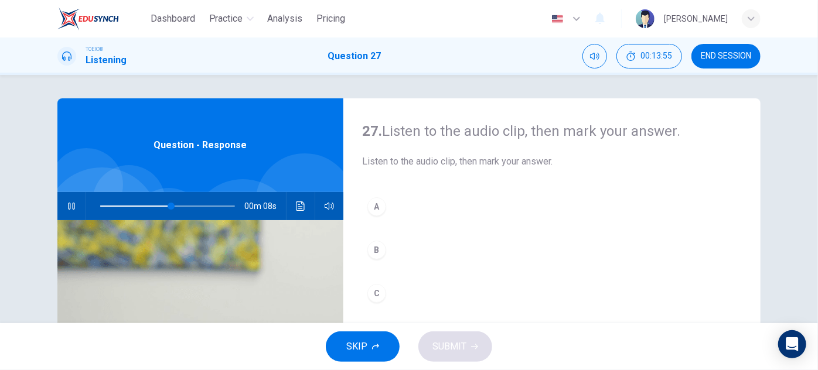
click at [373, 248] on div "B" at bounding box center [376, 250] width 19 height 19
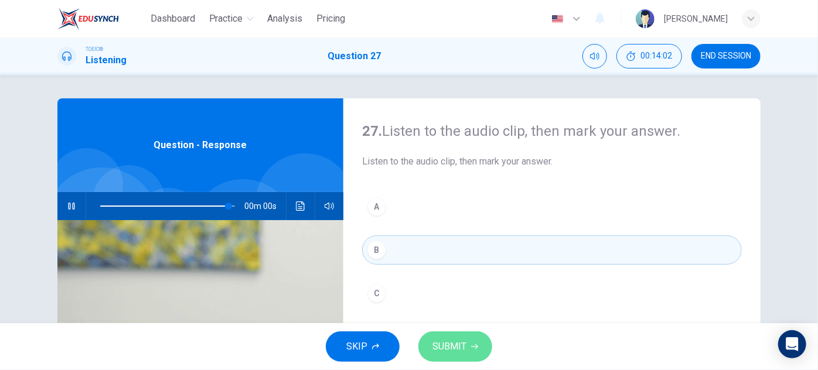
click at [474, 357] on button "SUBMIT" at bounding box center [455, 347] width 74 height 30
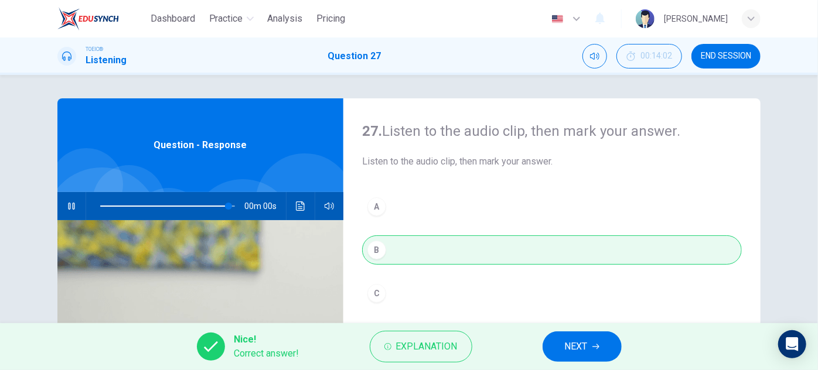
type input "0"
click at [571, 346] on span "NEXT" at bounding box center [576, 347] width 23 height 16
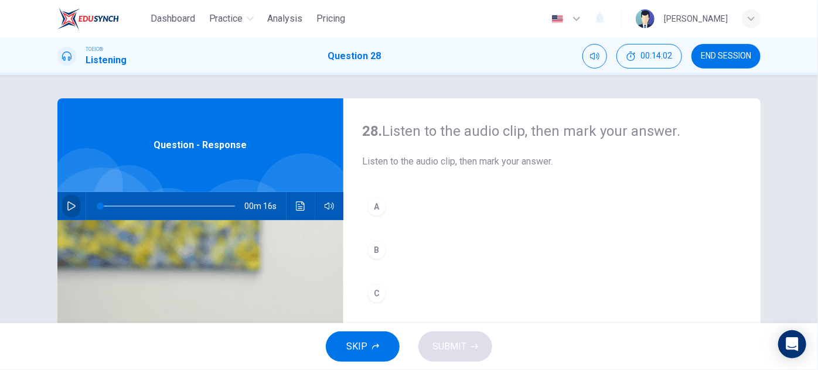
click at [71, 208] on icon "button" at bounding box center [71, 206] width 9 height 9
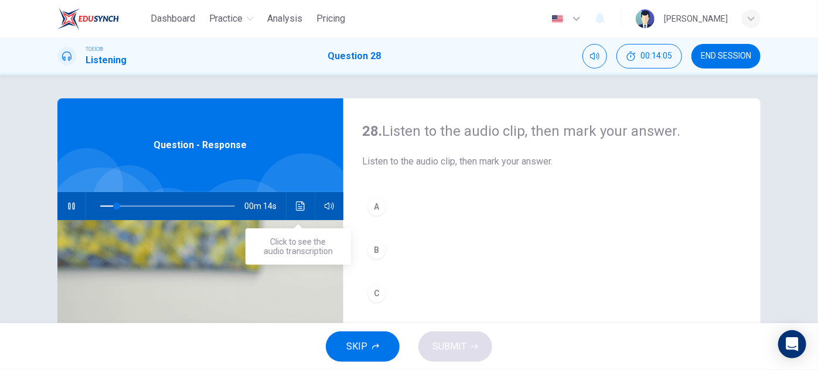
click at [298, 203] on icon "Click to see the audio transcription" at bounding box center [300, 206] width 9 height 9
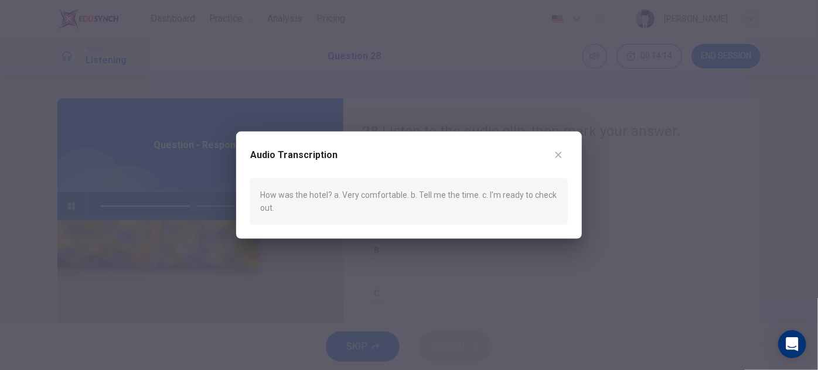
click at [558, 156] on icon "button" at bounding box center [558, 155] width 6 height 6
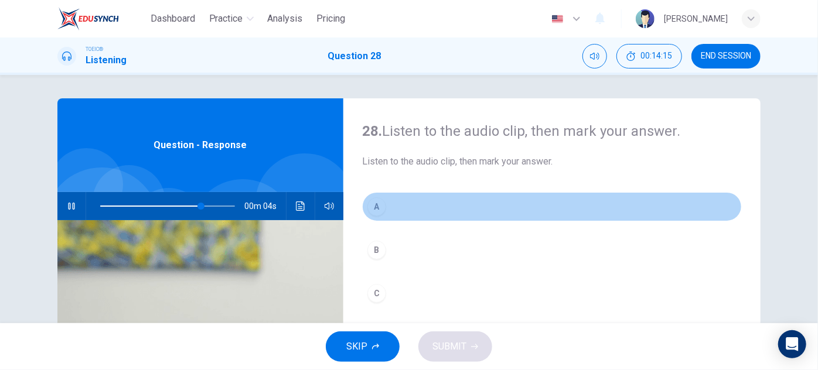
click at [380, 204] on div "A" at bounding box center [376, 206] width 19 height 19
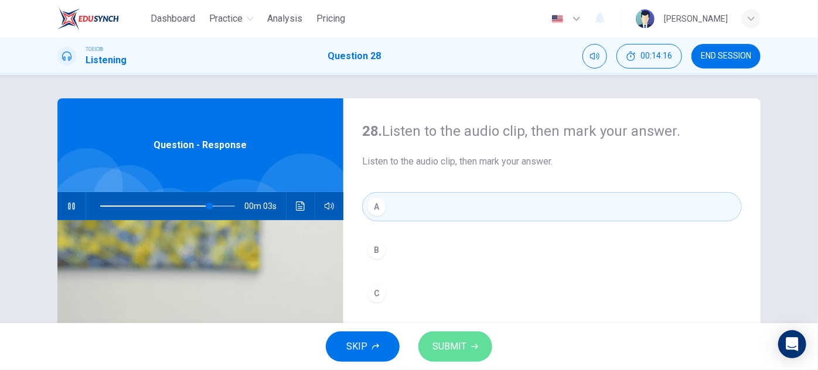
click at [449, 353] on span "SUBMIT" at bounding box center [449, 347] width 34 height 16
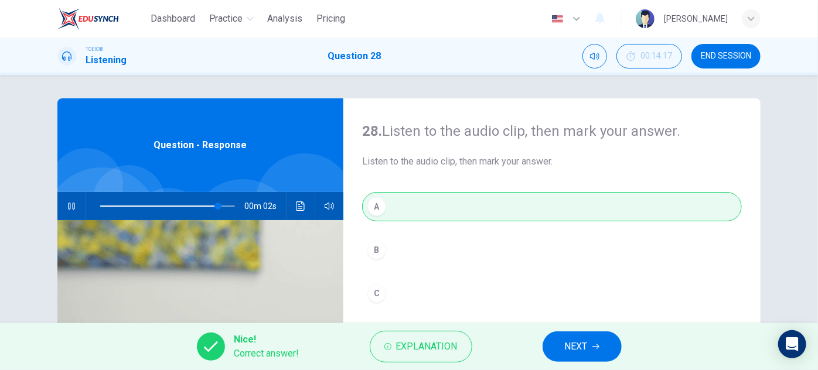
type input "93"
click at [576, 342] on span "NEXT" at bounding box center [576, 347] width 23 height 16
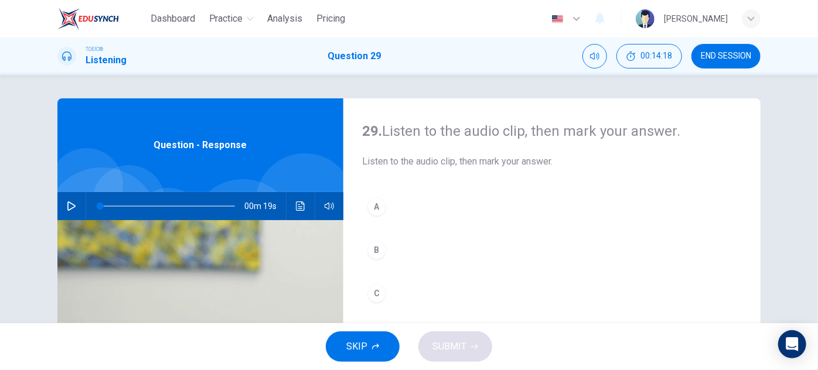
click at [67, 210] on icon "button" at bounding box center [71, 206] width 8 height 9
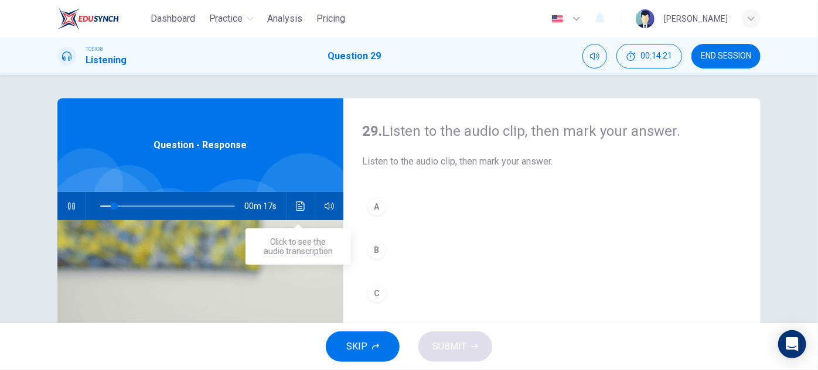
click at [296, 209] on icon "Click to see the audio transcription" at bounding box center [300, 206] width 9 height 9
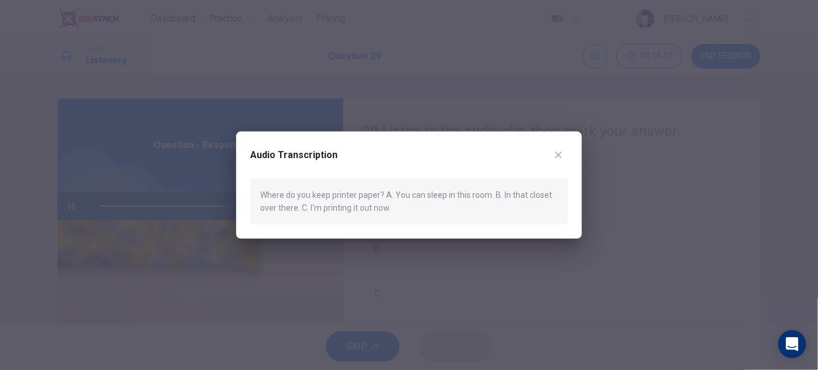
type input "0"
click at [559, 156] on icon "button" at bounding box center [558, 155] width 9 height 9
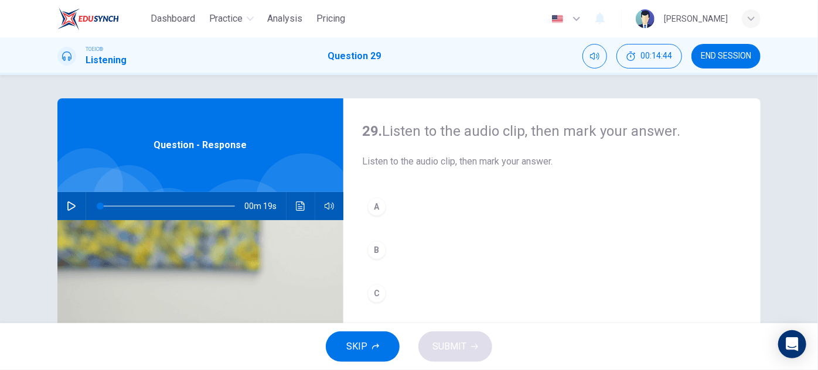
click at [368, 292] on div "C" at bounding box center [376, 293] width 19 height 19
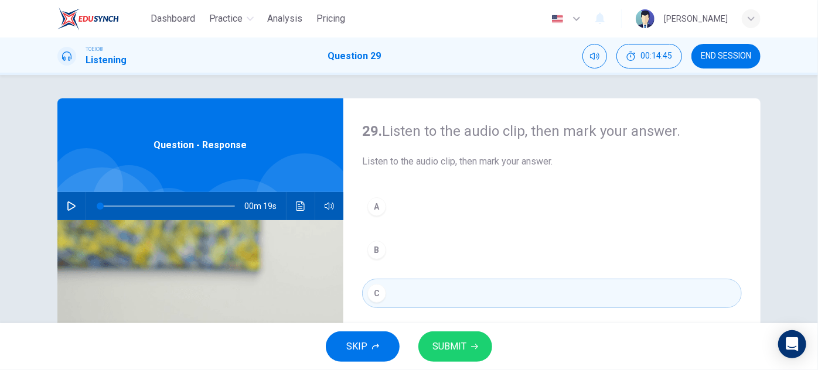
click at [438, 339] on span "SUBMIT" at bounding box center [449, 347] width 34 height 16
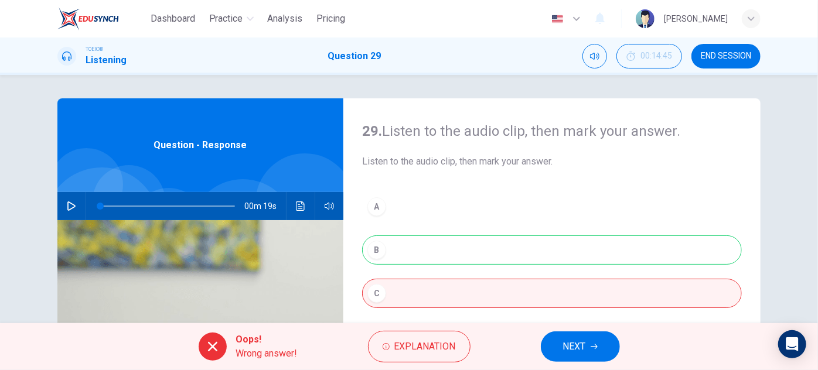
click at [573, 343] on span "NEXT" at bounding box center [574, 347] width 23 height 16
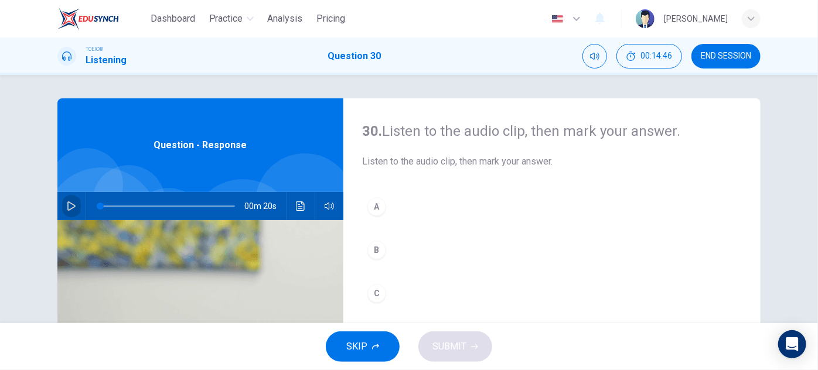
click at [68, 206] on icon "button" at bounding box center [71, 206] width 9 height 9
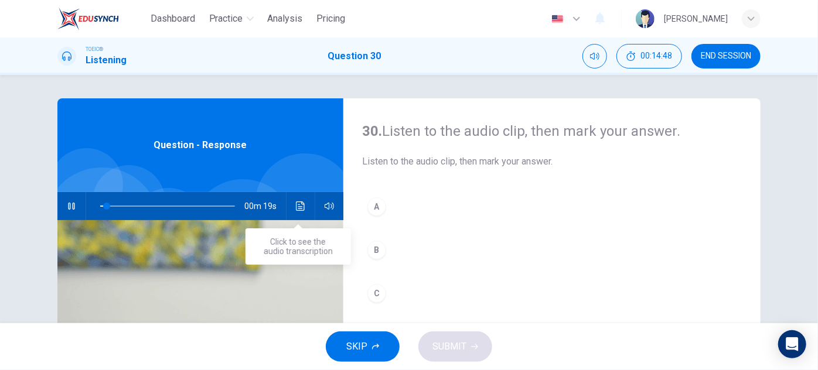
click at [305, 210] on button "Click to see the audio transcription" at bounding box center [300, 206] width 19 height 28
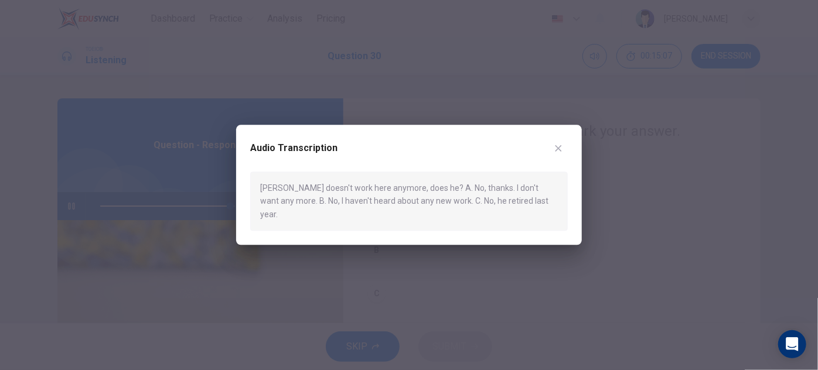
type input "0"
click at [560, 153] on icon "button" at bounding box center [558, 148] width 9 height 9
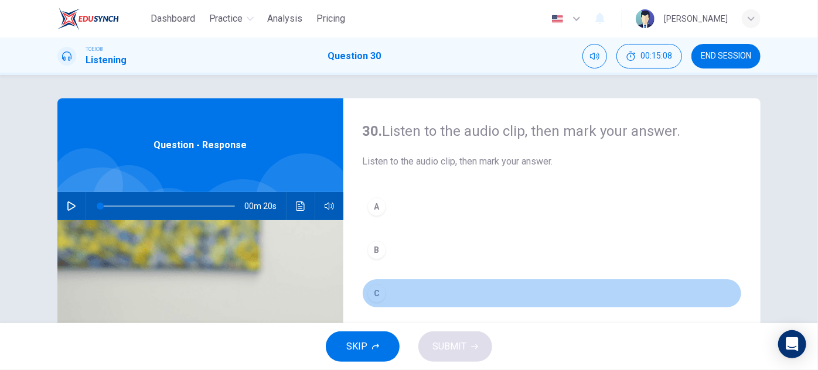
click at [377, 294] on div "C" at bounding box center [376, 293] width 19 height 19
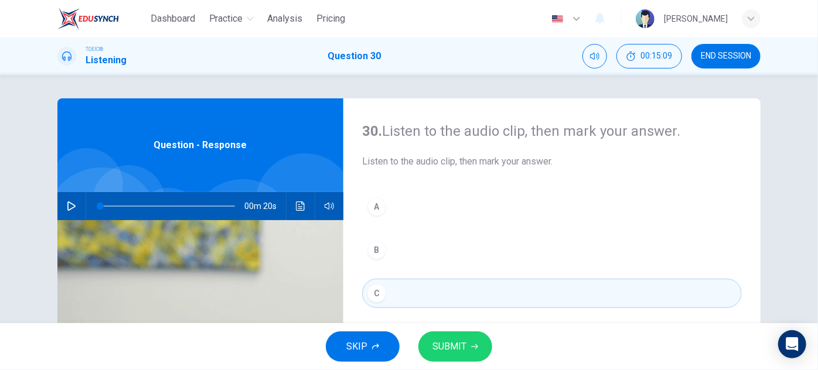
click at [465, 347] on span "SUBMIT" at bounding box center [449, 347] width 34 height 16
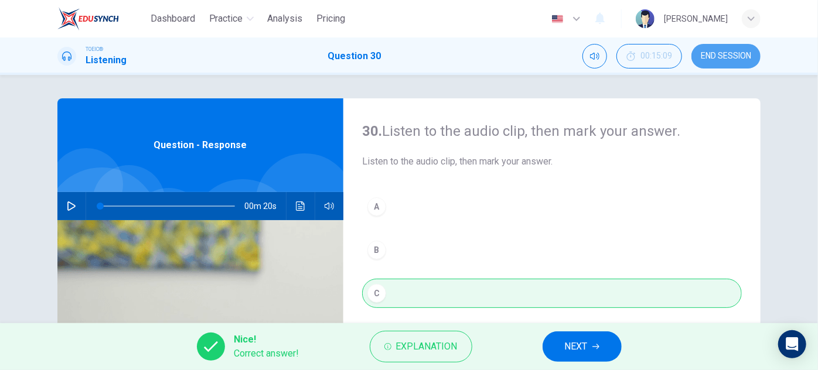
click at [732, 56] on span "END SESSION" at bounding box center [726, 56] width 50 height 9
